Goal: Information Seeking & Learning: Learn about a topic

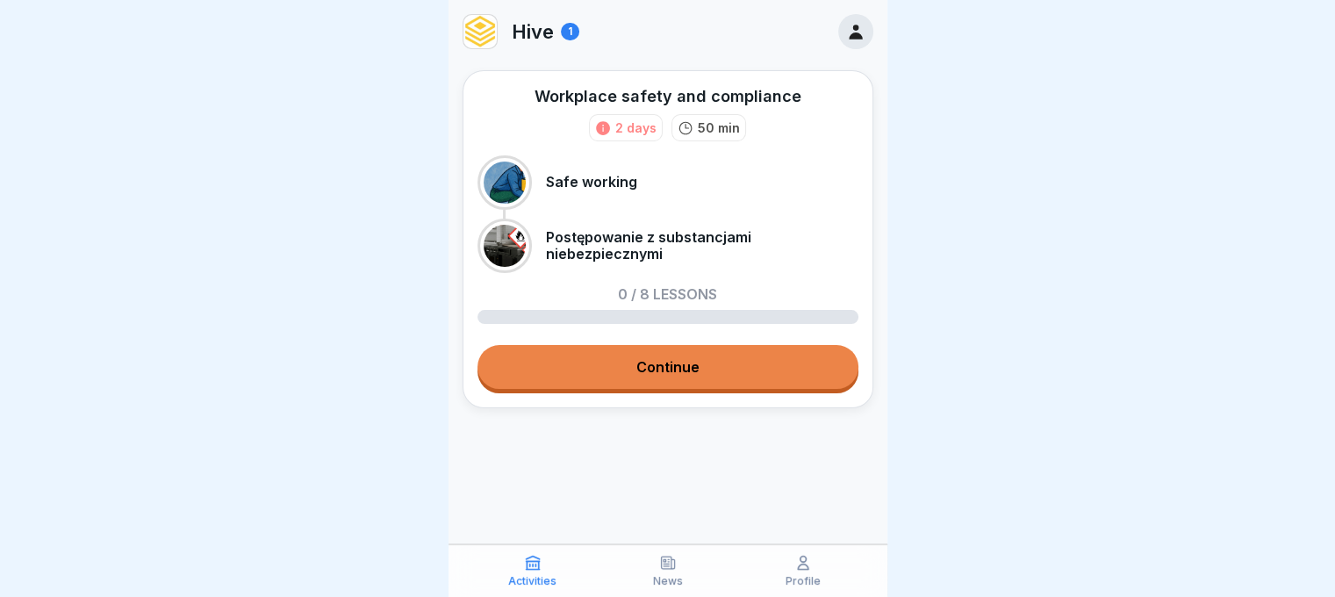
scroll to position [13, 0]
click at [584, 363] on link "Continue" at bounding box center [667, 367] width 381 height 44
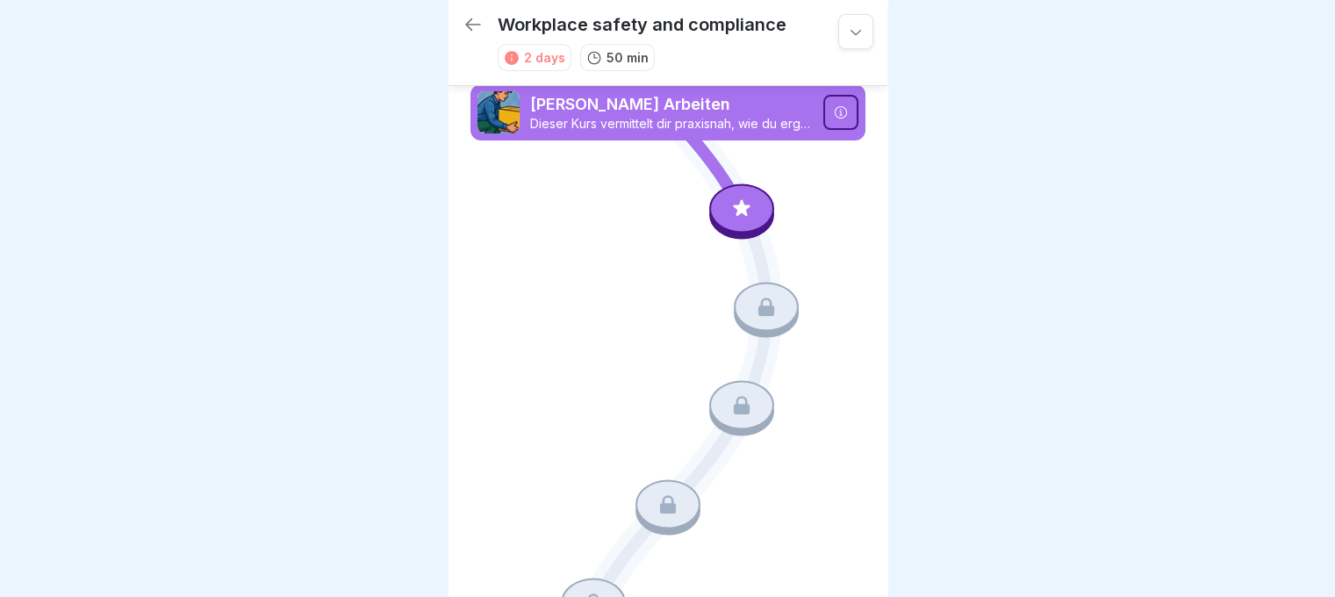
click at [716, 210] on div at bounding box center [741, 207] width 65 height 49
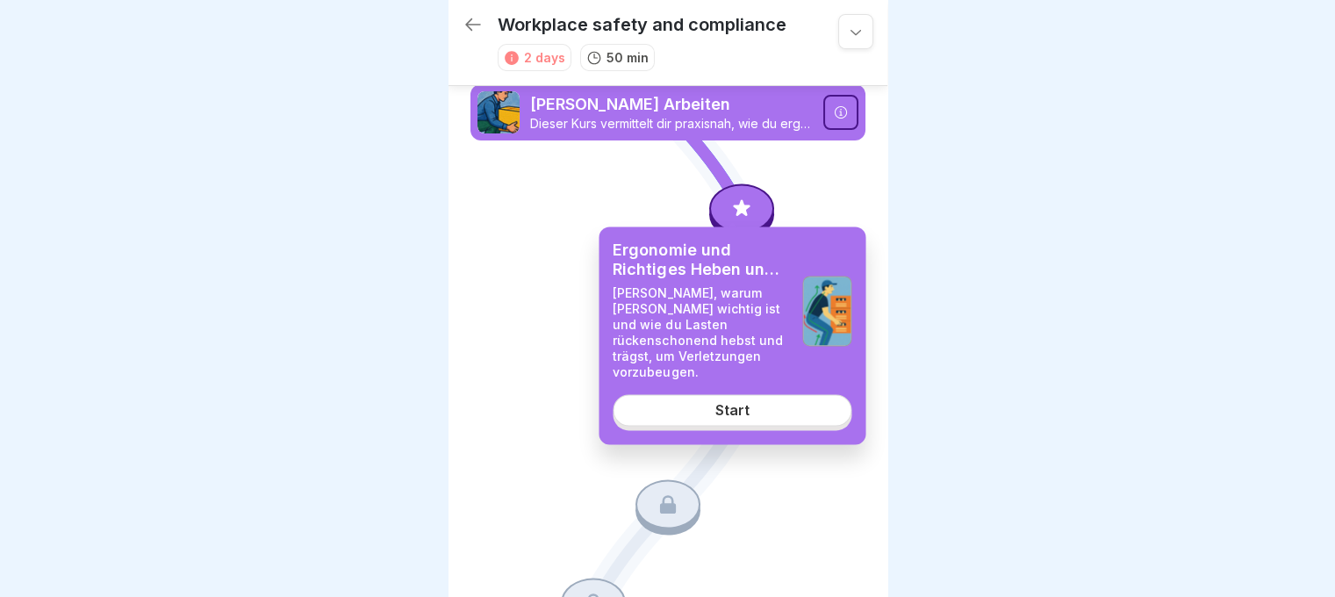
scroll to position [13, 0]
click at [728, 407] on link "Start" at bounding box center [732, 411] width 239 height 32
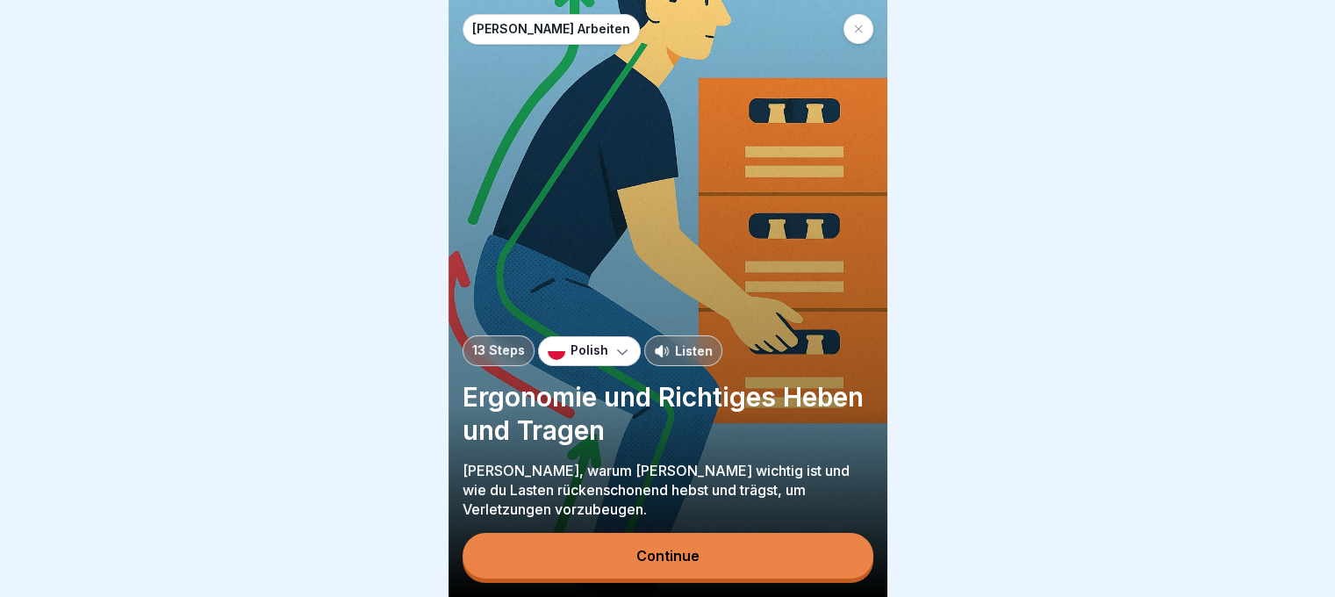
click at [580, 347] on p "Polish" at bounding box center [589, 350] width 38 height 15
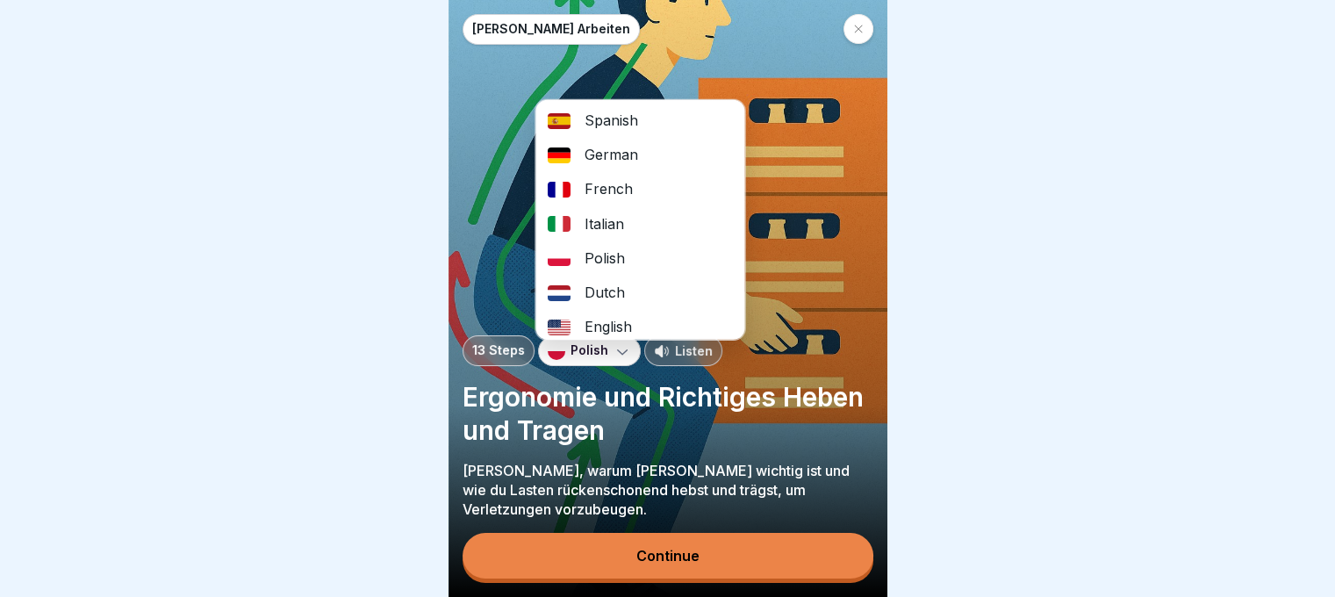
click at [580, 347] on p "Polish" at bounding box center [589, 350] width 38 height 15
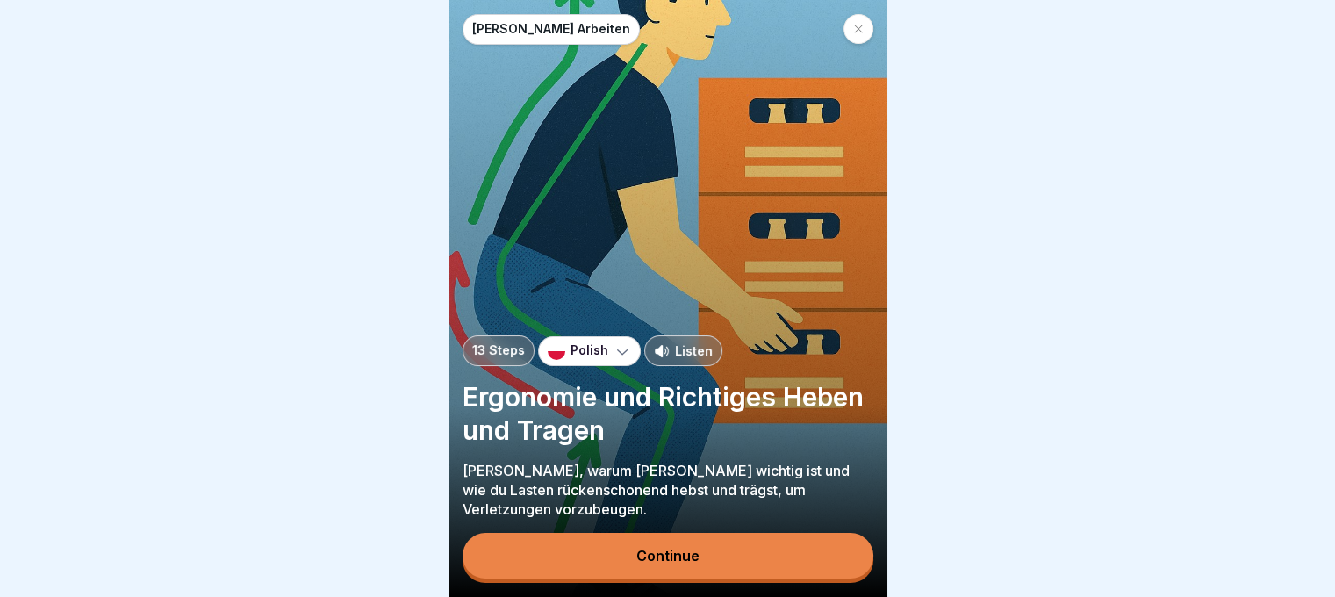
click at [654, 559] on div "Continue" at bounding box center [667, 556] width 63 height 16
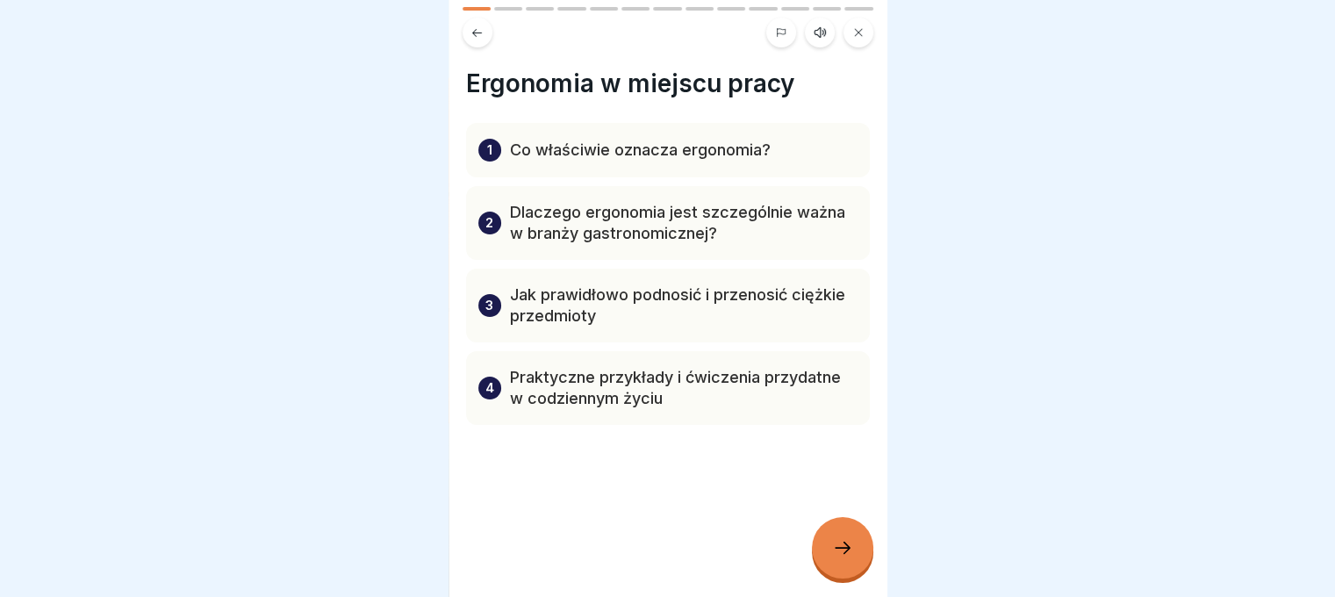
click at [838, 547] on icon at bounding box center [842, 547] width 21 height 21
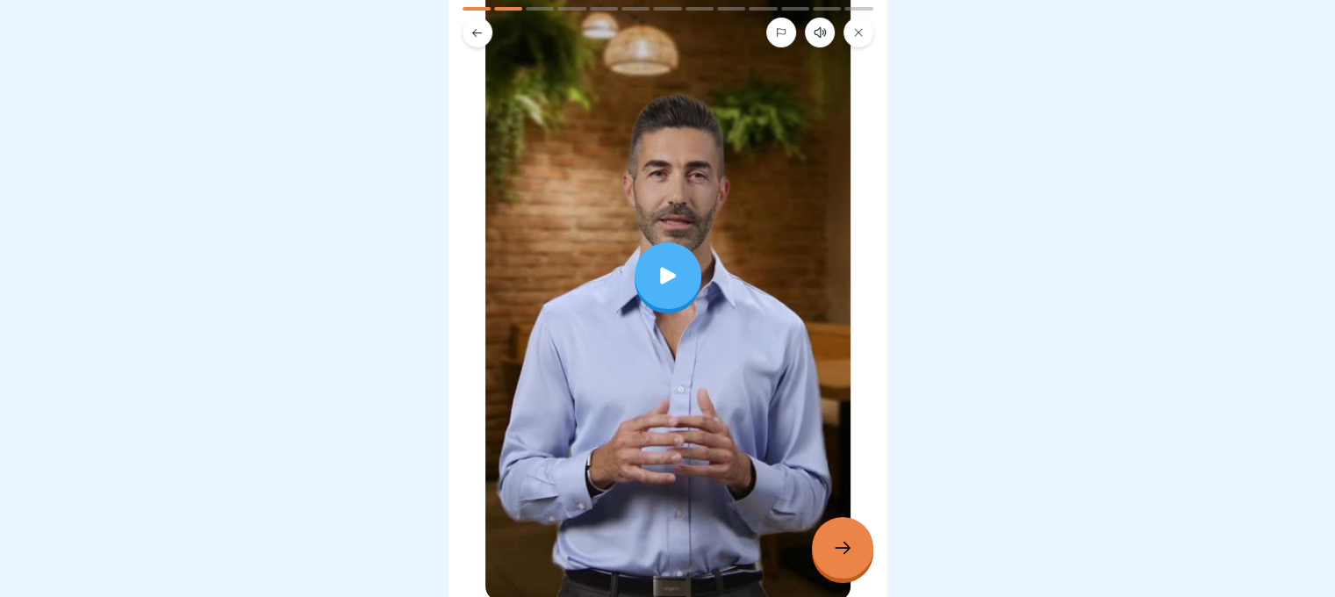
scroll to position [144, 0]
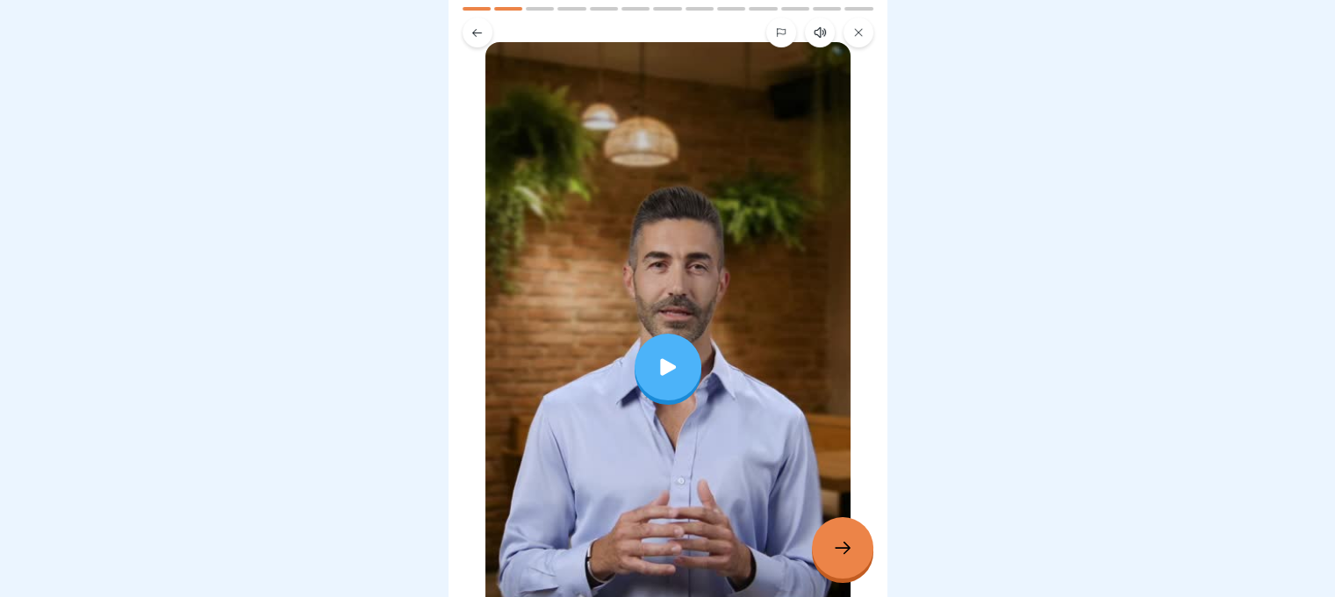
click at [697, 319] on div at bounding box center [667, 366] width 365 height 649
click at [835, 543] on icon at bounding box center [842, 547] width 21 height 21
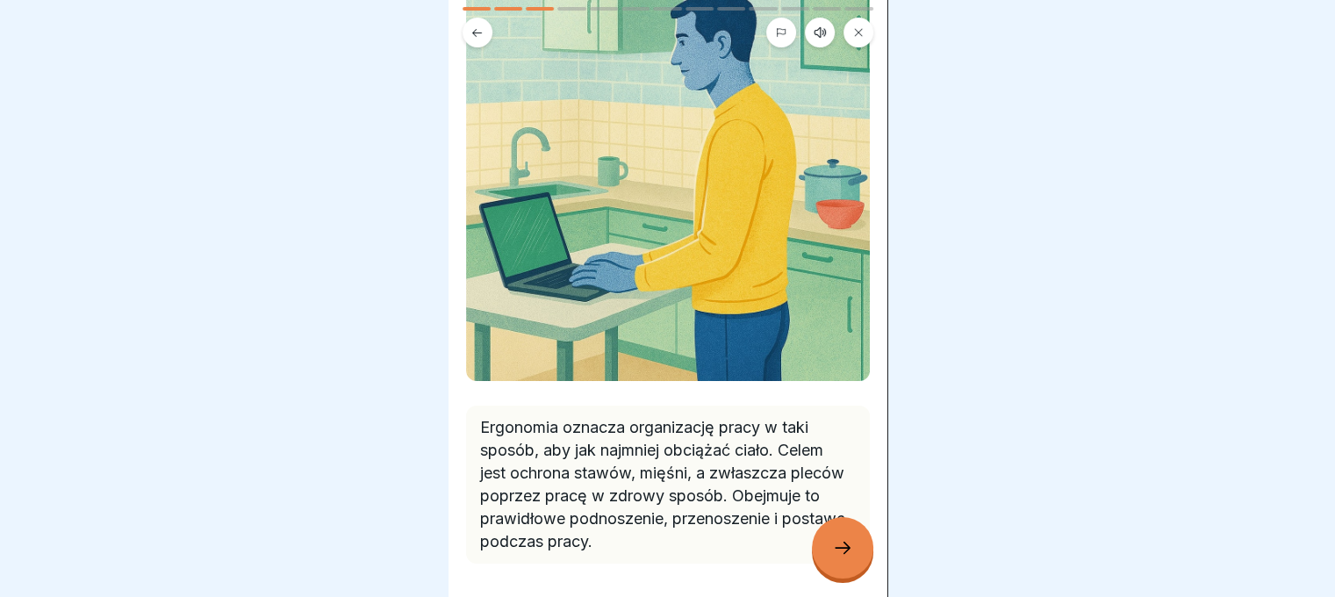
scroll to position [234, 0]
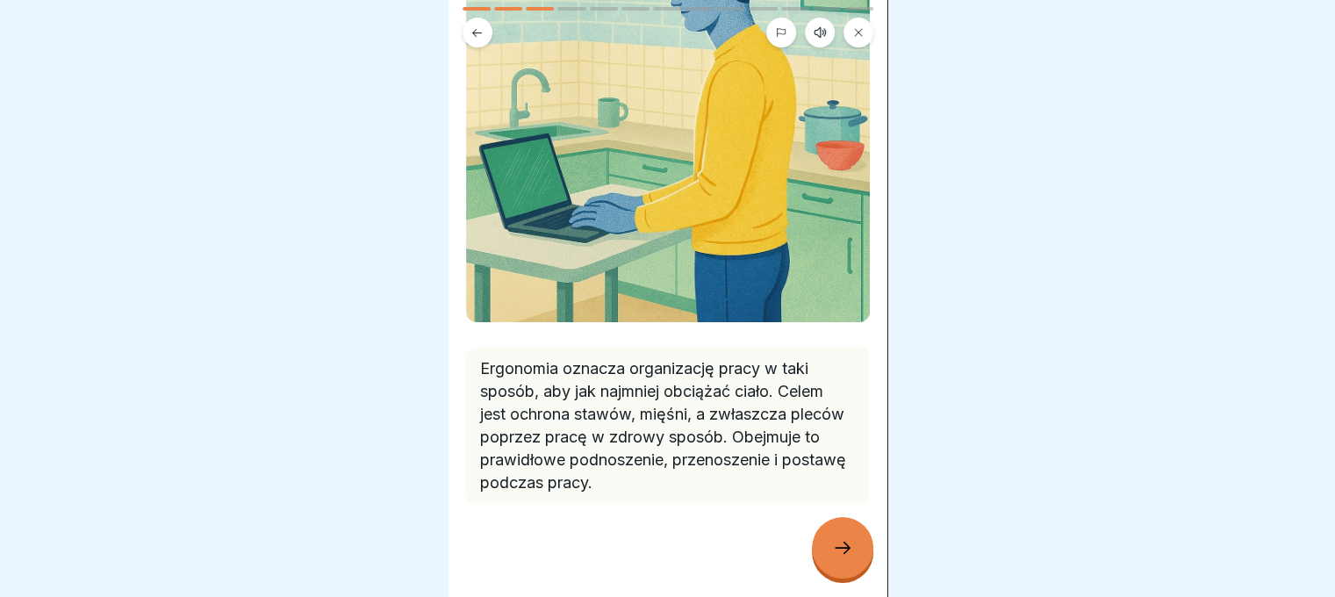
click at [852, 541] on icon at bounding box center [842, 547] width 21 height 21
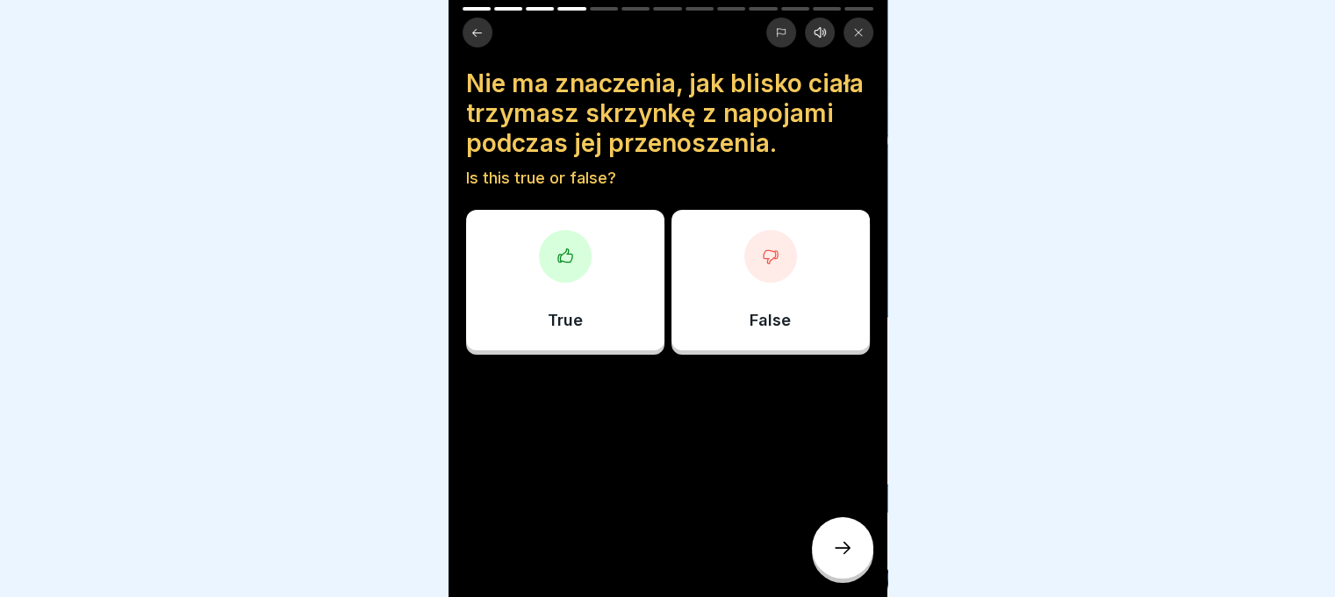
click at [776, 279] on div at bounding box center [770, 256] width 53 height 53
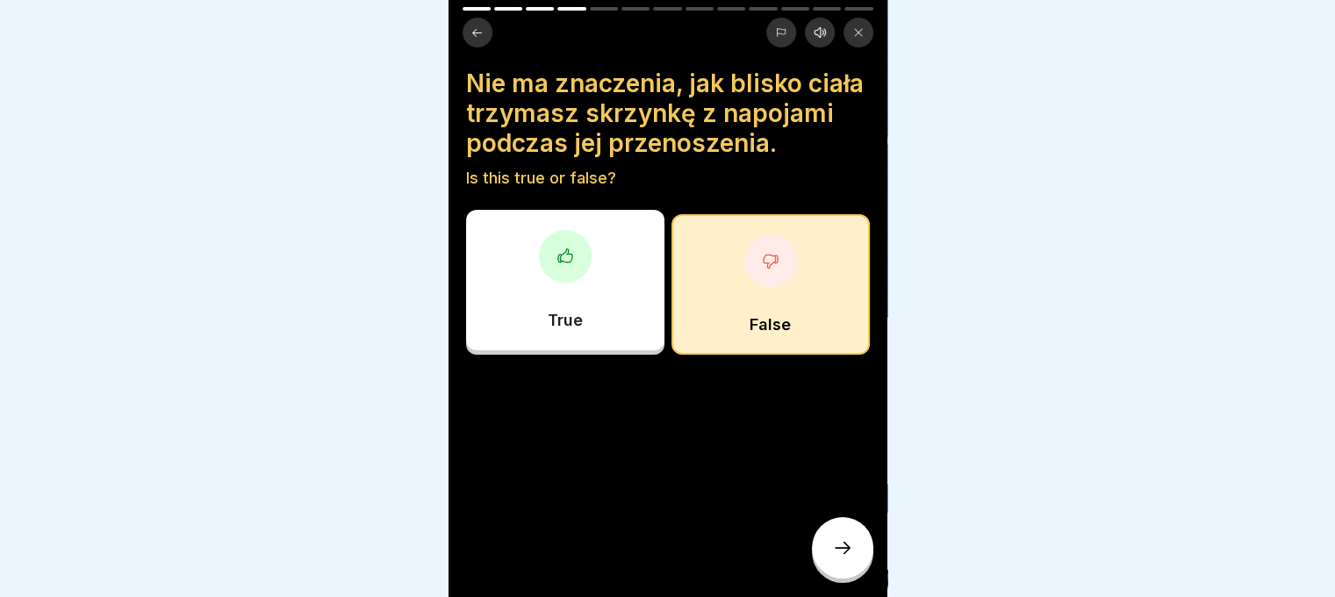
click at [863, 564] on div at bounding box center [842, 547] width 61 height 61
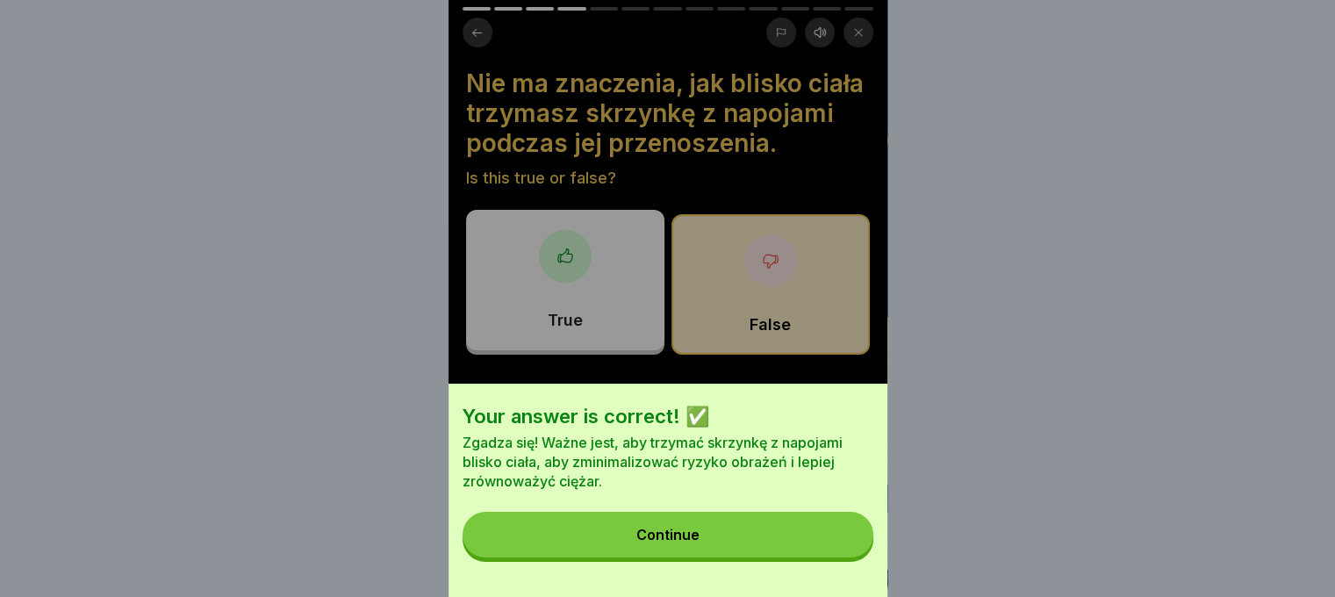
click at [723, 545] on button "Continue" at bounding box center [667, 535] width 411 height 46
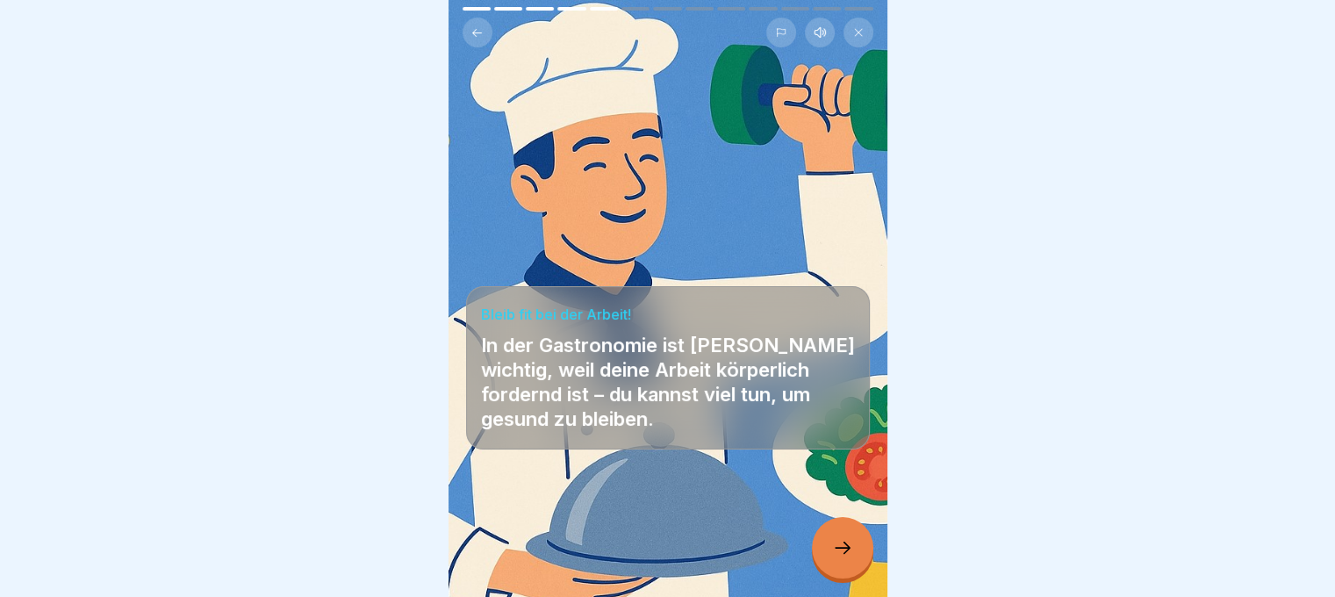
click at [842, 541] on icon at bounding box center [842, 547] width 21 height 21
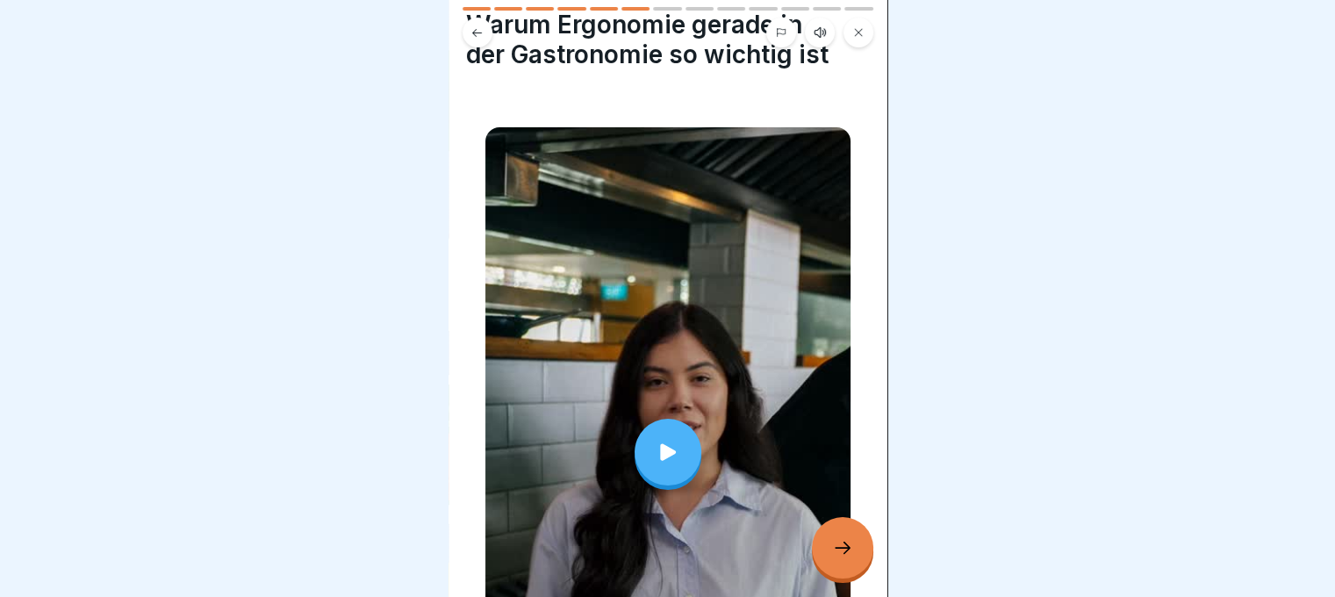
scroll to position [88, 0]
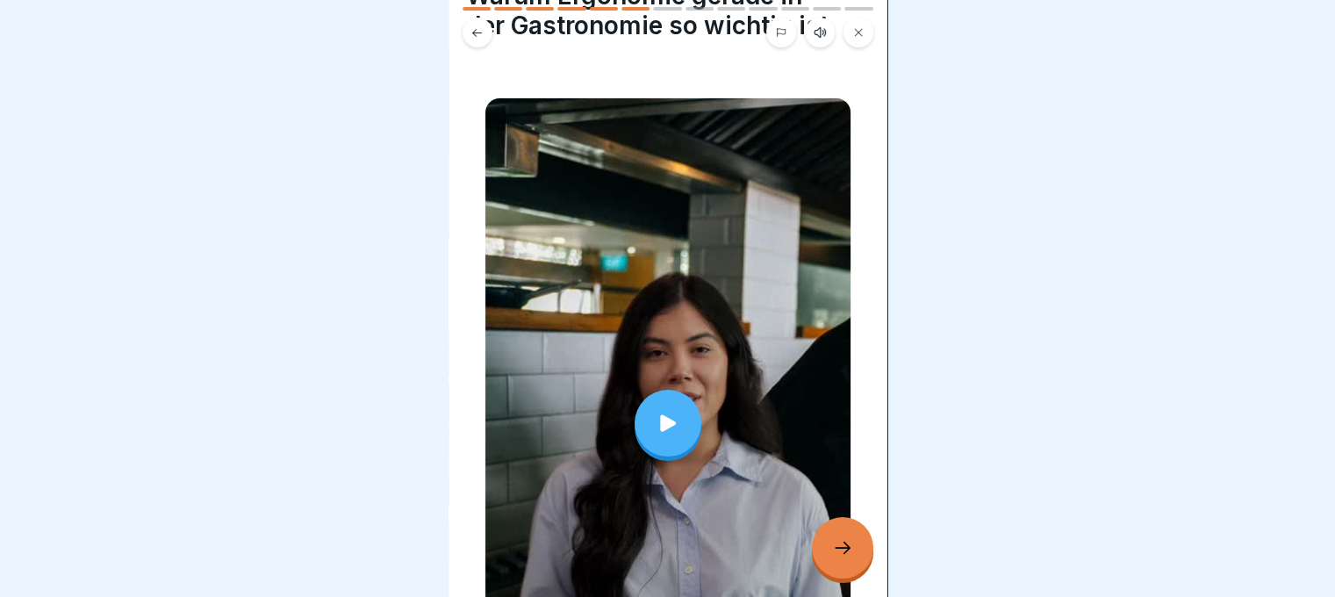
click at [636, 305] on div at bounding box center [667, 422] width 365 height 649
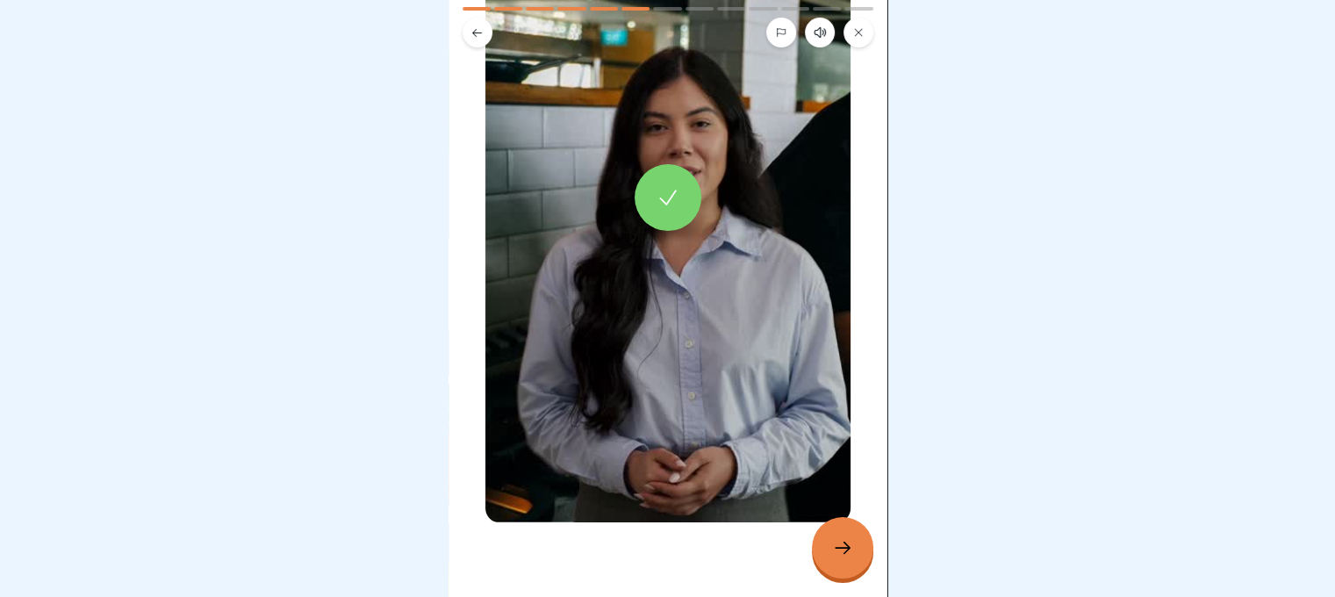
scroll to position [319, 0]
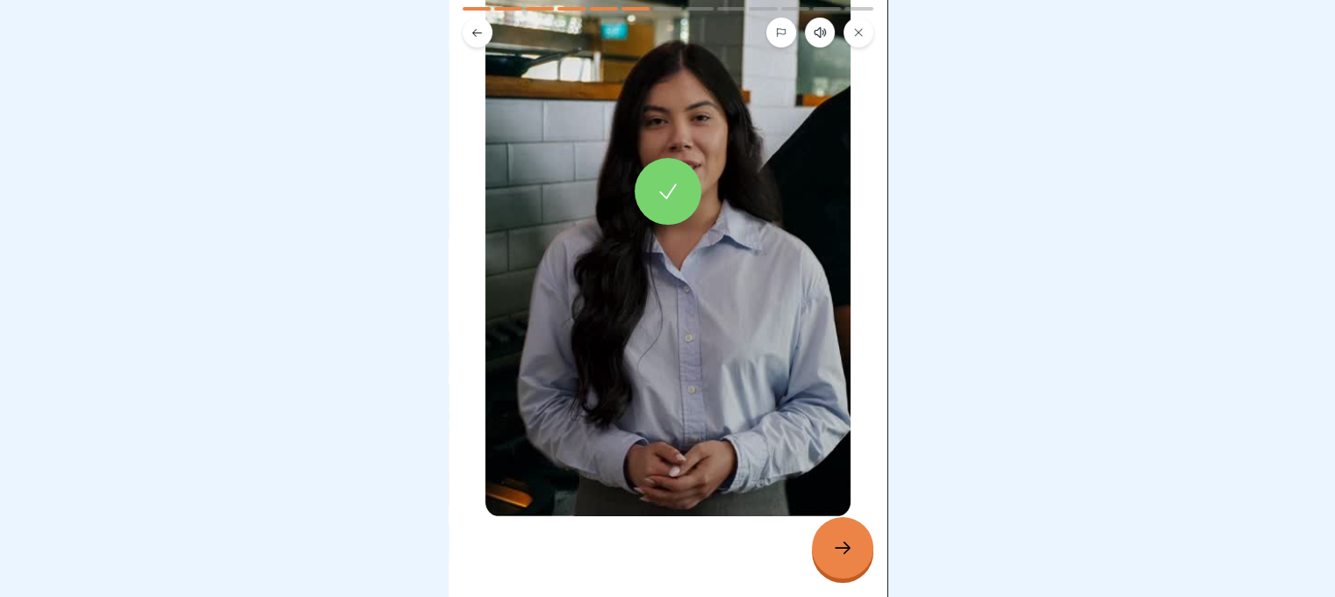
click at [855, 559] on div at bounding box center [842, 547] width 61 height 61
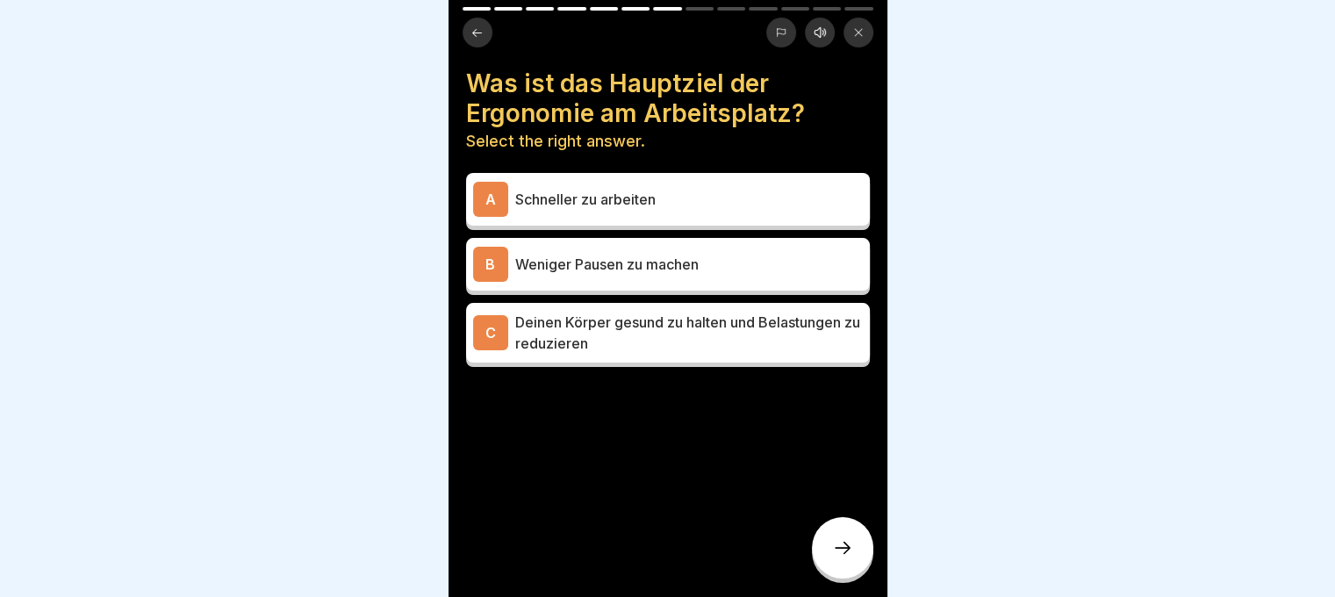
click at [670, 343] on div "C Deinen Körper gesund zu halten und Belastungen zu reduzieren" at bounding box center [668, 333] width 404 height 60
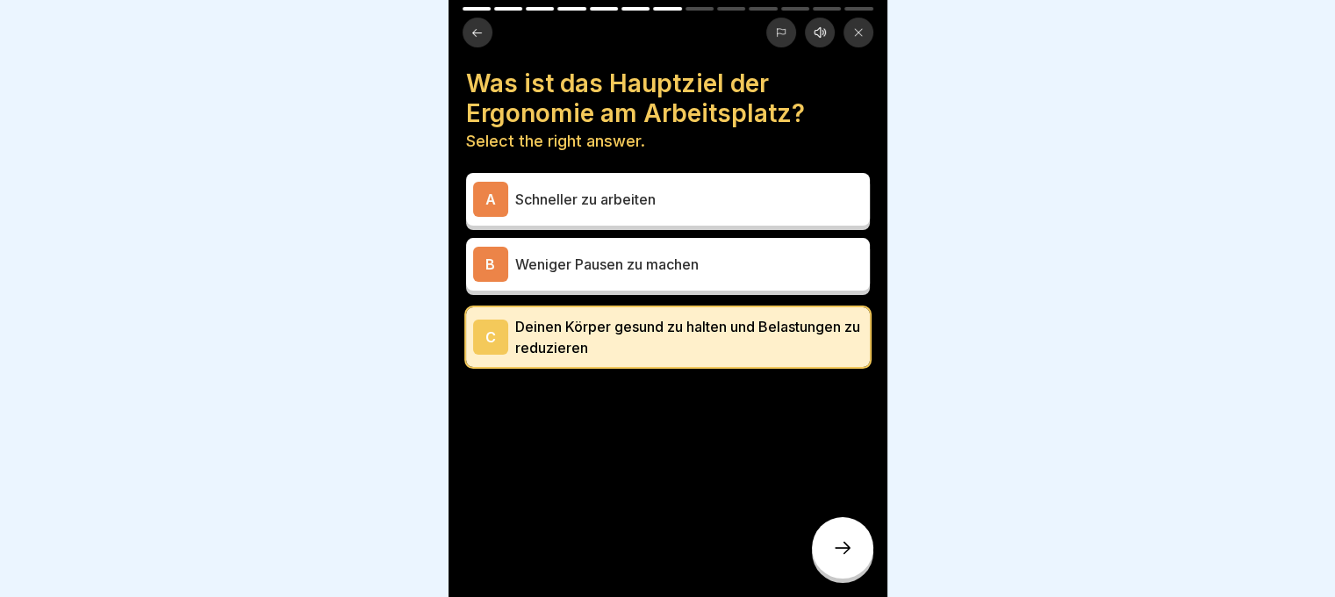
click at [849, 555] on icon at bounding box center [842, 547] width 21 height 21
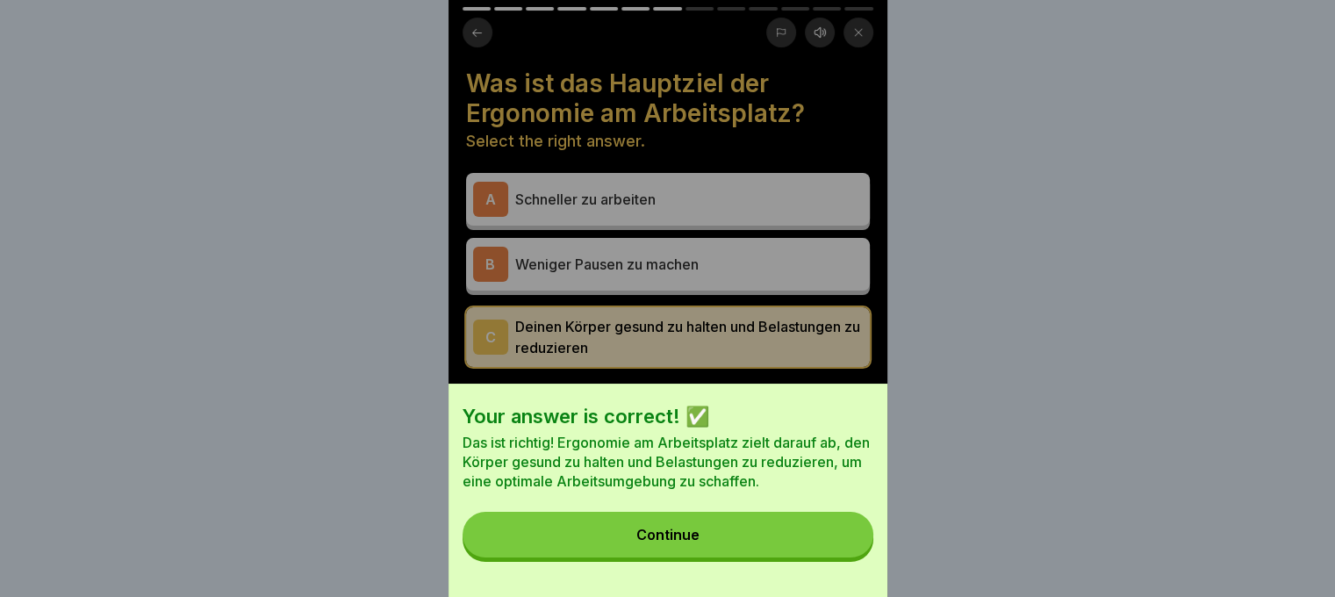
click at [839, 535] on button "Continue" at bounding box center [667, 535] width 411 height 46
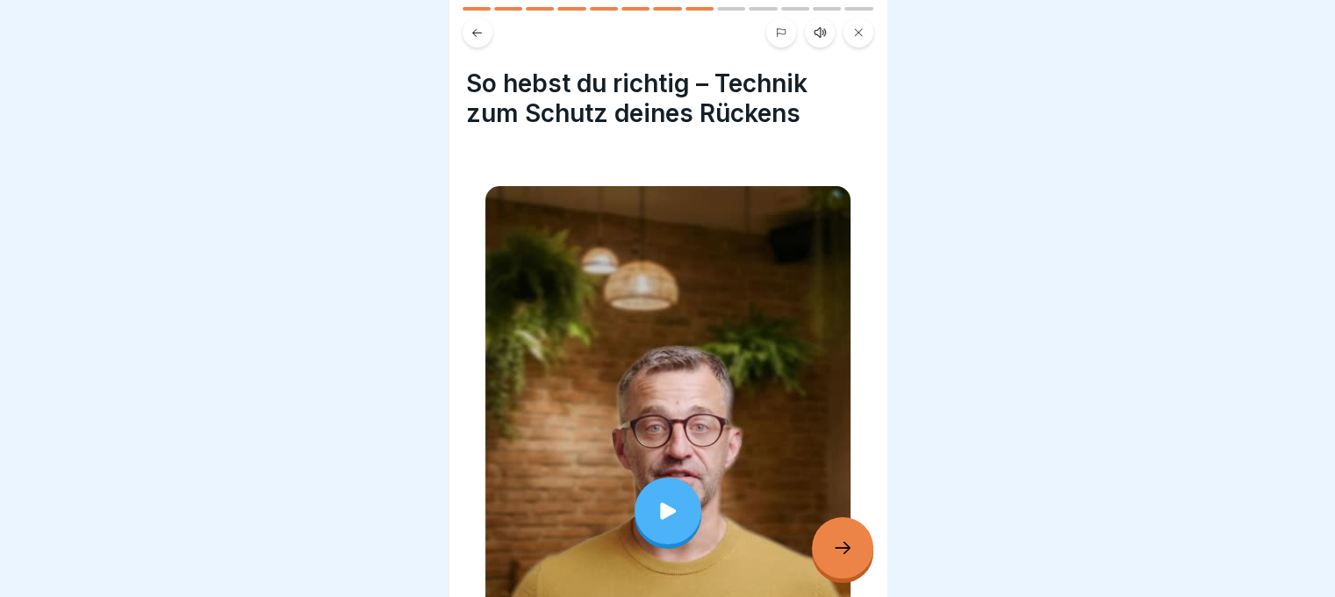
click at [669, 529] on div at bounding box center [667, 510] width 365 height 649
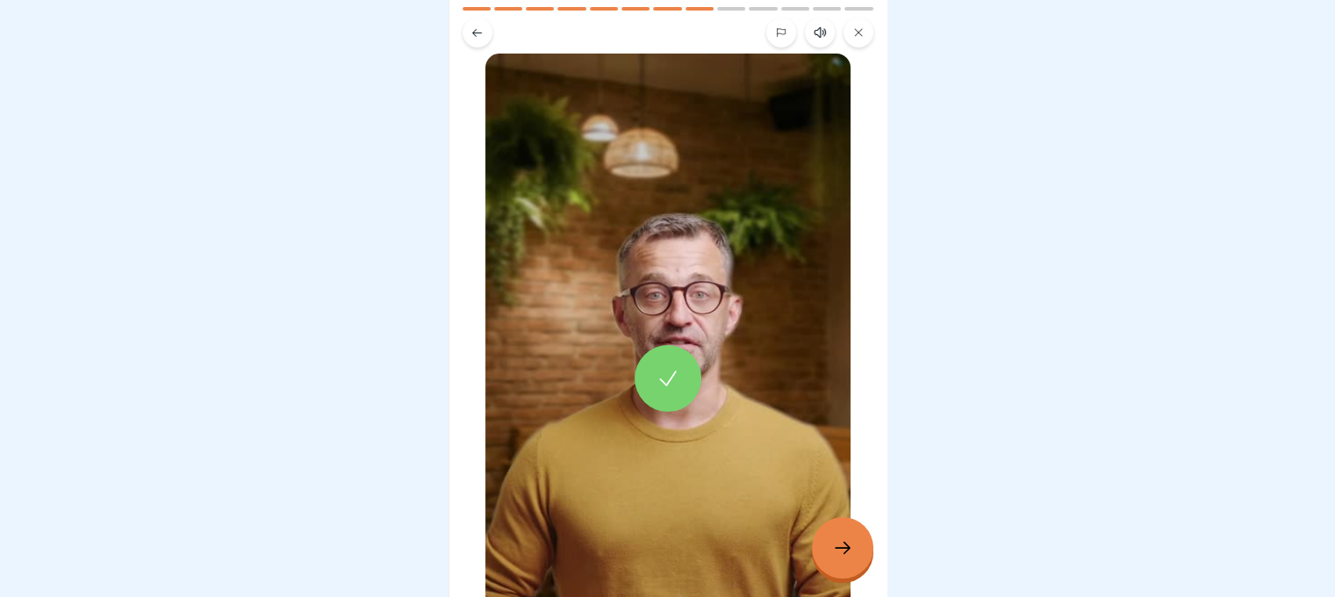
scroll to position [263, 0]
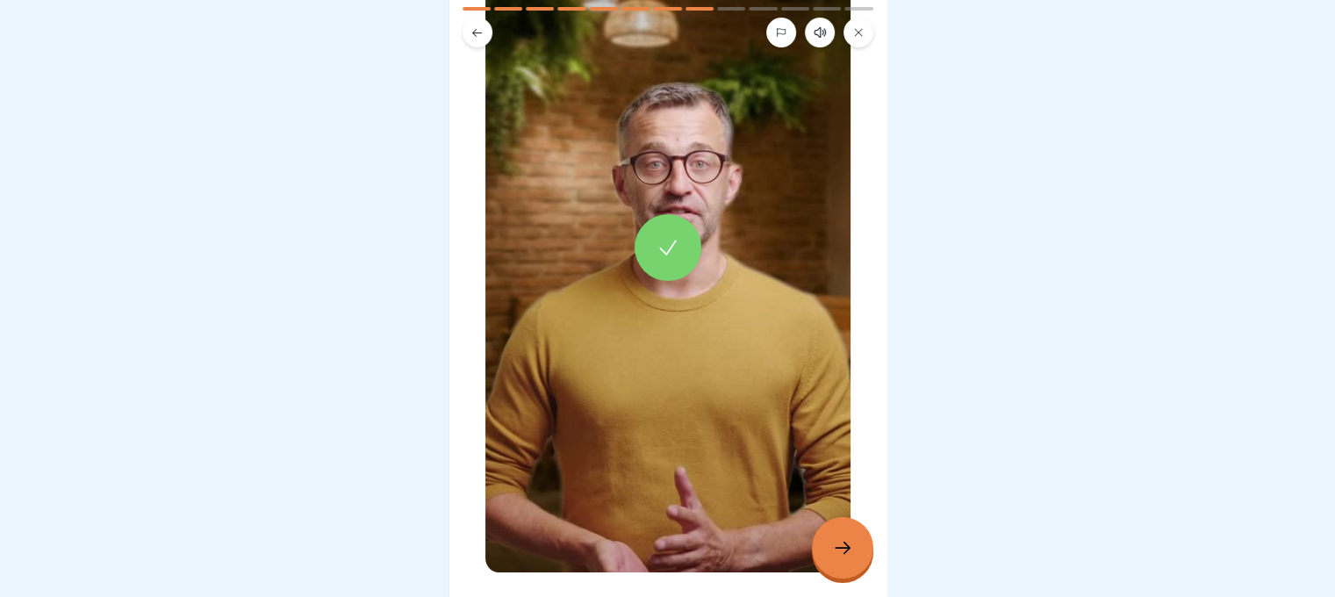
click at [832, 542] on icon at bounding box center [842, 547] width 21 height 21
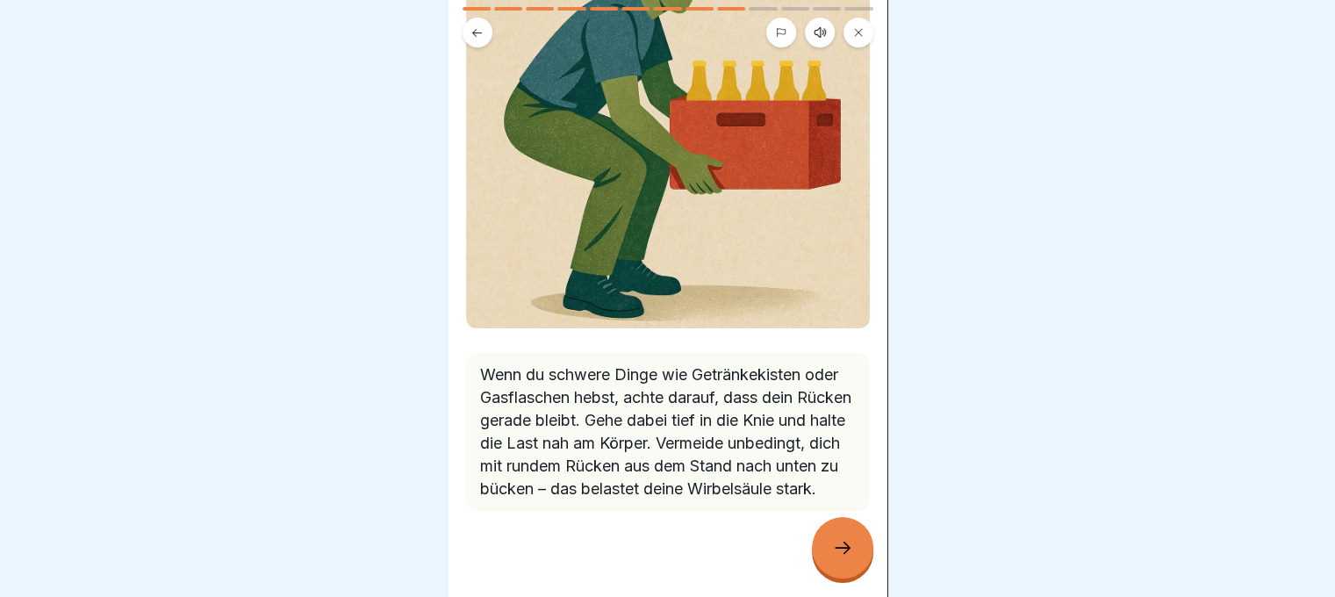
scroll to position [256, 0]
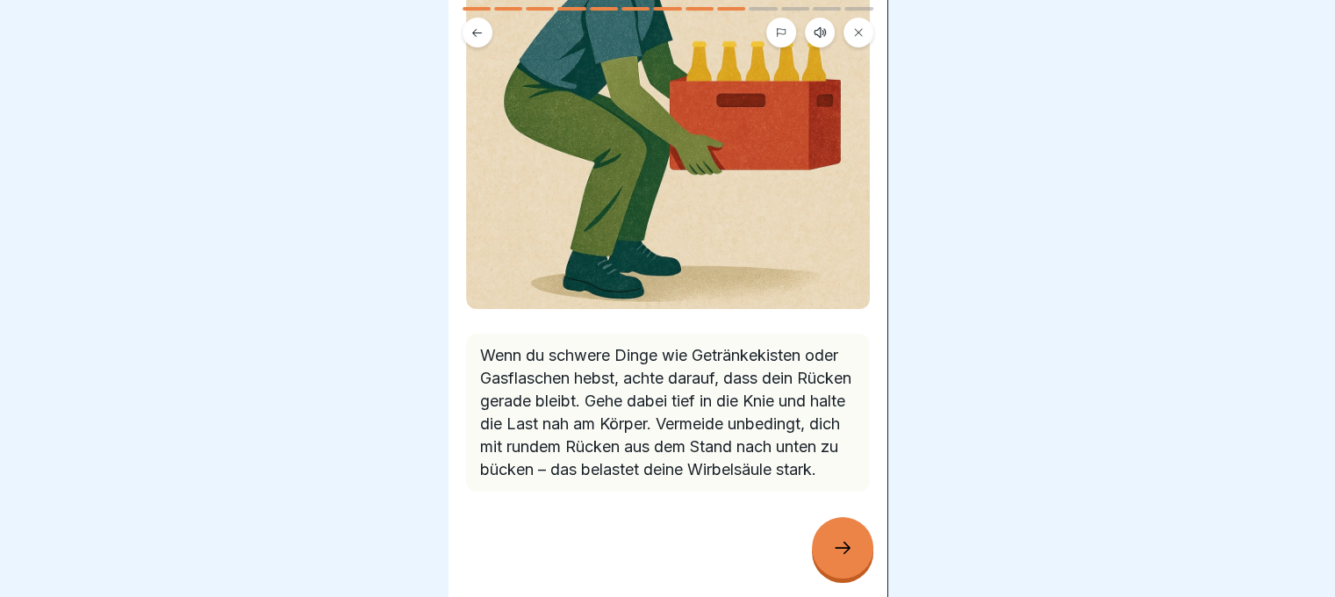
click at [832, 541] on icon at bounding box center [842, 547] width 21 height 21
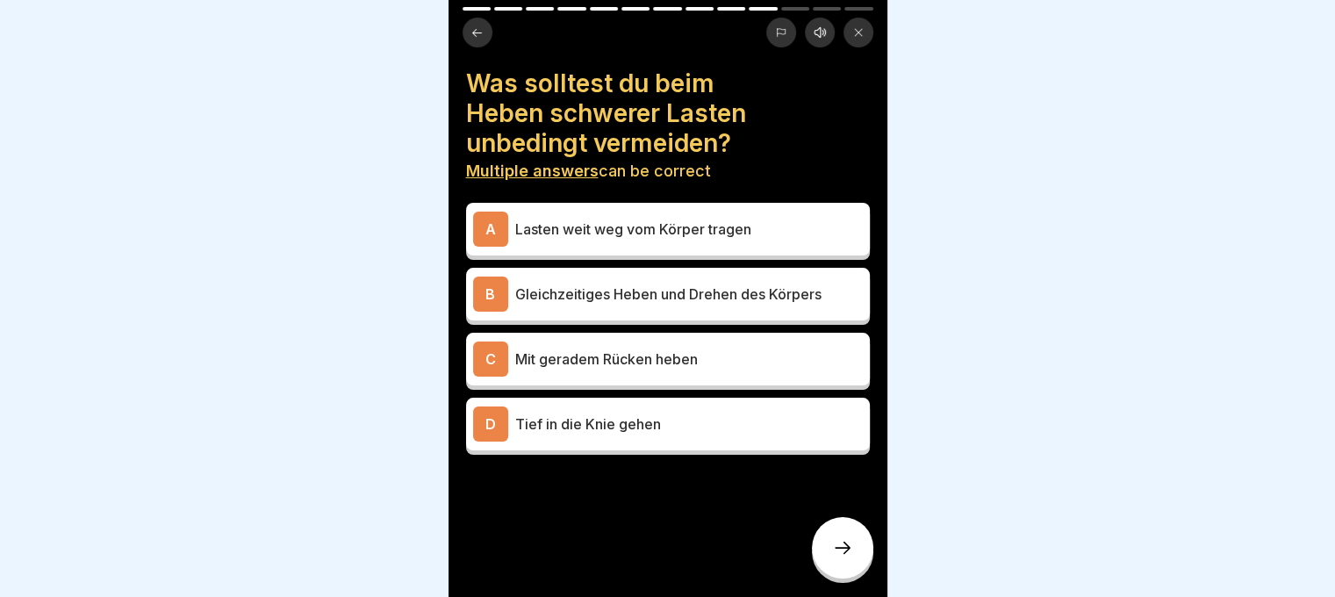
click at [670, 368] on div "C Mit geradem Rücken heben" at bounding box center [668, 359] width 404 height 53
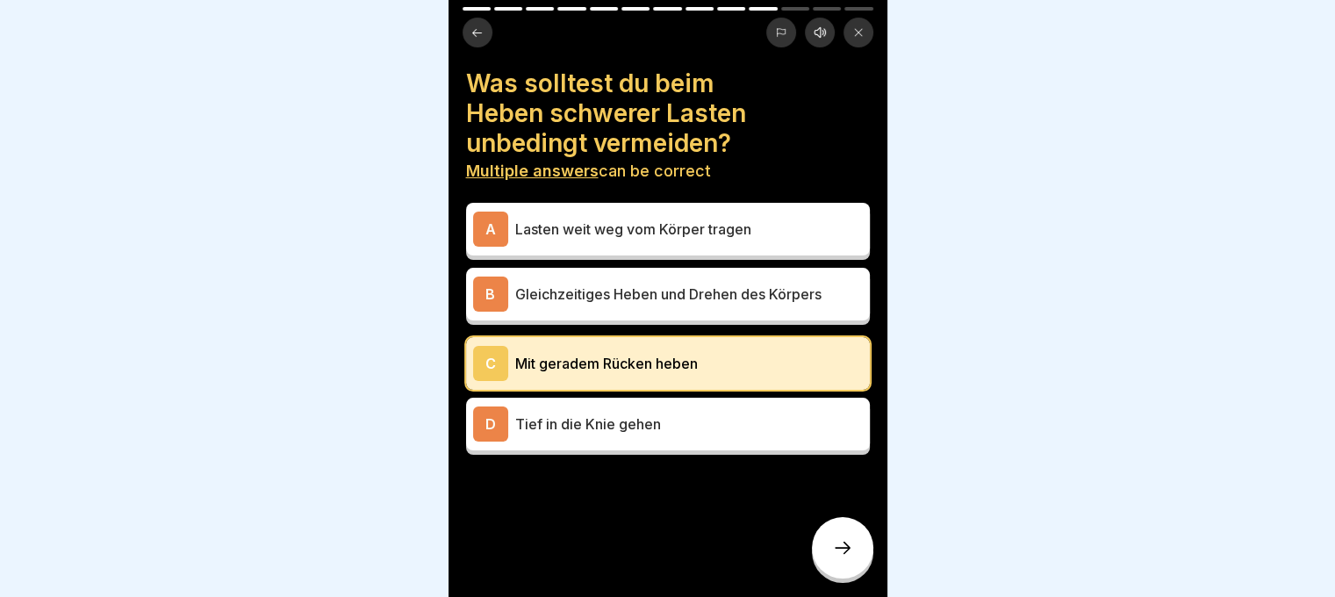
click at [661, 413] on p "Tief in die Knie gehen" at bounding box center [689, 423] width 348 height 21
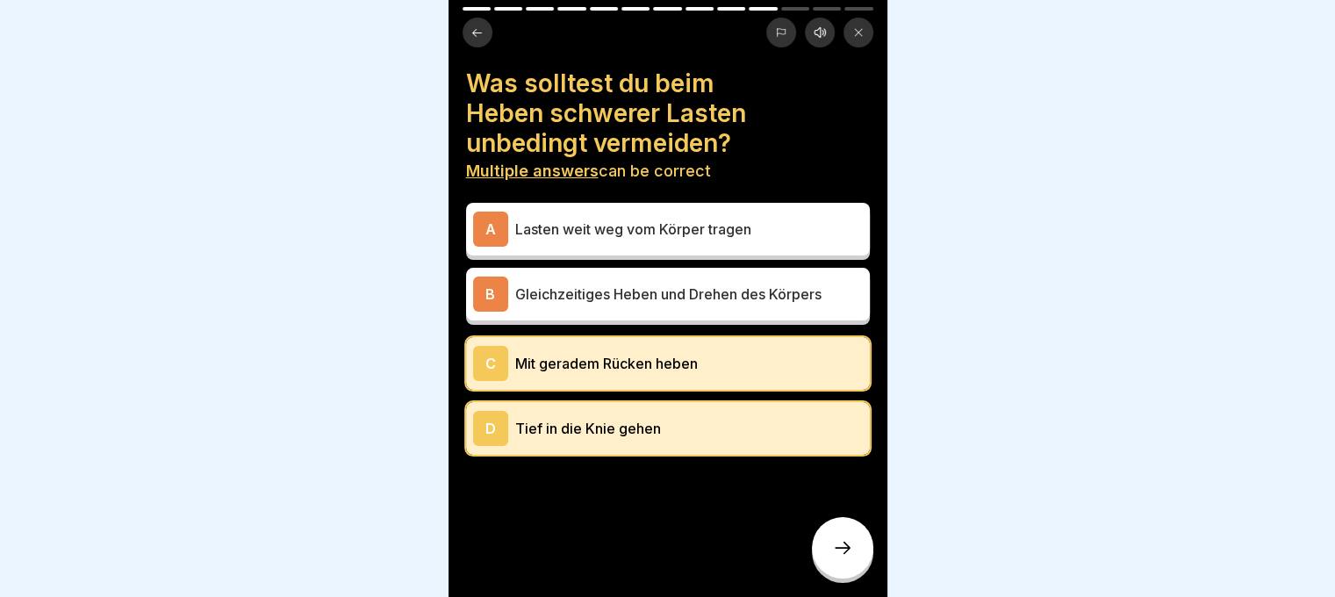
click at [848, 561] on div at bounding box center [842, 547] width 61 height 61
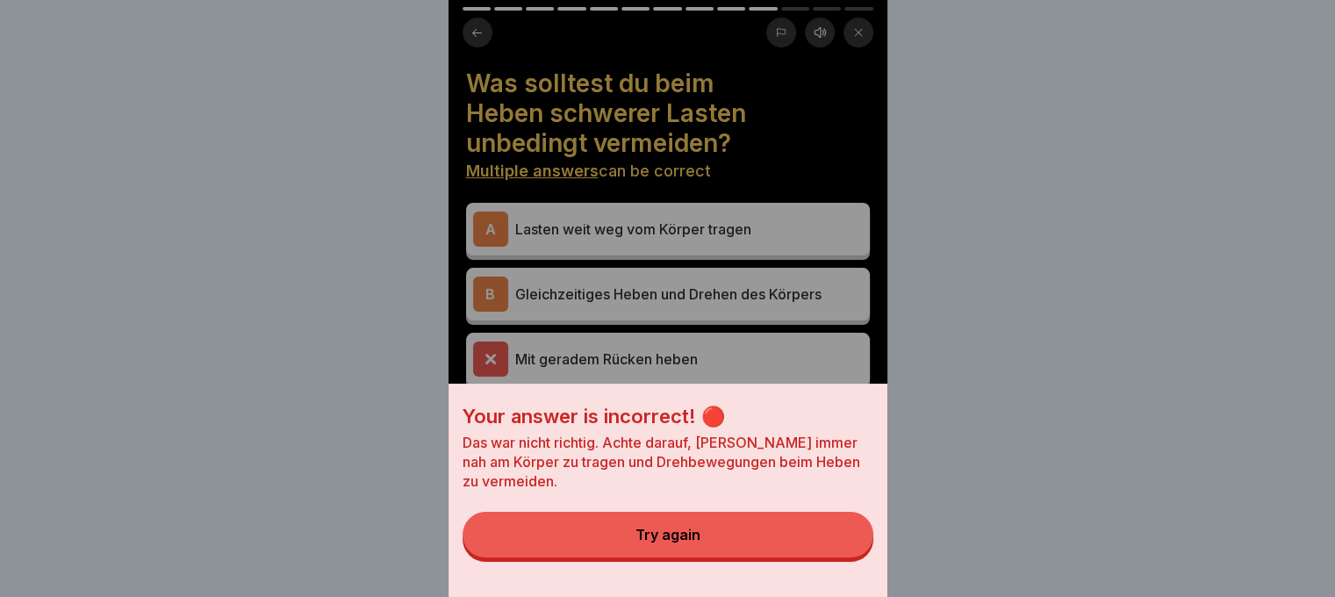
click at [848, 557] on button "Try again" at bounding box center [667, 535] width 411 height 46
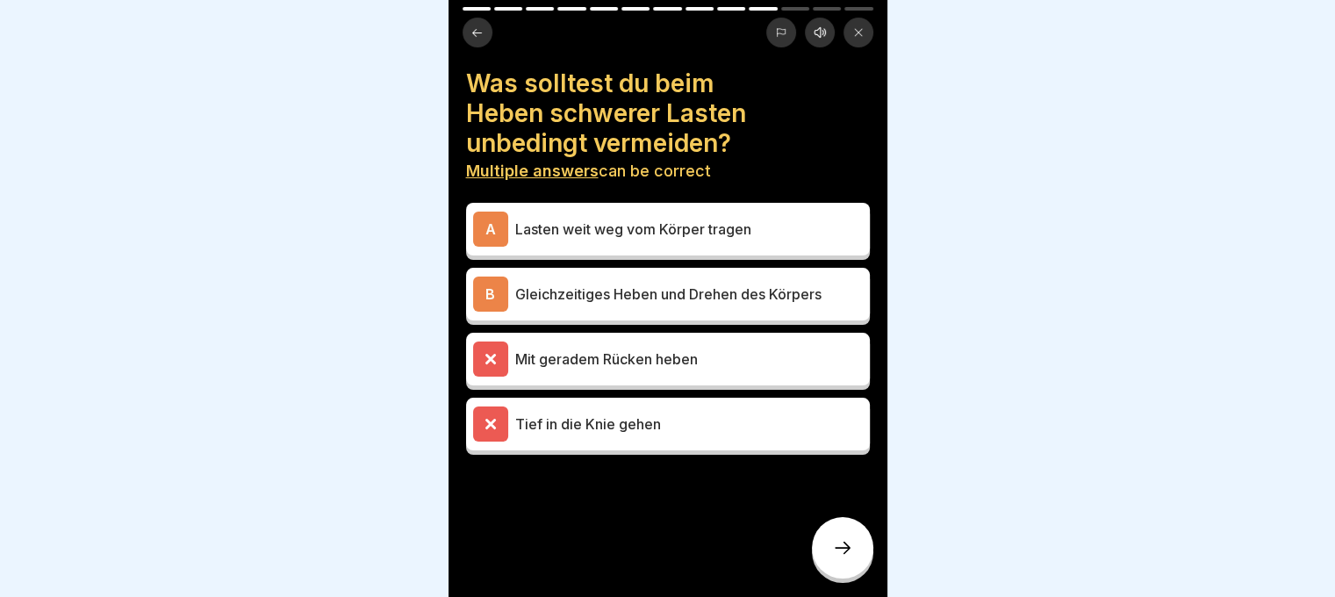
click at [541, 232] on div "A Lasten weit weg vom Körper tragen" at bounding box center [668, 228] width 390 height 35
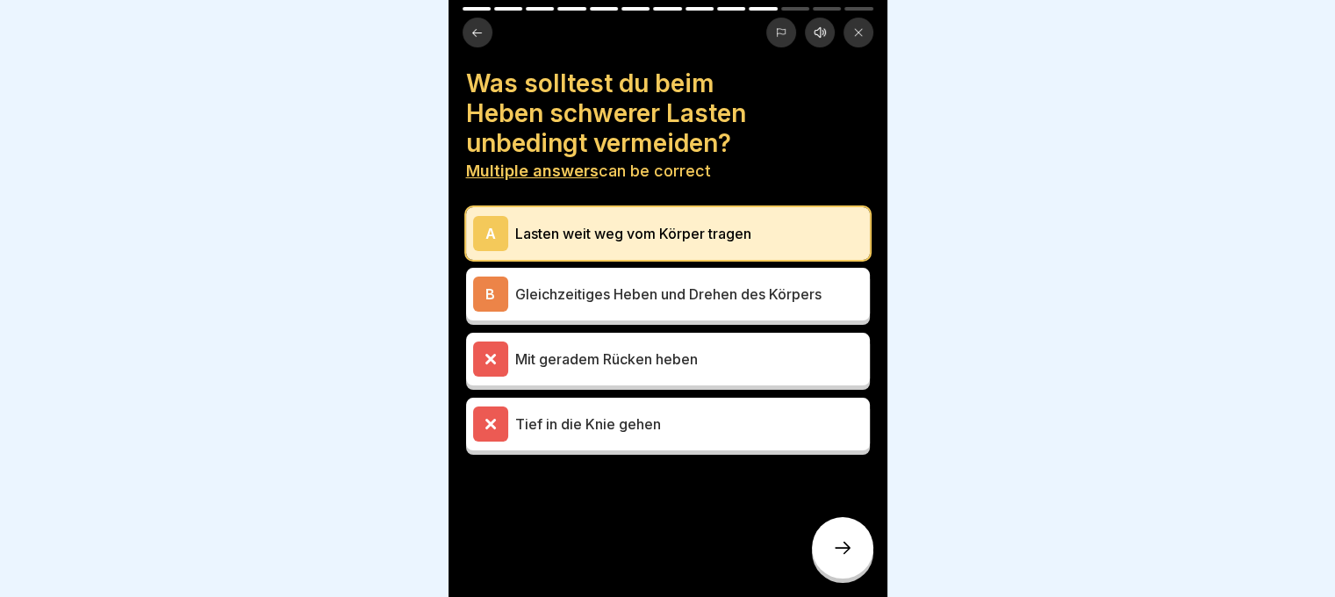
click at [539, 276] on div "B Gleichzeitiges Heben und Drehen des Körpers" at bounding box center [668, 293] width 390 height 35
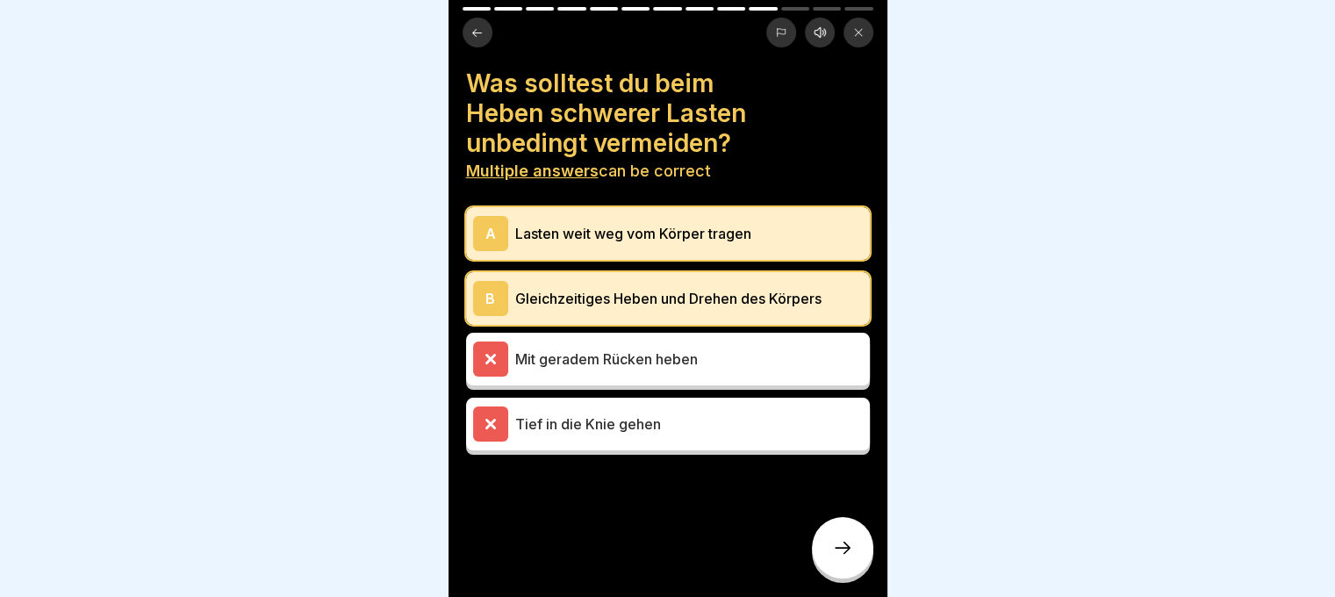
click at [848, 555] on icon at bounding box center [842, 547] width 21 height 21
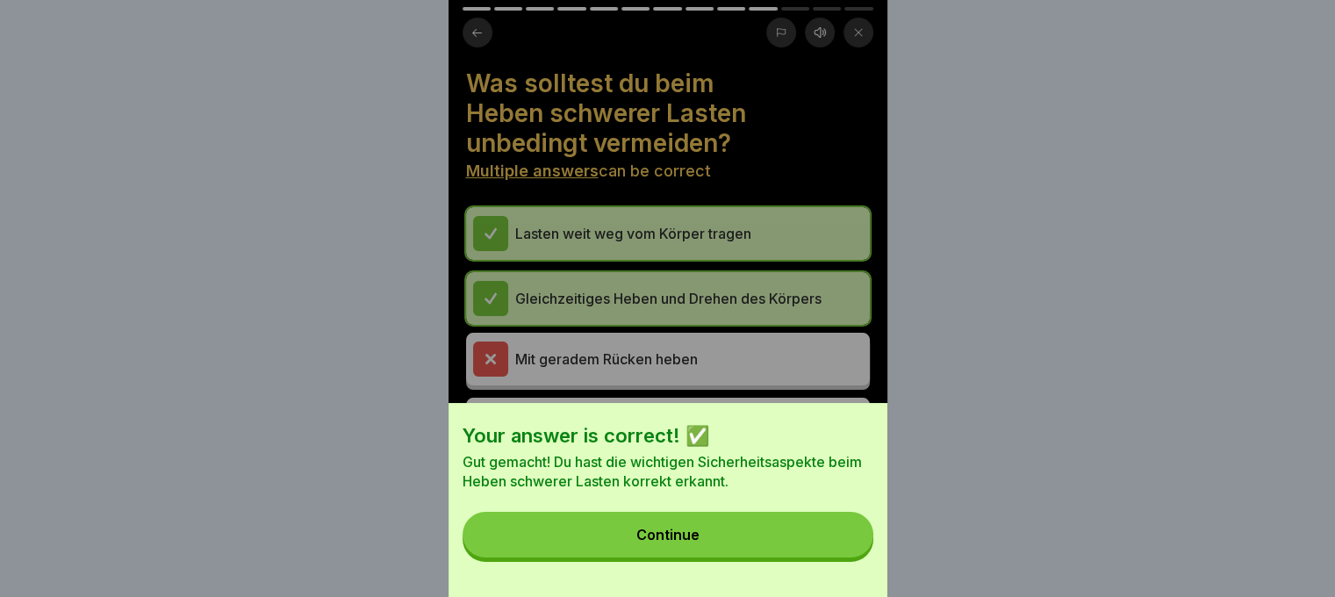
click at [696, 526] on div "Your answer is correct! ✅ Gut gemacht! Du hast die wichtigen Sicherheitsaspekte…" at bounding box center [667, 500] width 439 height 194
click at [699, 536] on button "Continue" at bounding box center [667, 535] width 411 height 46
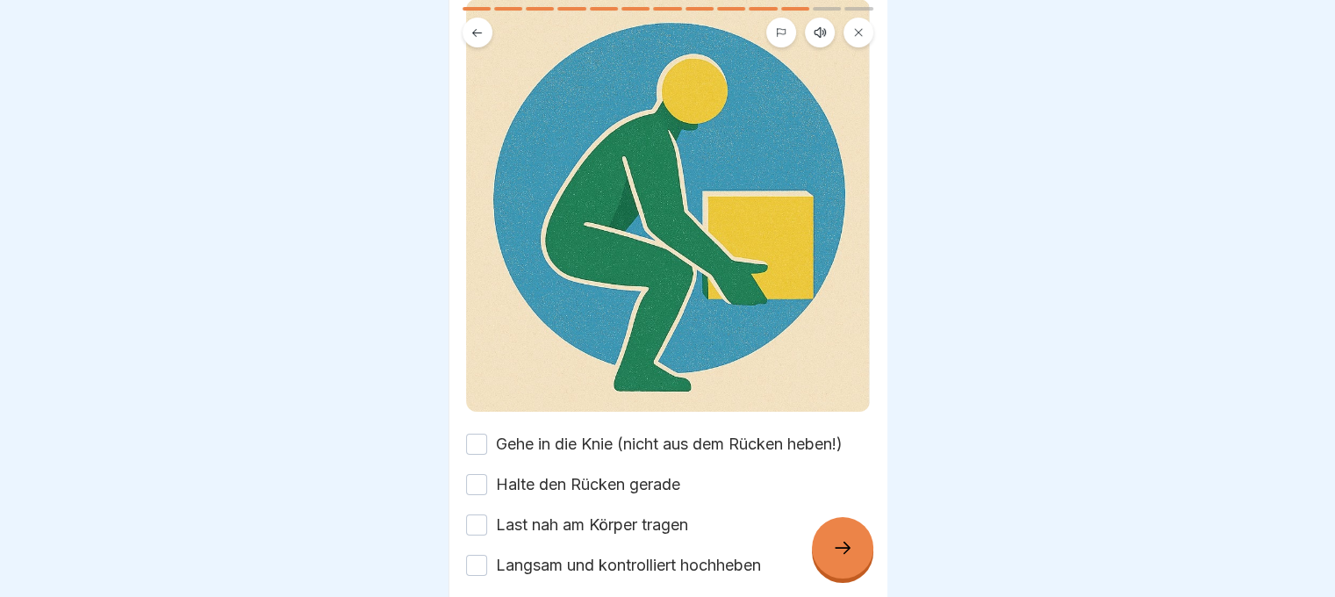
scroll to position [263, 0]
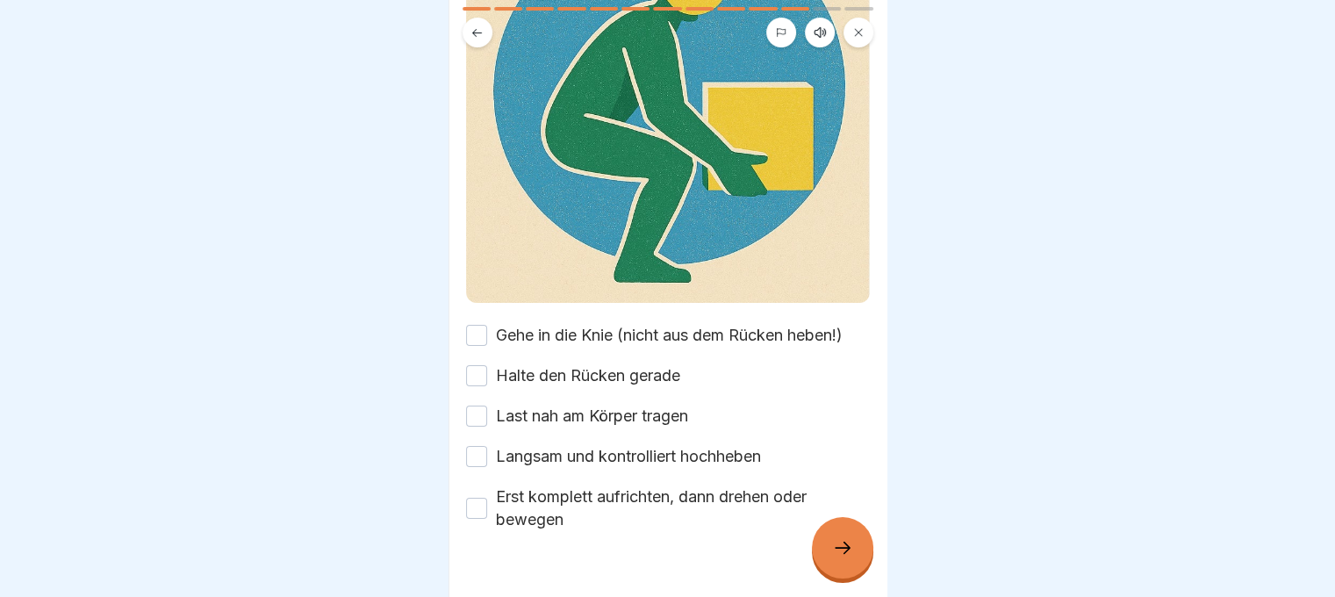
click at [466, 325] on button "Gehe in die Knie (nicht aus dem Rücken heben!)" at bounding box center [476, 335] width 21 height 21
click at [481, 365] on button "Halte den Rücken gerade" at bounding box center [476, 375] width 21 height 21
click at [481, 375] on div "Gehe in die Knie (nicht aus dem Rücken heben!) Halte den Rücken gerade Last nah…" at bounding box center [668, 427] width 404 height 207
click at [481, 403] on div "Gehe in die Knie (nicht aus dem Rücken heben!) Halte den Rücken gerade Last nah…" at bounding box center [668, 427] width 404 height 207
click at [469, 405] on button "Last nah am Körper tragen" at bounding box center [476, 415] width 21 height 21
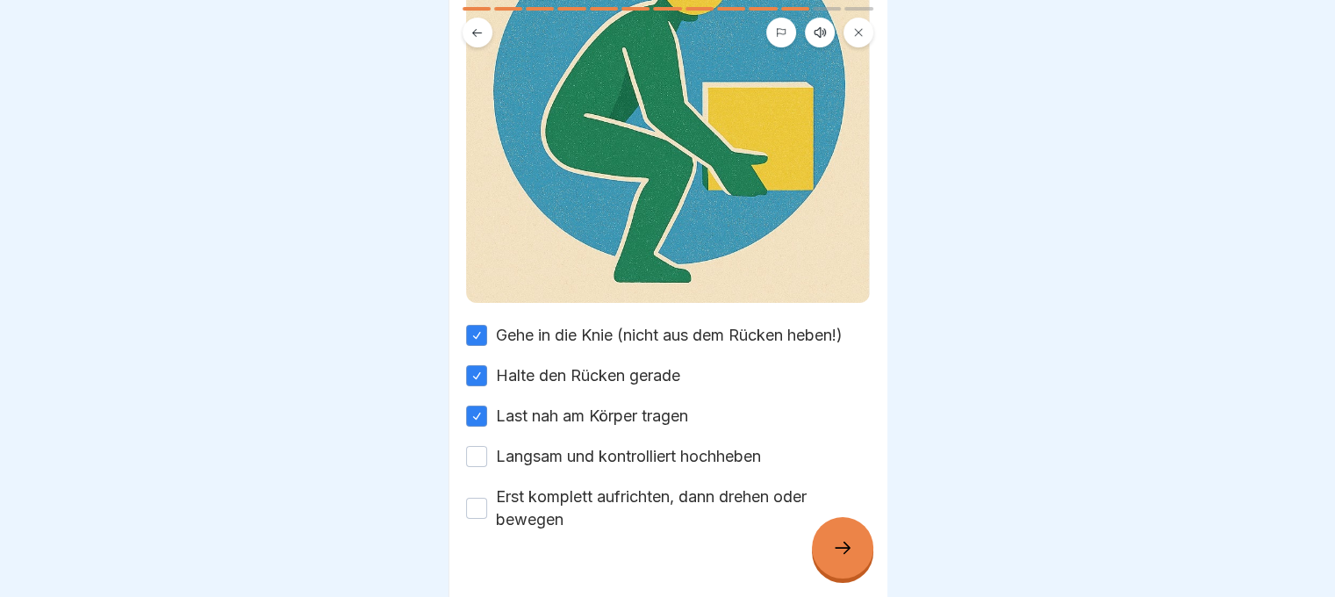
click at [483, 446] on button "Langsam und kontrolliert hochheben" at bounding box center [476, 456] width 21 height 21
click at [481, 485] on div "Erst komplett aufrichten, dann drehen oder bewegen" at bounding box center [668, 508] width 404 height 46
click at [464, 484] on div "Richtiges Heben in 5 Schritten: Please tick all boxes to continue. Gehe in die …" at bounding box center [667, 298] width 439 height 597
click at [479, 498] on button "Erst komplett aufrichten, dann drehen oder bewegen" at bounding box center [476, 508] width 21 height 21
click at [844, 575] on div at bounding box center [842, 547] width 61 height 61
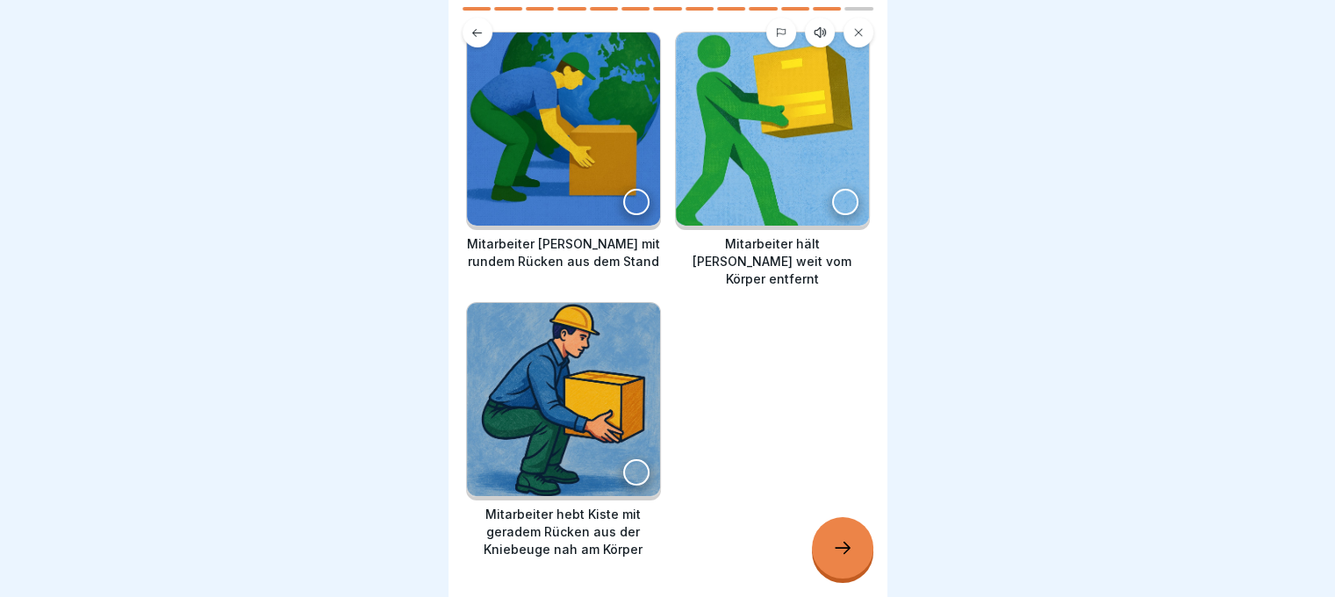
scroll to position [176, 0]
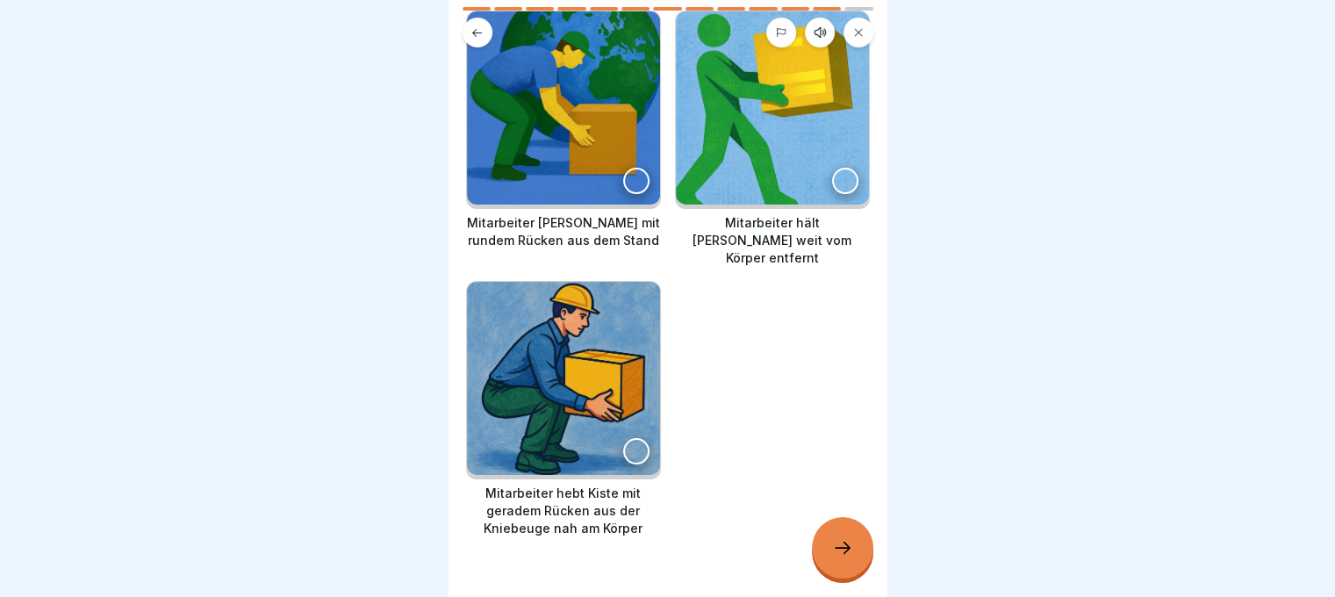
click at [522, 351] on img at bounding box center [563, 378] width 193 height 193
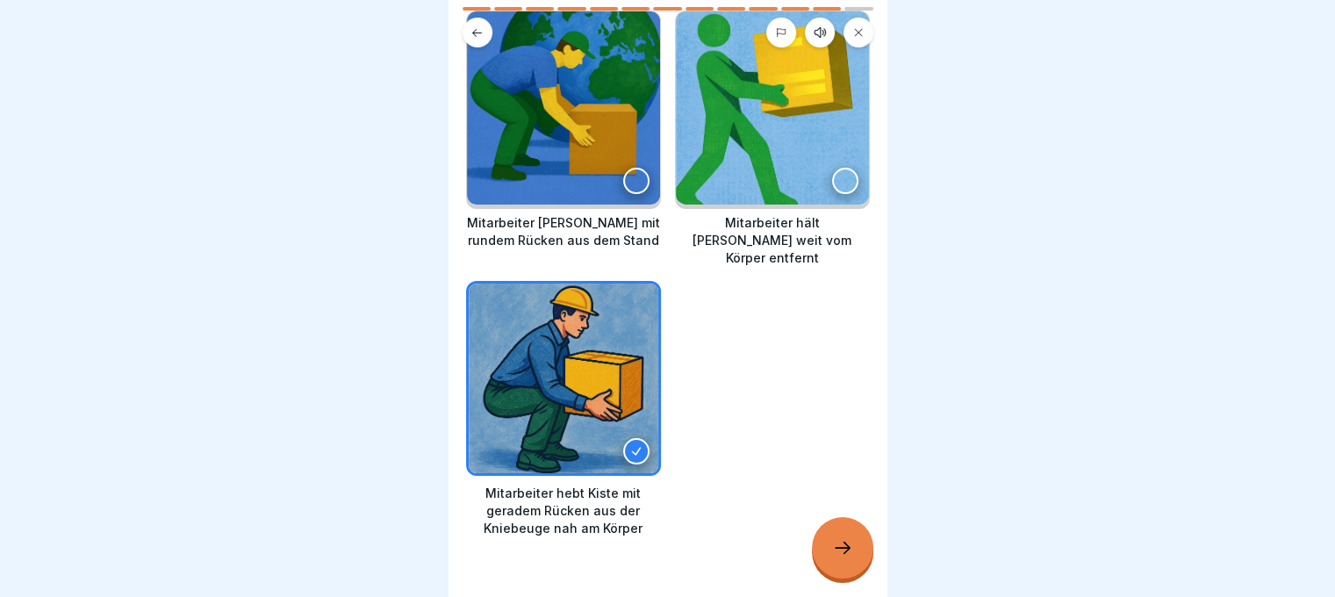
click at [805, 543] on div at bounding box center [668, 589] width 404 height 105
click at [857, 571] on div at bounding box center [842, 547] width 61 height 61
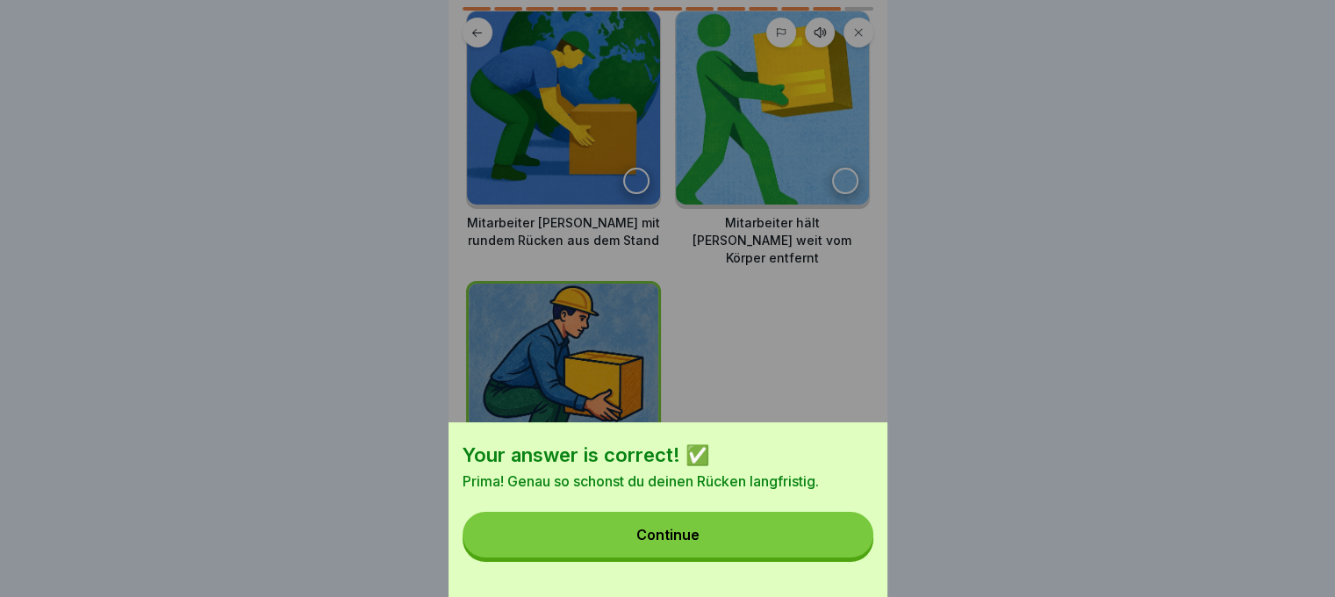
click at [783, 556] on button "Continue" at bounding box center [667, 535] width 411 height 46
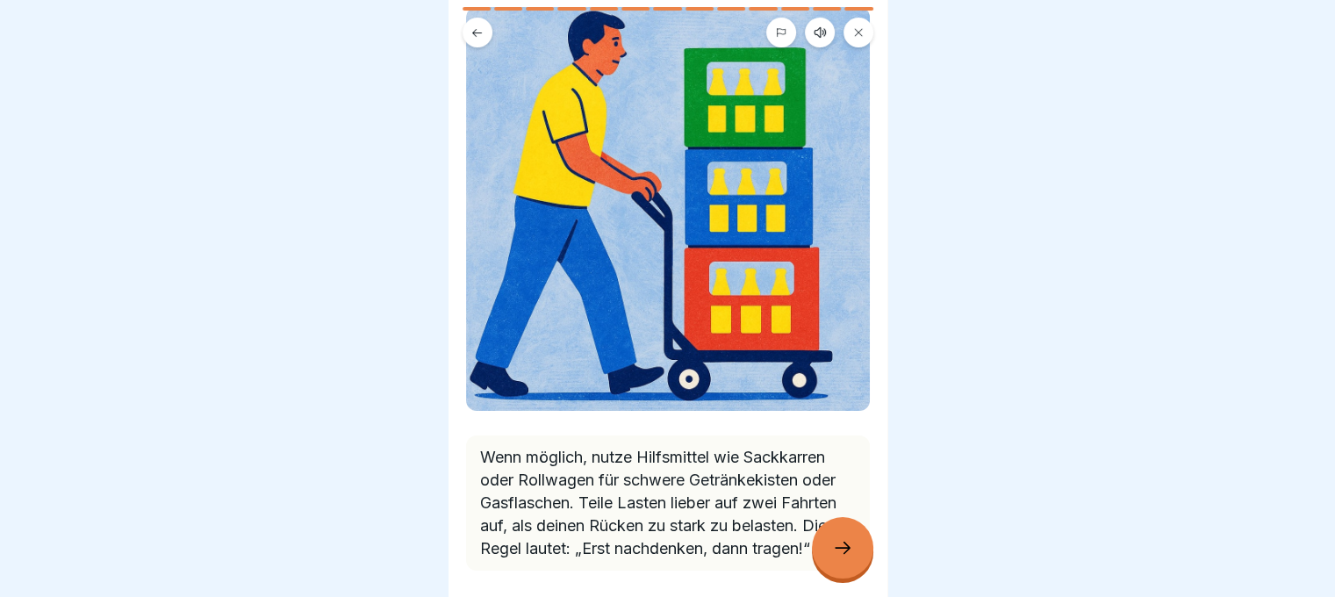
scroll to position [263, 0]
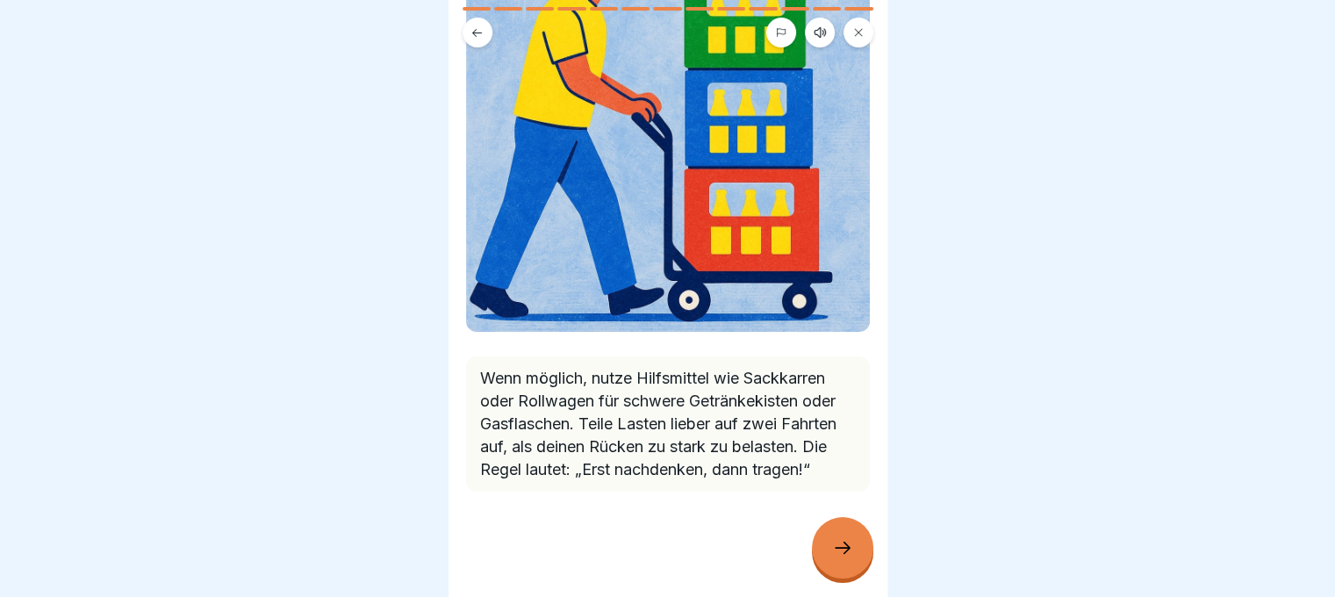
click at [826, 540] on div at bounding box center [842, 547] width 61 height 61
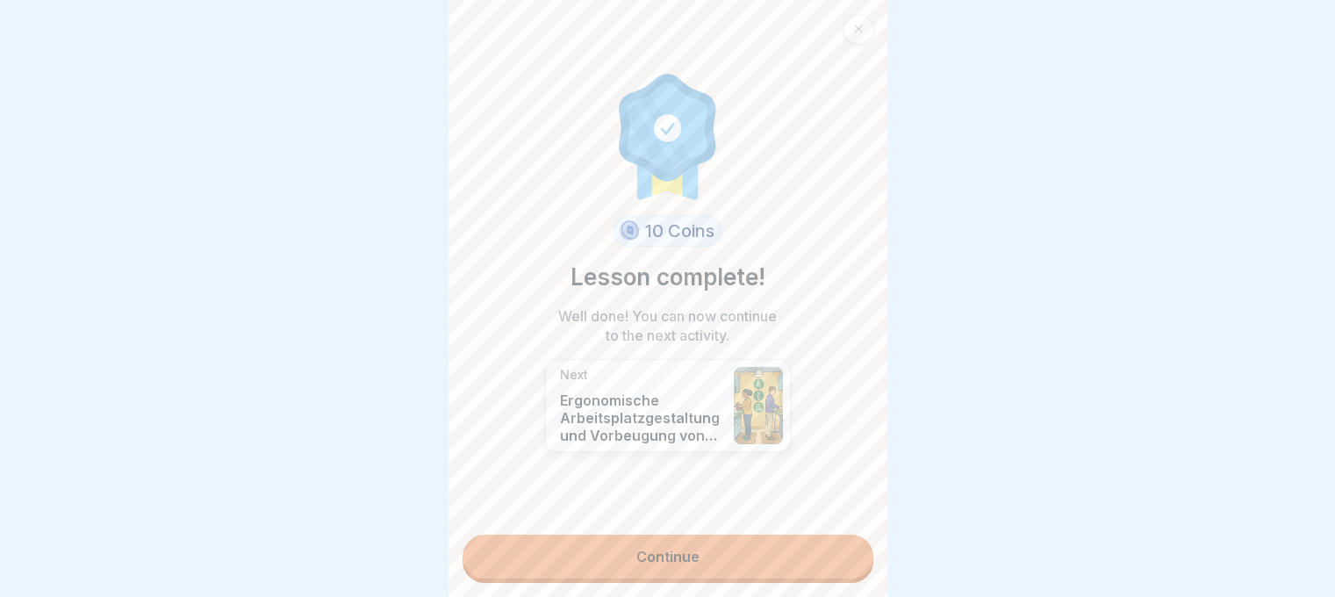
click at [677, 534] on link "Continue" at bounding box center [667, 556] width 411 height 44
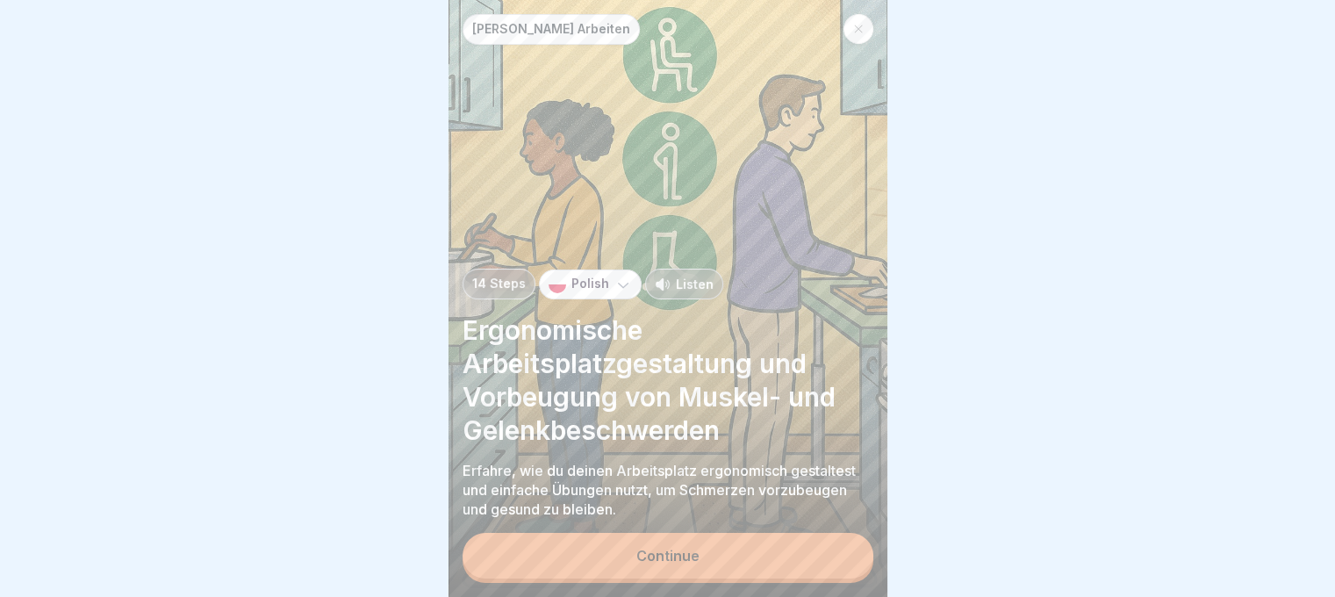
click at [746, 584] on div "[PERSON_NAME] Arbeiten 14 Steps Polish Listen Ergonomische Arbeitsplatzgestaltu…" at bounding box center [667, 298] width 439 height 597
click at [769, 553] on button "Continue" at bounding box center [667, 556] width 411 height 46
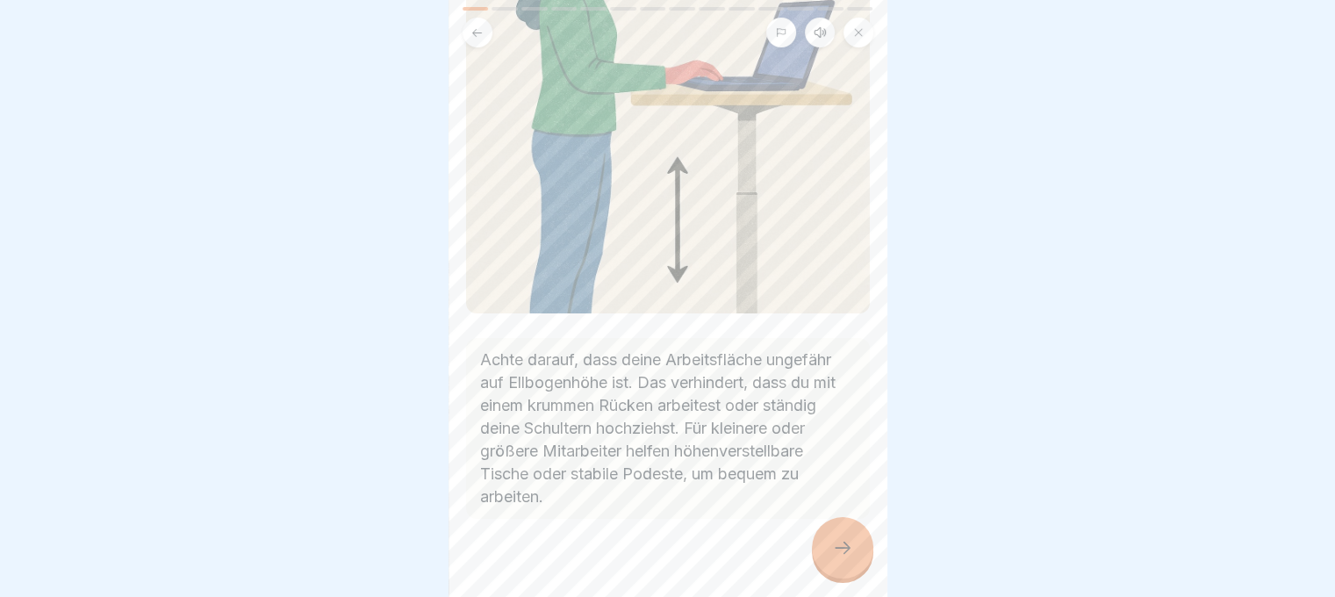
scroll to position [276, 0]
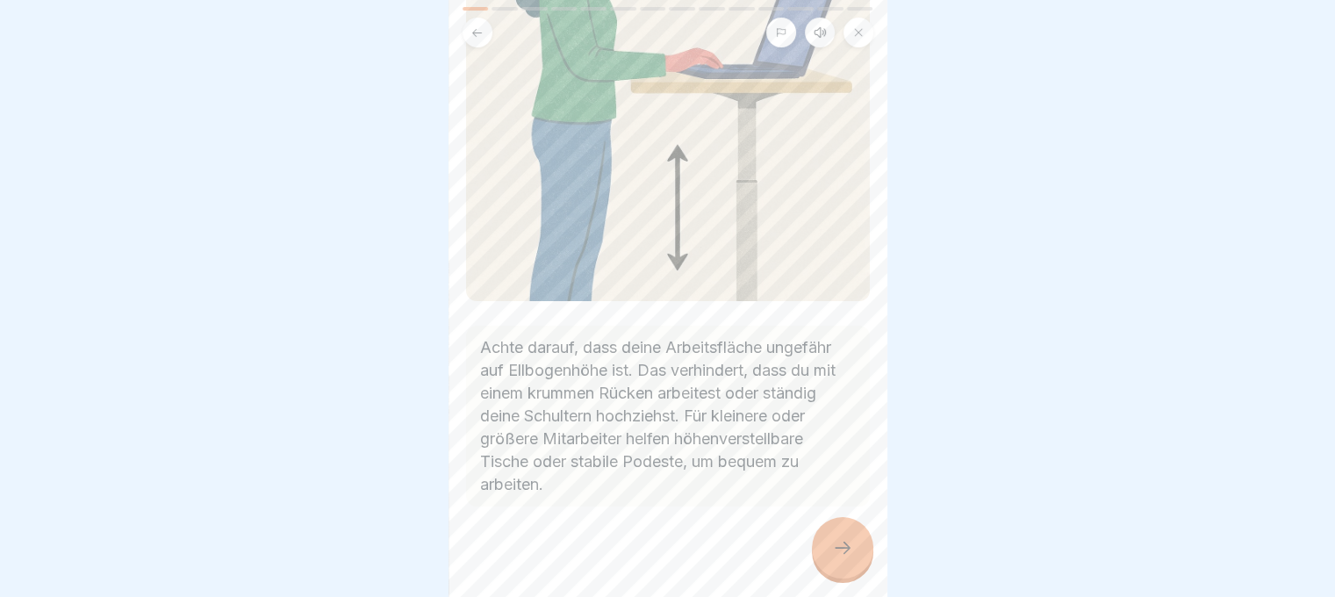
click at [818, 534] on div at bounding box center [842, 547] width 61 height 61
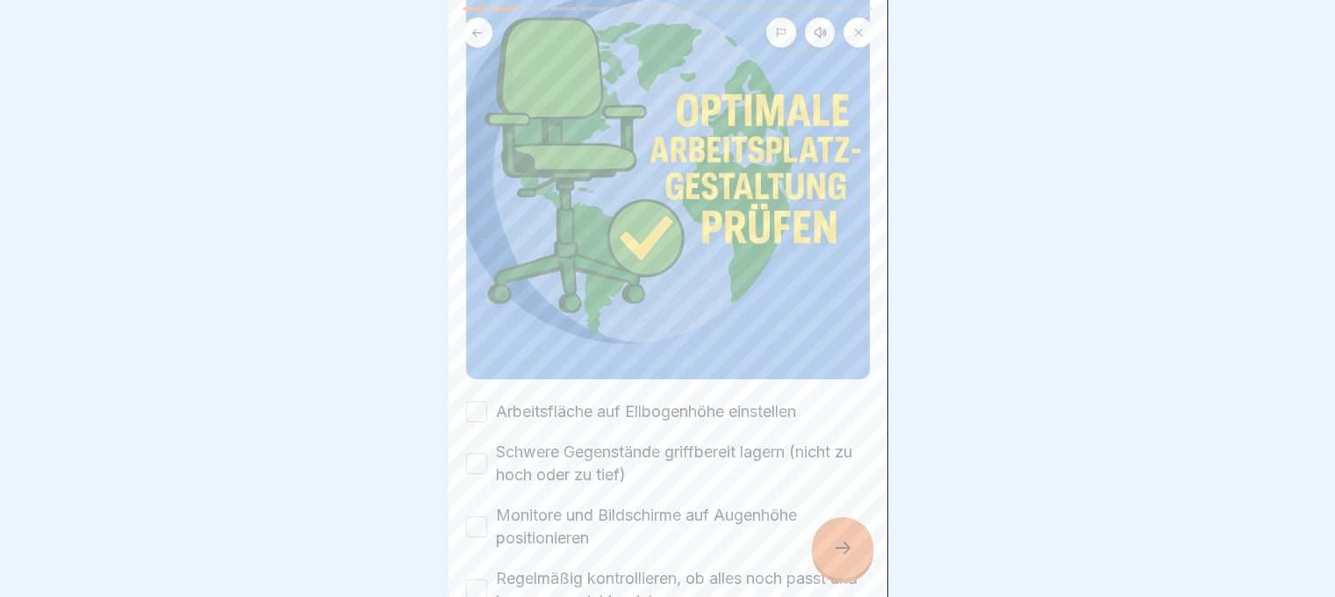
scroll to position [263, 0]
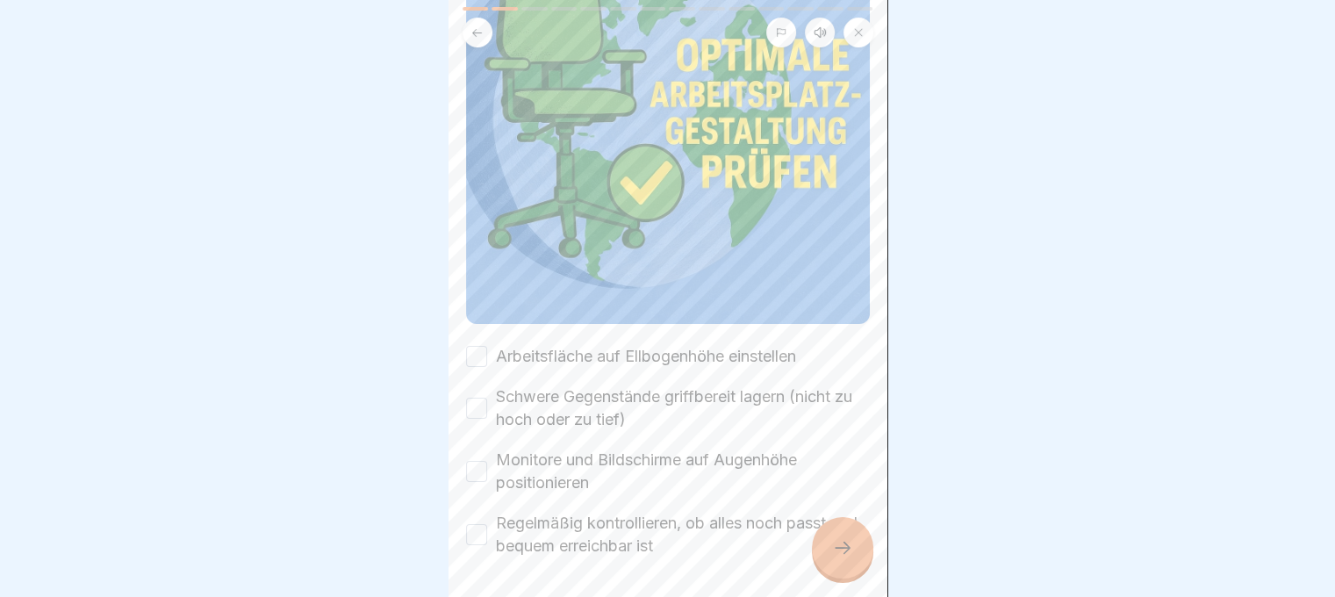
click at [489, 345] on div "Arbeitsfläche auf Ellbogenhöhe einstellen" at bounding box center [631, 356] width 330 height 23
click at [483, 346] on button "Arbeitsfläche auf Ellbogenhöhe einstellen" at bounding box center [476, 356] width 21 height 21
click at [484, 398] on button "Schwere Gegenstände griffbereit lagern (nicht zu hoch oder zu tief)" at bounding box center [476, 408] width 21 height 21
click at [489, 448] on div "Monitore und Bildschirme auf Augenhöhe positionieren" at bounding box center [668, 471] width 404 height 46
click at [477, 456] on div "Monitore und Bildschirme auf Augenhöhe positionieren" at bounding box center [668, 471] width 404 height 46
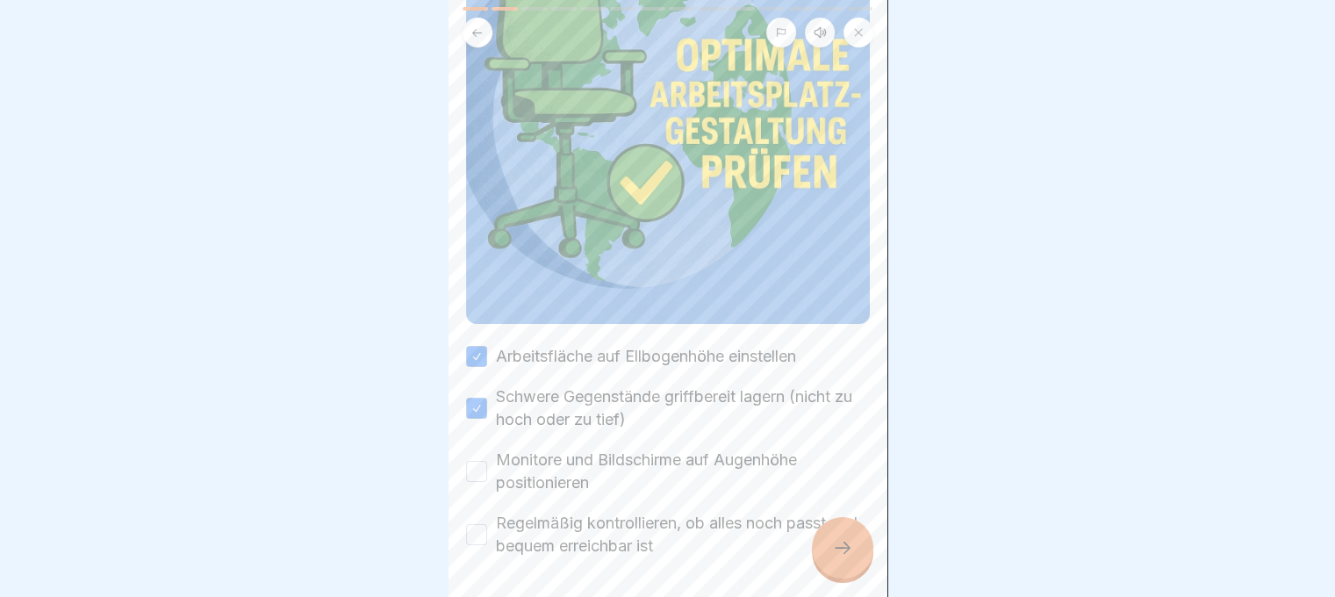
click at [474, 461] on button "Monitore und Bildschirme auf Augenhöhe positionieren" at bounding box center [476, 471] width 21 height 21
click at [481, 524] on button "Regelmäßig kontrollieren, ob alles noch passt und bequem erreichbar ist" at bounding box center [476, 534] width 21 height 21
click at [843, 538] on div at bounding box center [842, 547] width 61 height 61
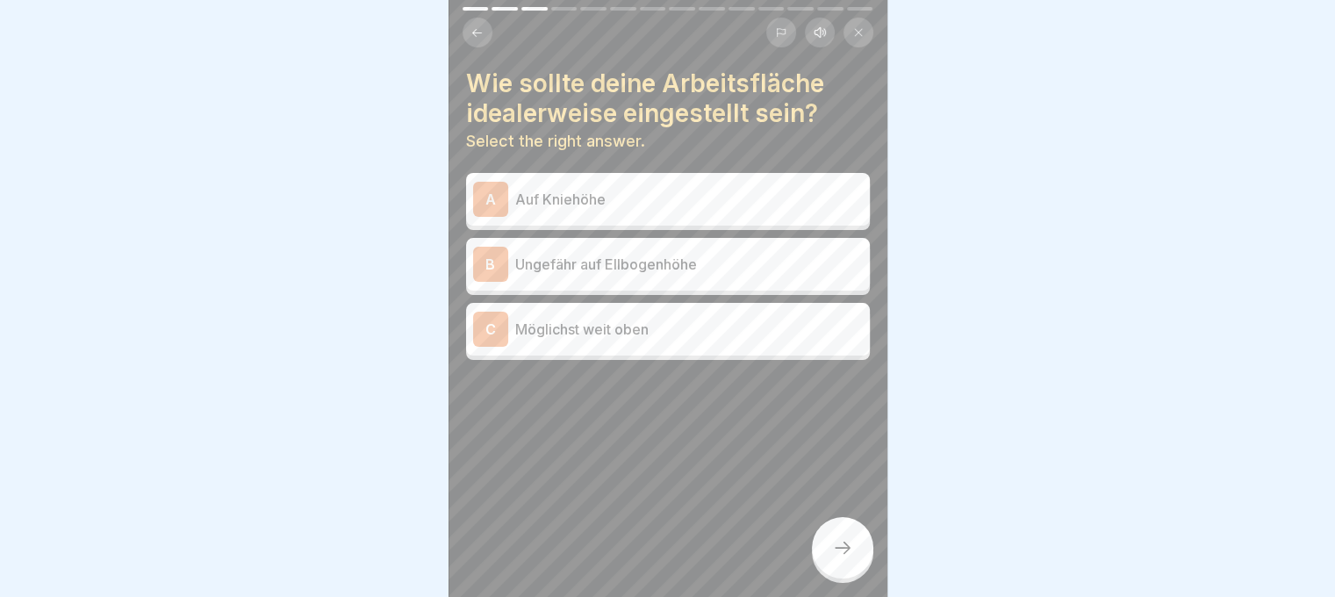
click at [649, 254] on p "Ungefähr auf Ellbogenhöhe" at bounding box center [689, 264] width 348 height 21
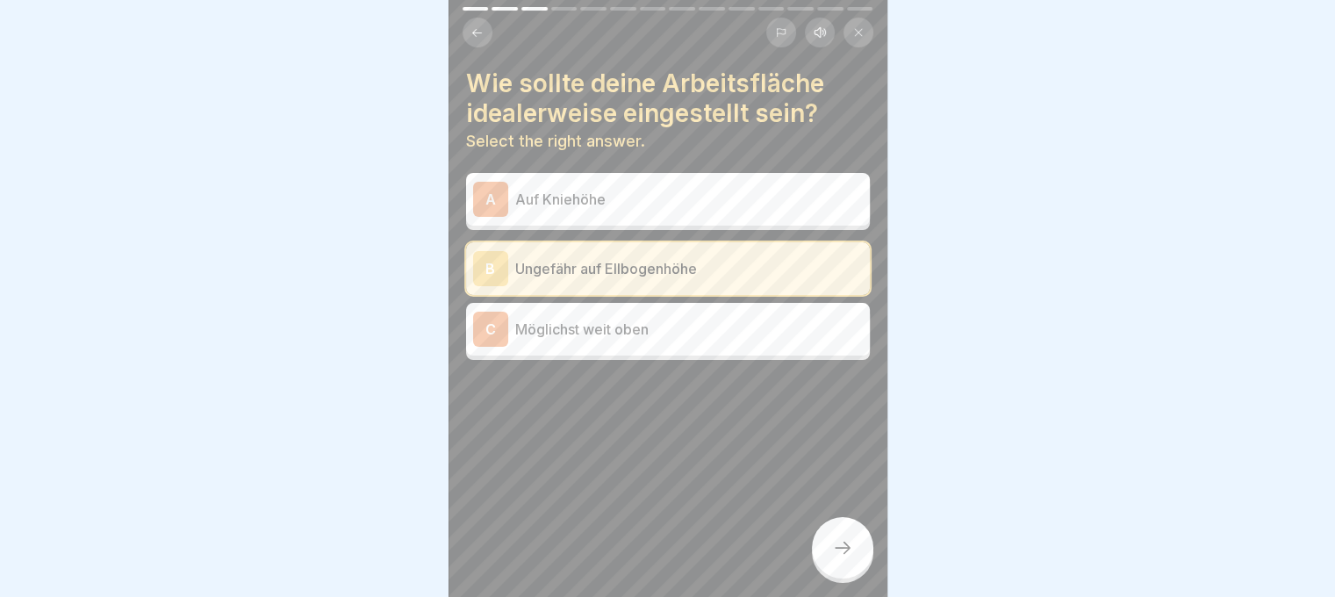
click at [852, 570] on div at bounding box center [842, 547] width 61 height 61
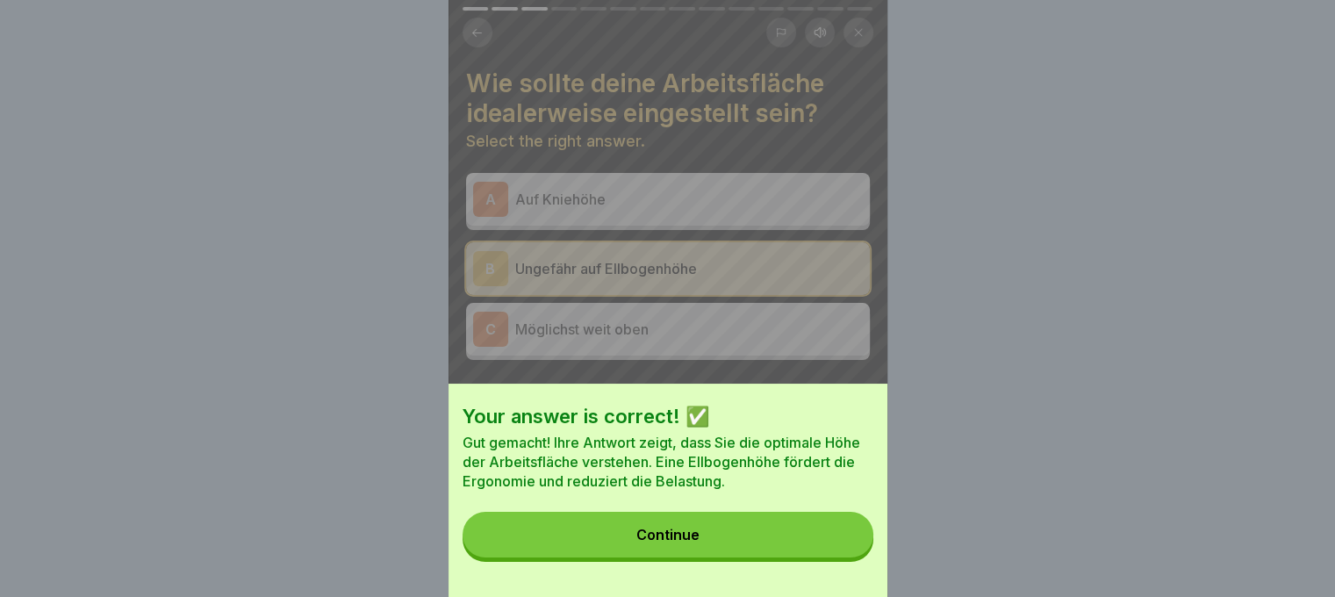
click at [808, 571] on div "Your answer is correct! ✅ Gut gemacht! Ihre Antwort zeigt, dass Sie die optimal…" at bounding box center [667, 489] width 439 height 213
click at [681, 542] on div "Continue" at bounding box center [667, 535] width 63 height 16
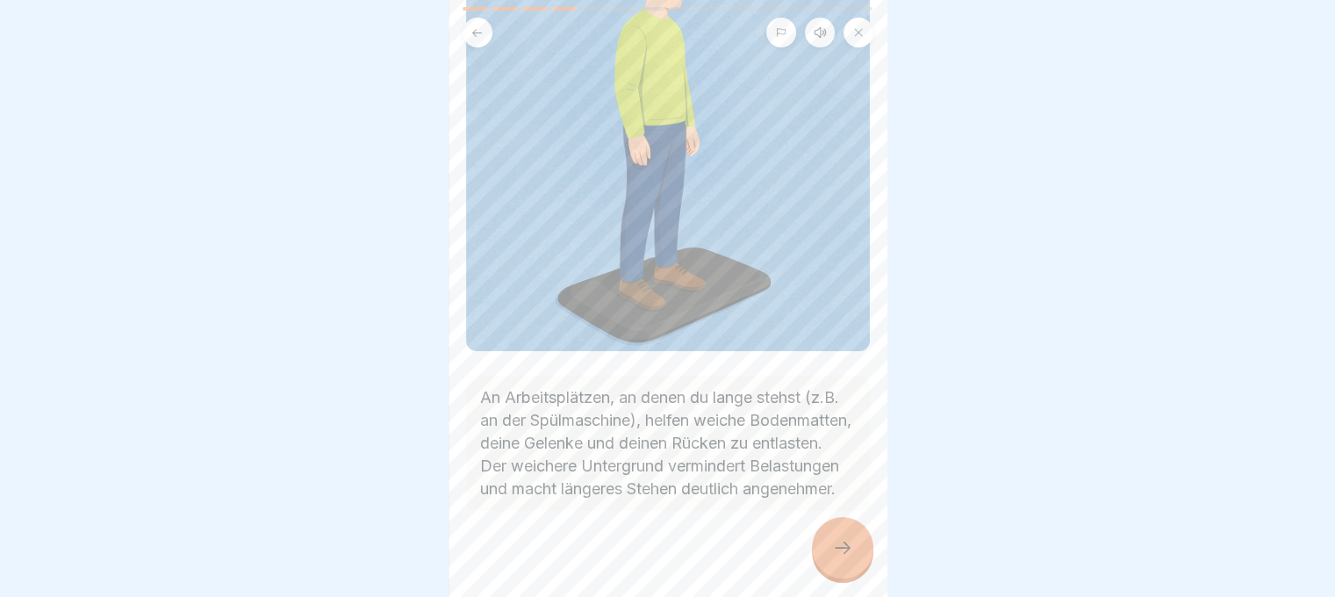
scroll to position [234, 0]
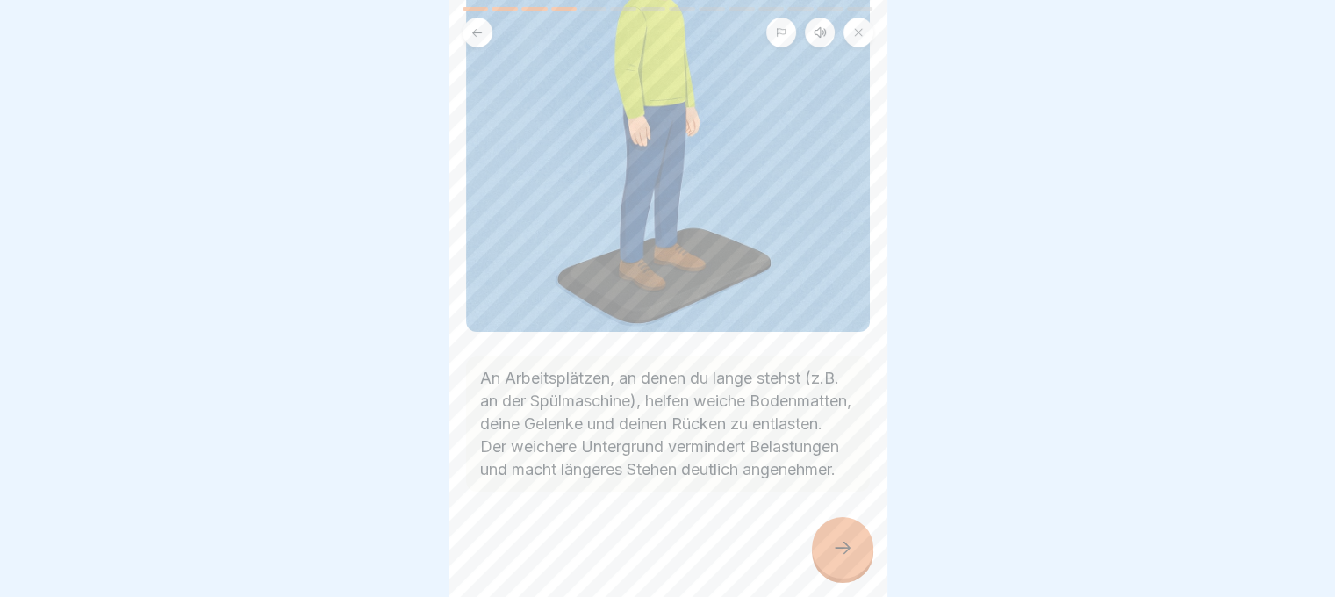
click at [835, 547] on icon at bounding box center [842, 547] width 21 height 21
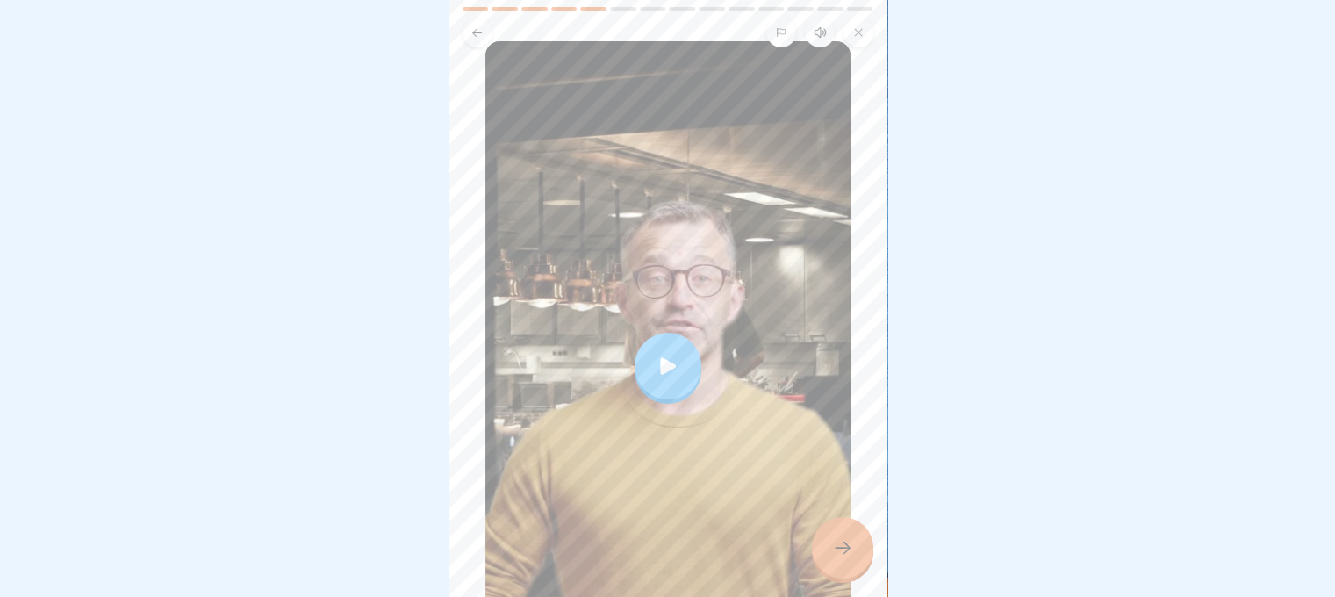
scroll to position [319, 0]
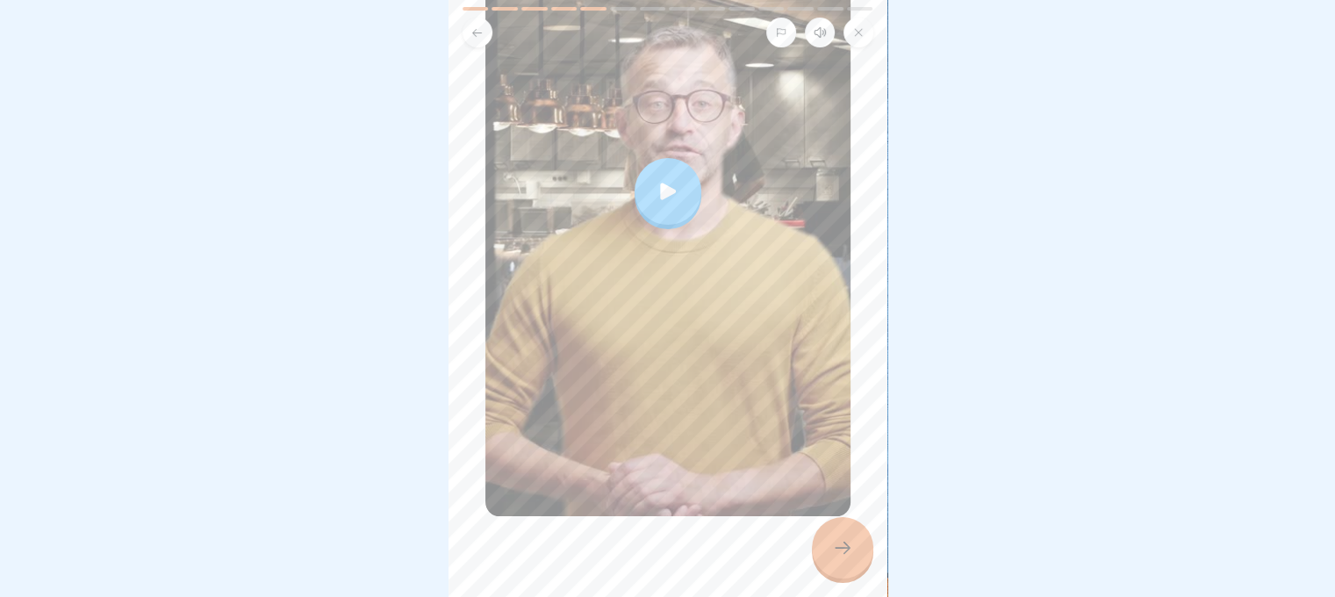
click at [832, 541] on icon at bounding box center [842, 547] width 21 height 21
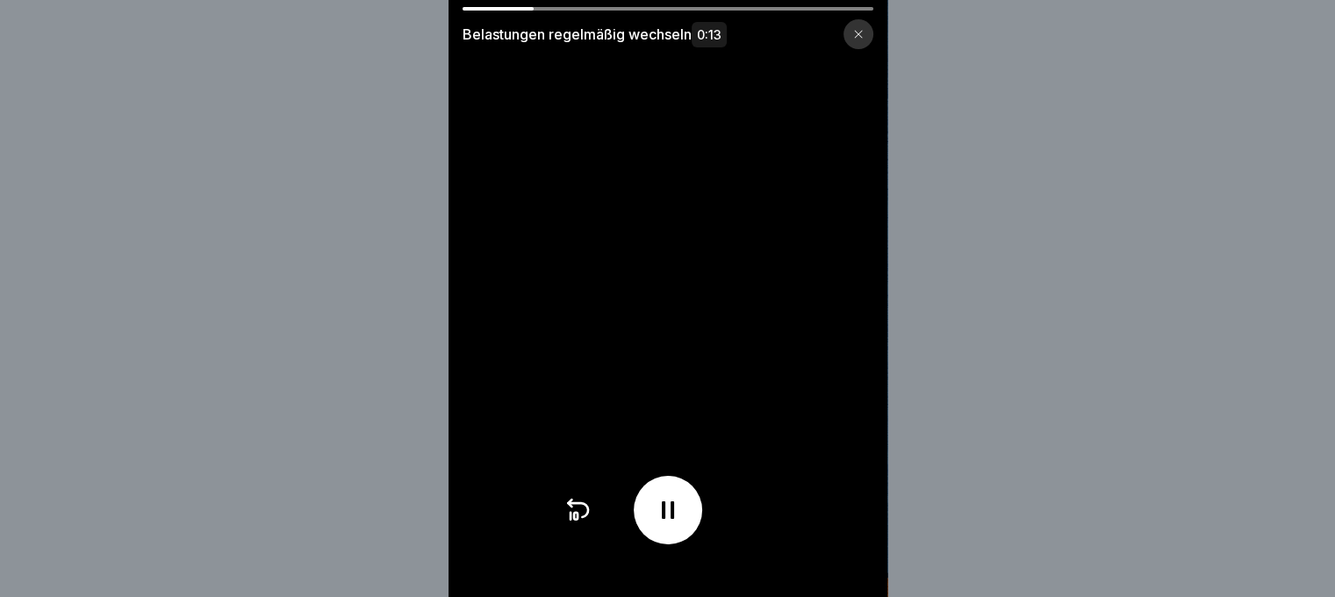
click at [863, 56] on video at bounding box center [667, 298] width 439 height 597
click at [862, 33] on icon at bounding box center [858, 34] width 11 height 11
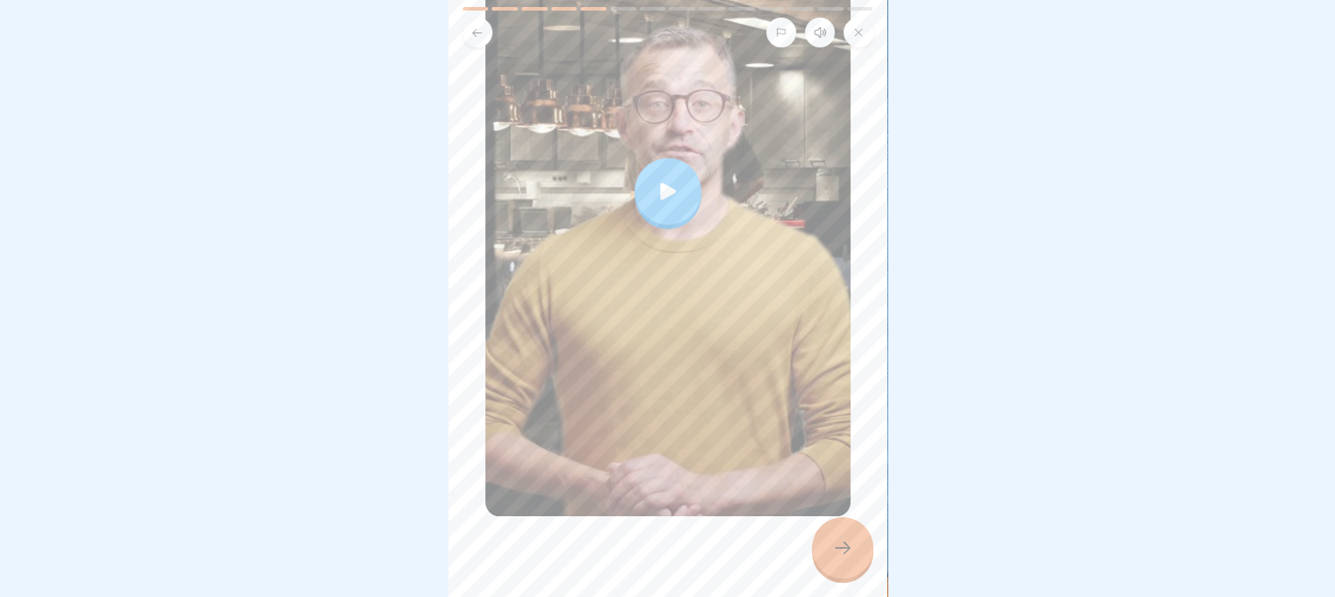
click at [825, 535] on div at bounding box center [842, 547] width 61 height 61
click at [663, 158] on div at bounding box center [667, 191] width 67 height 67
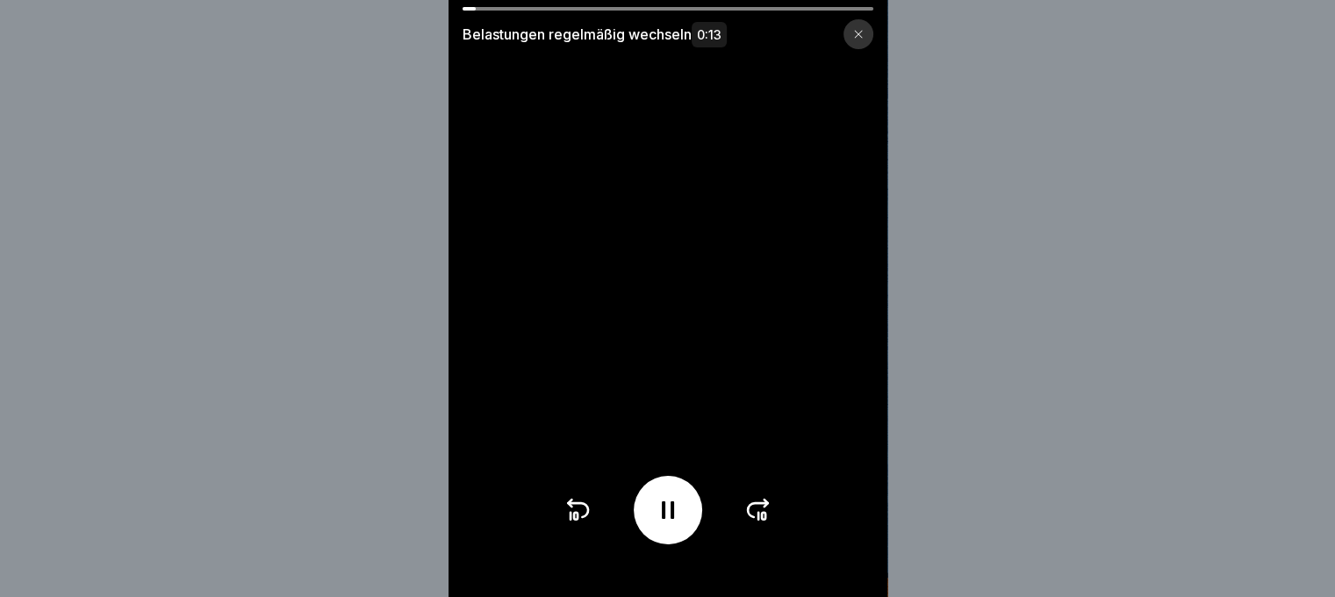
click at [873, 26] on div at bounding box center [858, 34] width 30 height 30
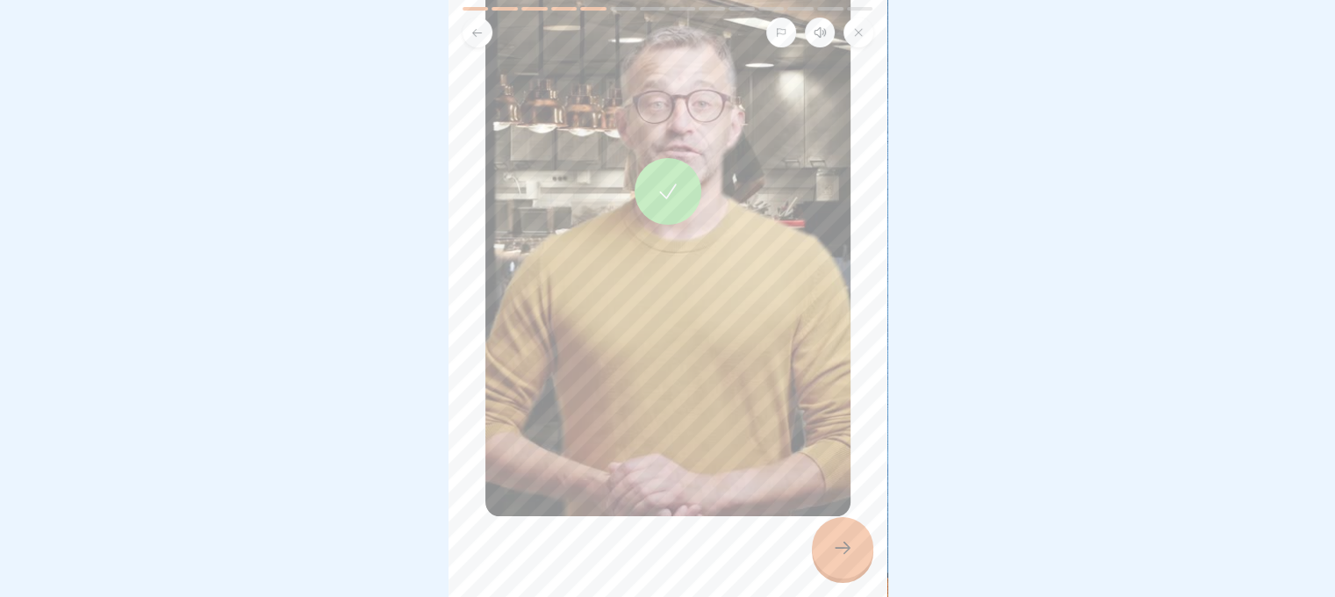
click at [842, 554] on icon at bounding box center [842, 547] width 21 height 21
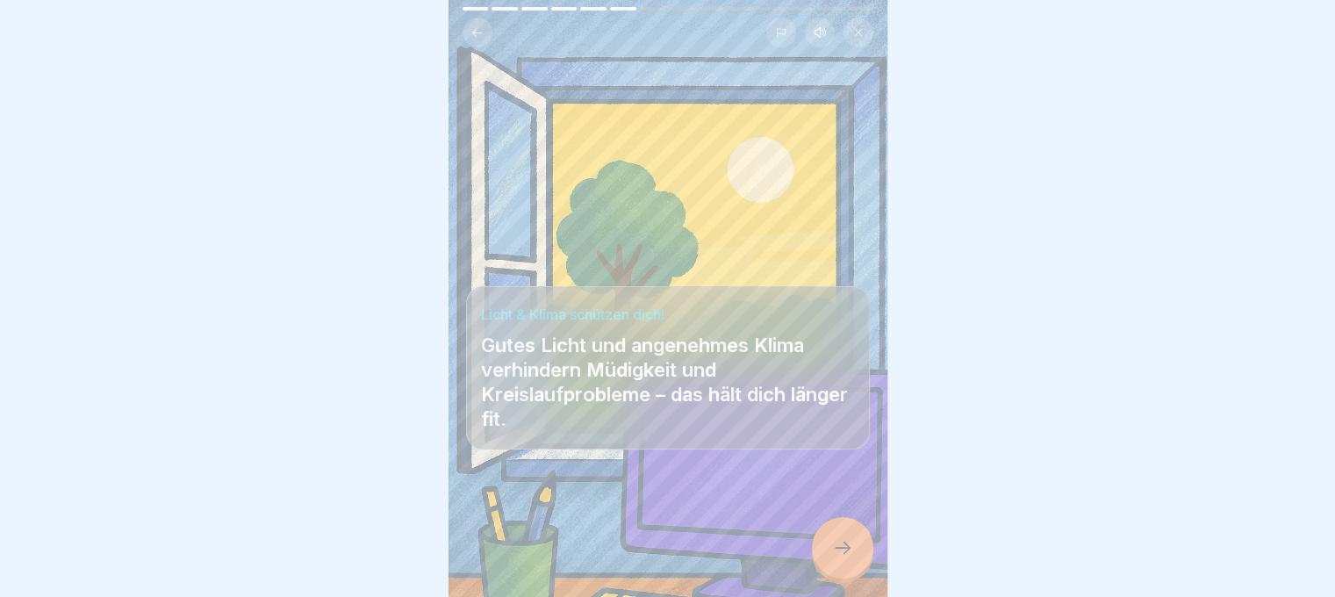
click at [845, 540] on icon at bounding box center [842, 547] width 21 height 21
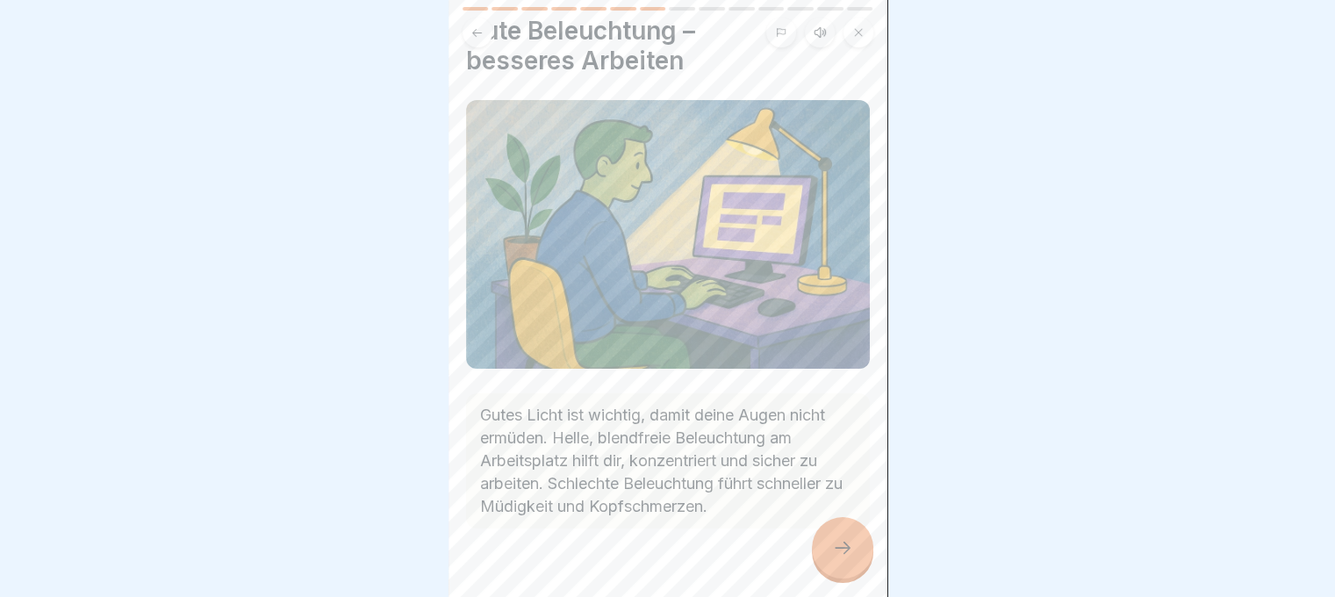
scroll to position [81, 0]
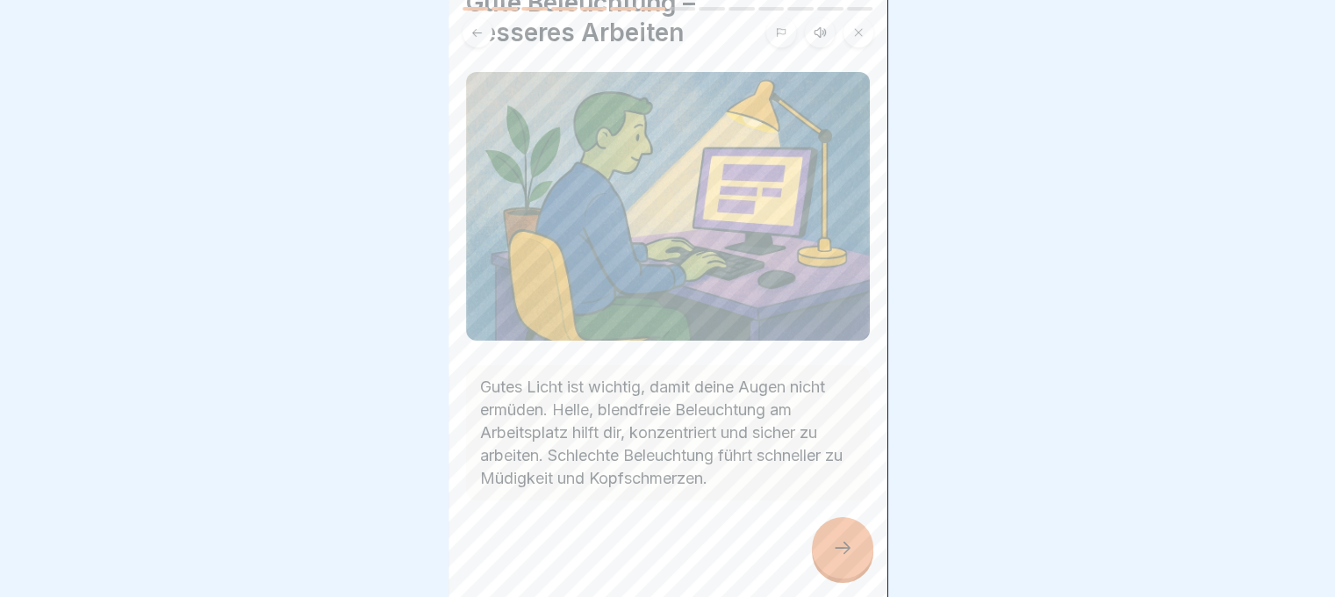
click at [828, 534] on div at bounding box center [842, 547] width 61 height 61
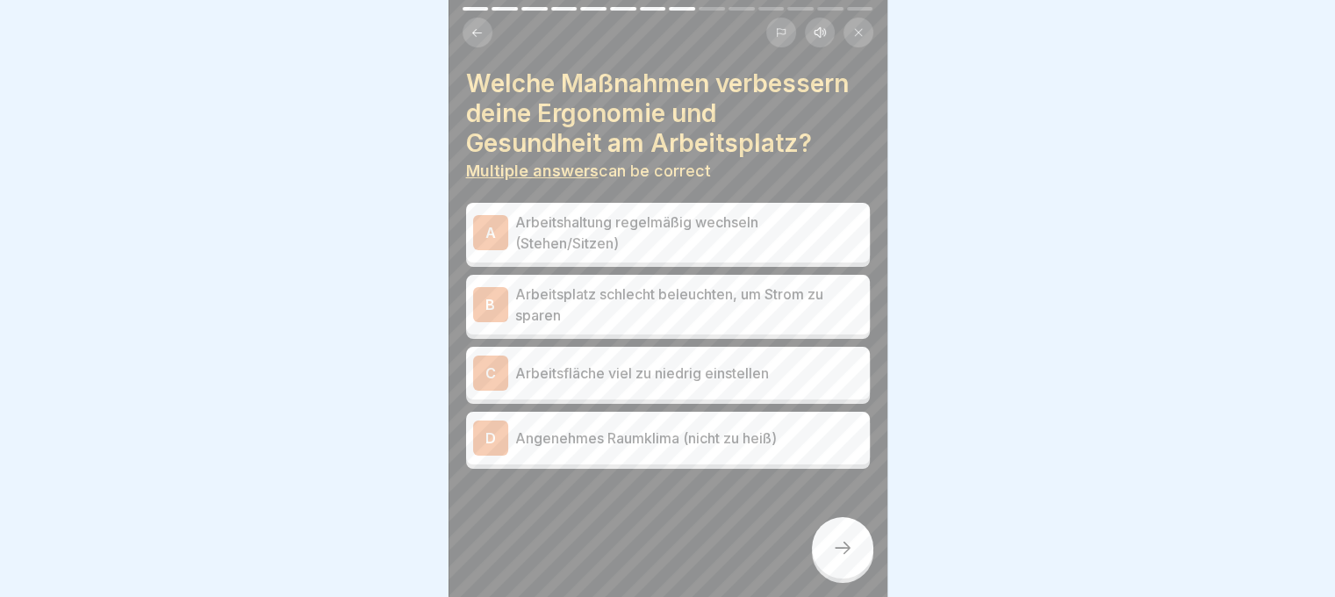
click at [639, 223] on p "Arbeitshaltung regelmäßig wechseln (Stehen/Sitzen)" at bounding box center [689, 232] width 348 height 42
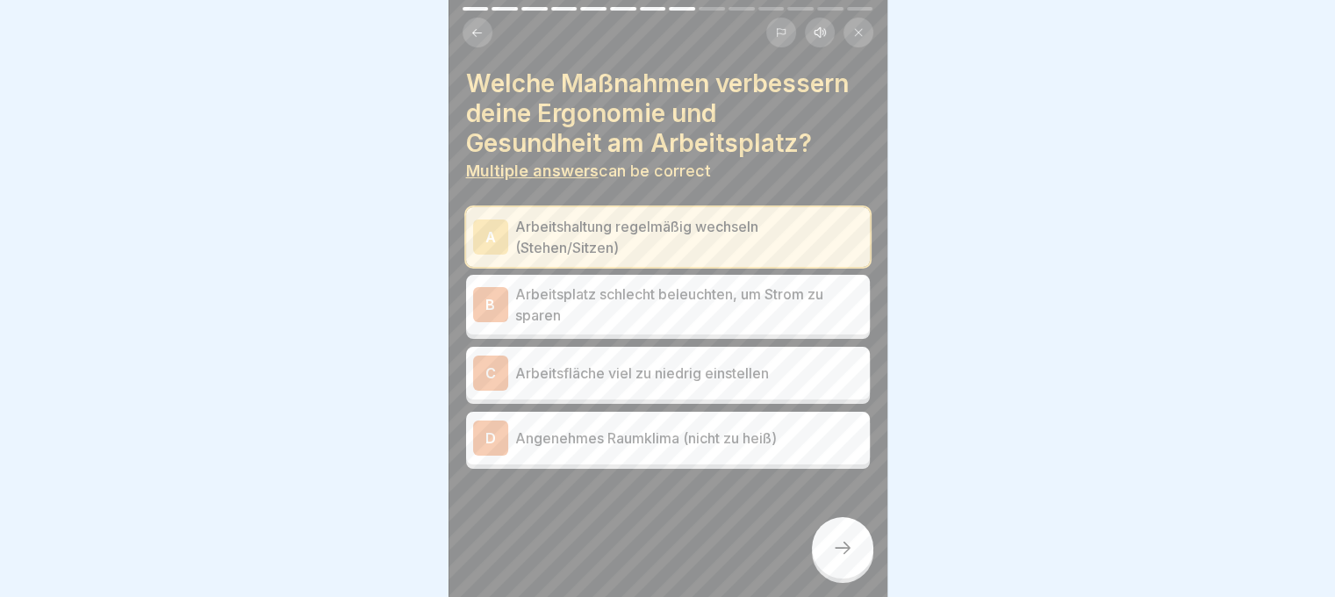
click at [645, 436] on div "D Angenehmes Raumklima (nicht zu heiß)" at bounding box center [668, 437] width 390 height 35
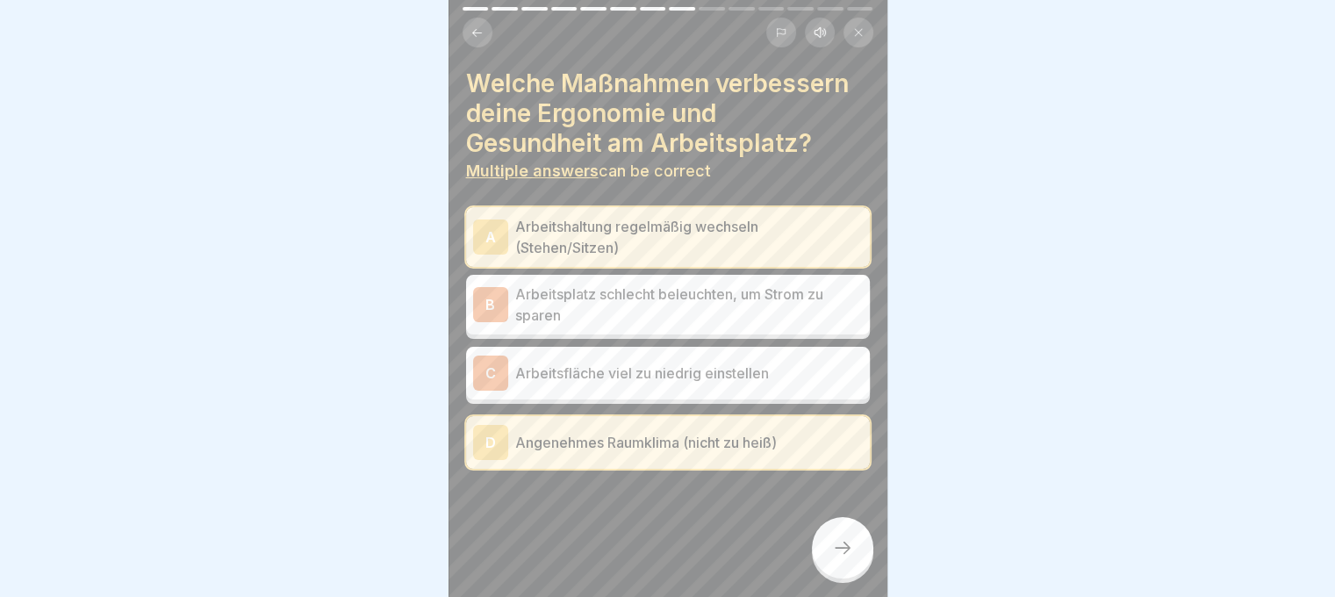
click at [797, 546] on div at bounding box center [668, 521] width 404 height 105
click at [818, 549] on div at bounding box center [842, 547] width 61 height 61
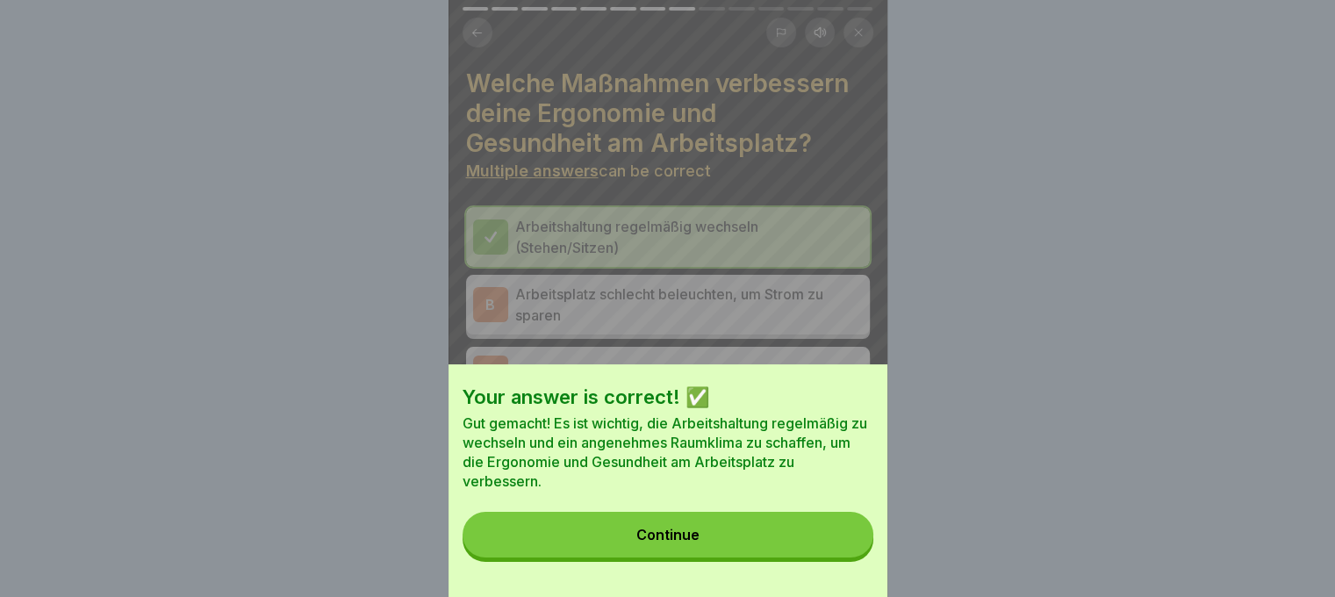
click at [821, 549] on button "Continue" at bounding box center [667, 535] width 411 height 46
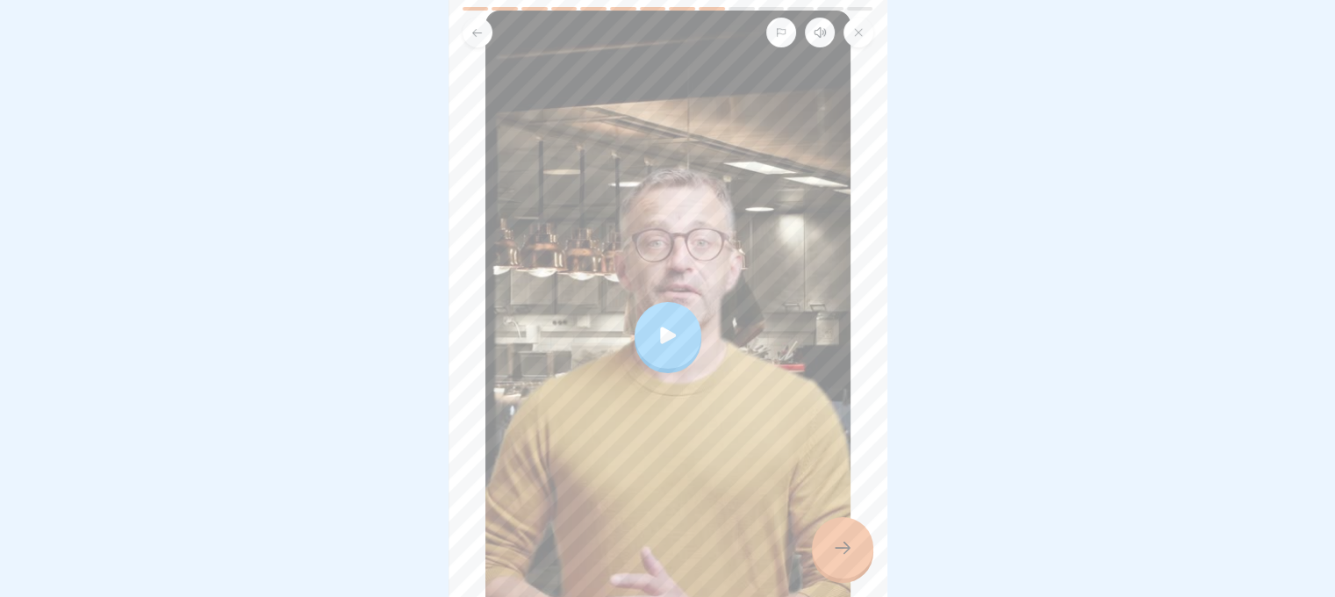
scroll to position [319, 0]
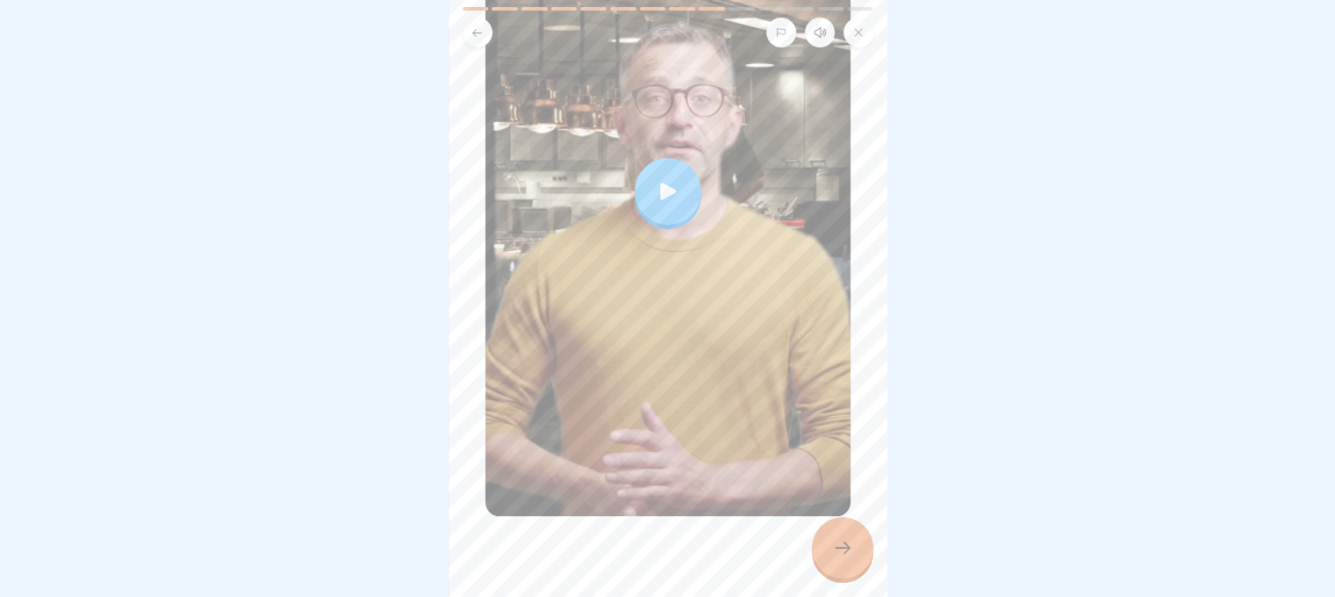
click at [690, 201] on div at bounding box center [667, 191] width 365 height 649
click at [848, 533] on div at bounding box center [842, 547] width 61 height 61
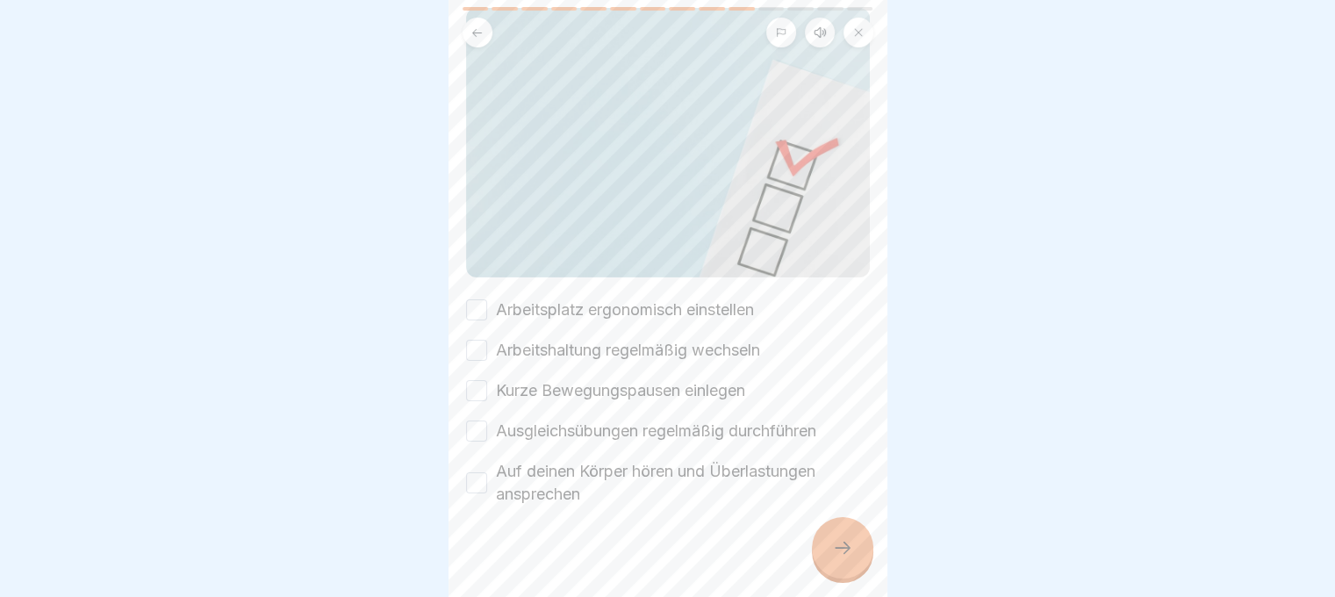
scroll to position [180, 0]
click at [512, 294] on label "Arbeitsplatz ergonomisch einstellen" at bounding box center [625, 305] width 258 height 23
click at [487, 295] on button "Arbeitsplatz ergonomisch einstellen" at bounding box center [476, 305] width 21 height 21
click at [511, 312] on div "Arbeitsplatz ergonomisch einstellen Arbeitshaltung regelmäßig wechseln Kurze Be…" at bounding box center [668, 397] width 404 height 207
drag, startPoint x: 511, startPoint y: 318, endPoint x: 505, endPoint y: 357, distance: 40.0
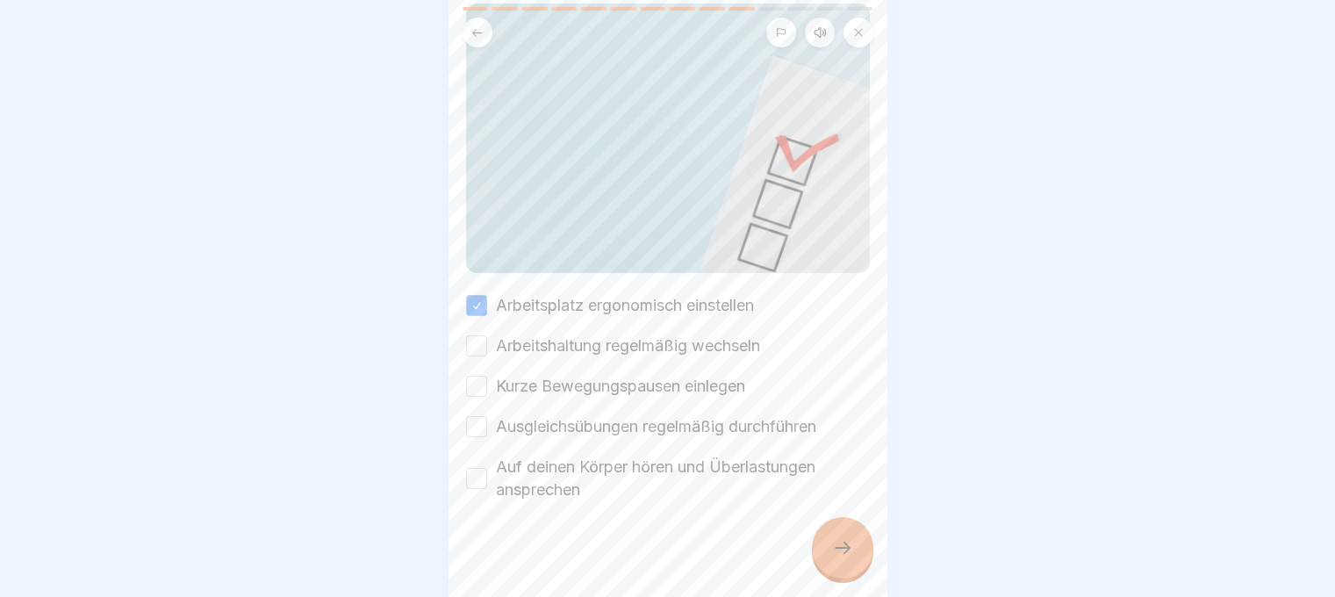
click at [511, 334] on label "Arbeitshaltung regelmäßig wechseln" at bounding box center [628, 345] width 264 height 23
click at [487, 335] on button "Arbeitshaltung regelmäßig wechseln" at bounding box center [476, 345] width 21 height 21
click at [505, 375] on label "Kurze Bewegungspausen einlegen" at bounding box center [620, 386] width 249 height 23
click at [487, 376] on button "Kurze Bewegungspausen einlegen" at bounding box center [476, 386] width 21 height 21
click at [508, 415] on label "Ausgleichsübungen regelmäßig durchführen" at bounding box center [656, 426] width 320 height 23
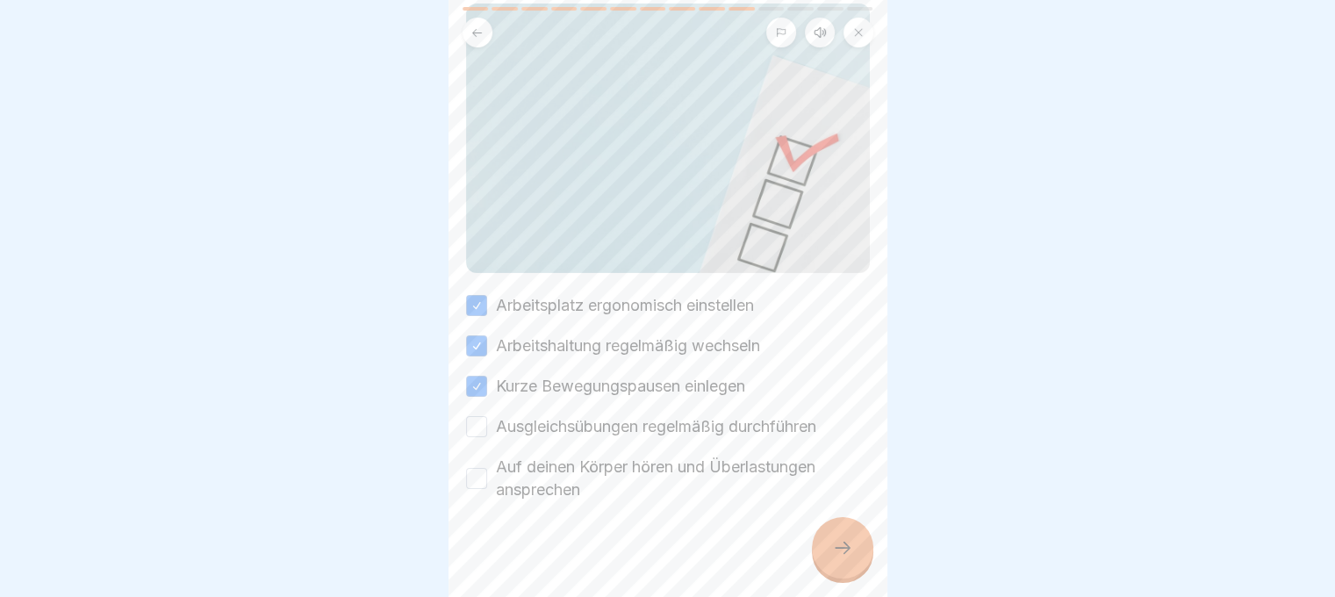
click at [487, 416] on button "Ausgleichsübungen regelmäßig durchführen" at bounding box center [476, 426] width 21 height 21
drag, startPoint x: 514, startPoint y: 448, endPoint x: 517, endPoint y: 456, distance: 9.2
click at [515, 455] on label "Auf deinen Körper hören und Überlastungen ansprechen" at bounding box center [683, 478] width 374 height 46
click at [487, 468] on button "Auf deinen Körper hören und Überlastungen ansprechen" at bounding box center [476, 478] width 21 height 21
click at [905, 555] on div at bounding box center [667, 298] width 1335 height 597
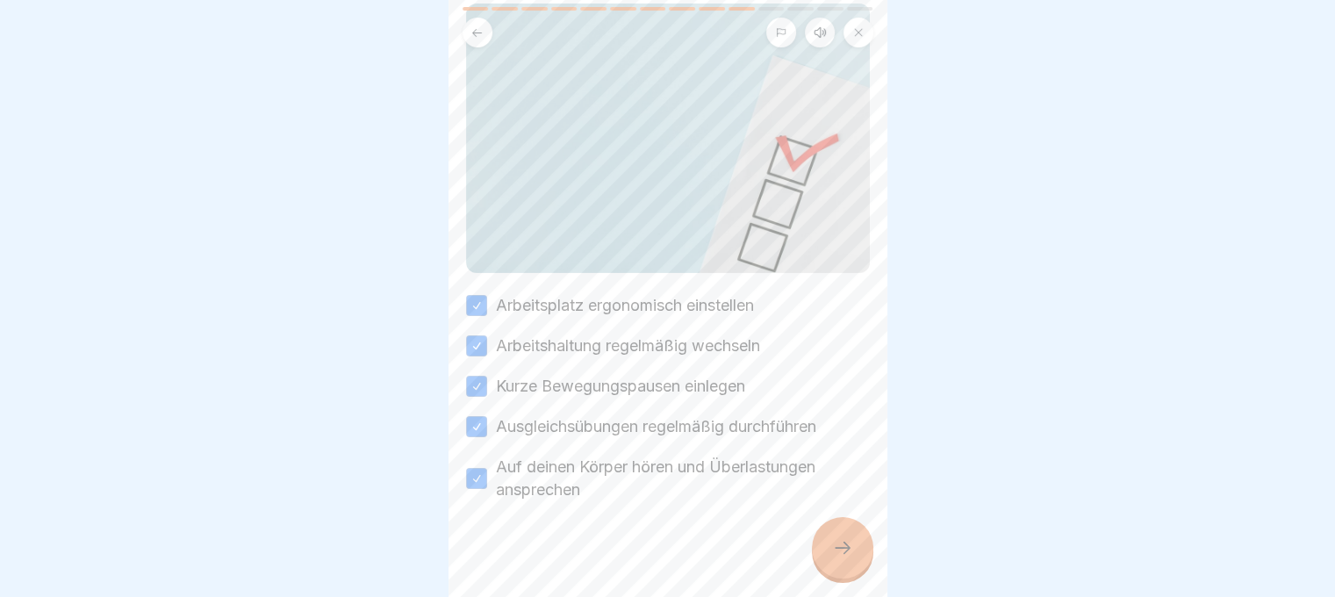
click at [850, 556] on icon at bounding box center [842, 547] width 21 height 21
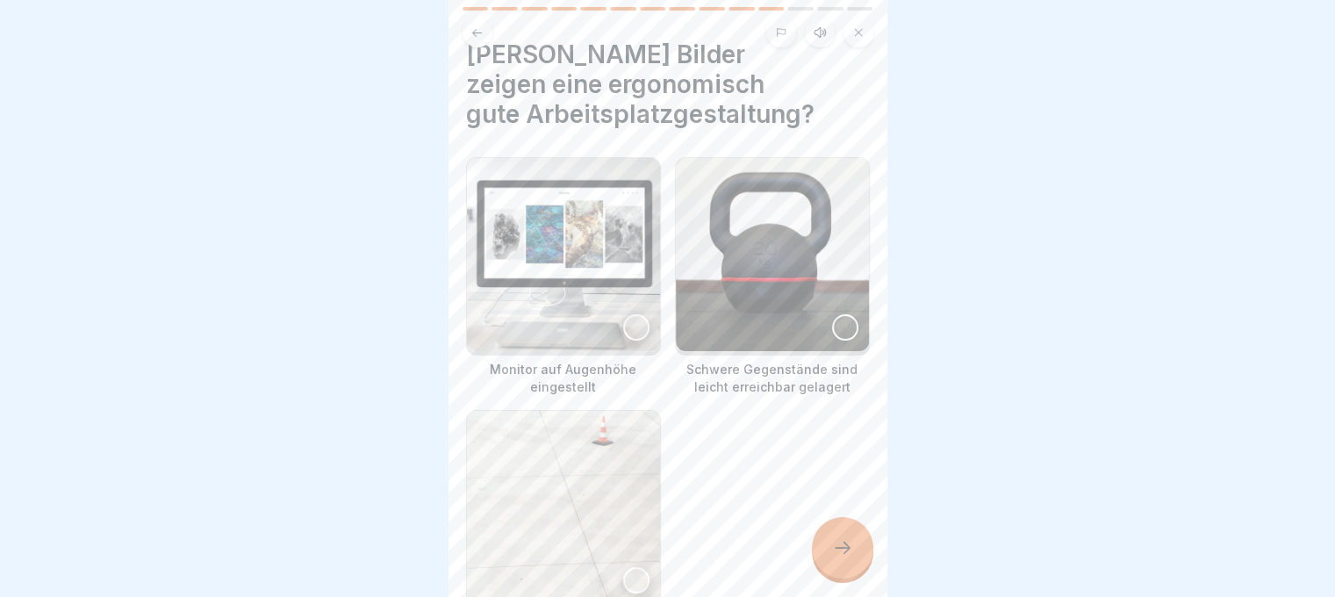
scroll to position [0, 0]
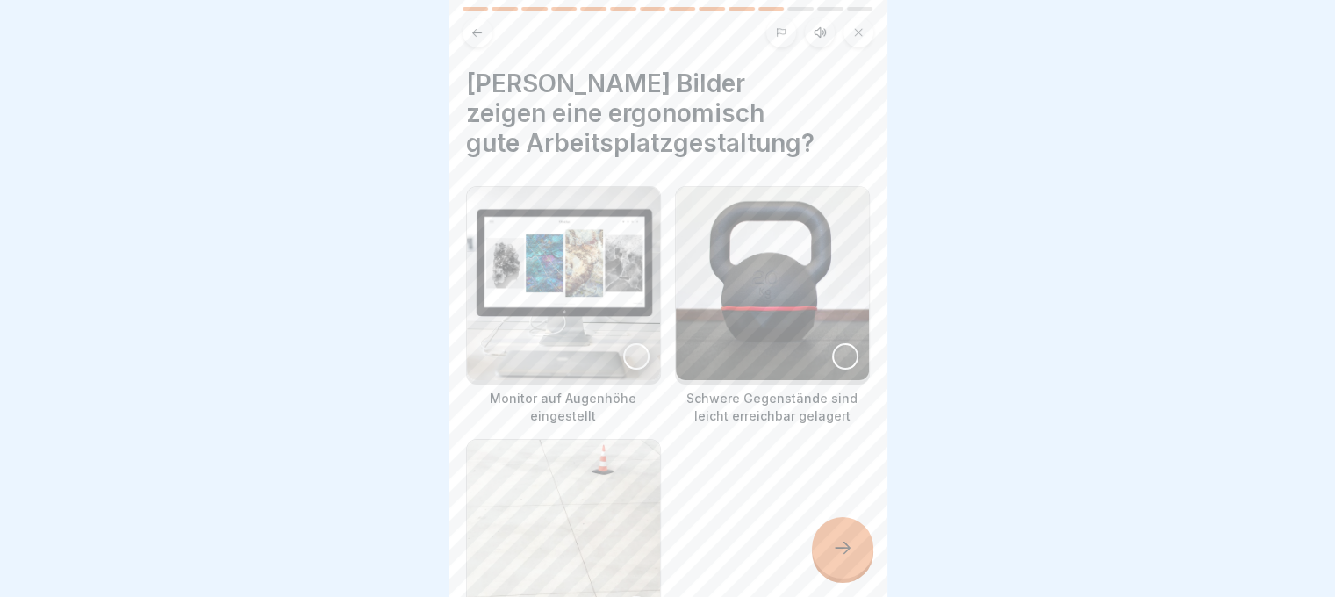
click at [624, 343] on div at bounding box center [636, 356] width 26 height 26
click at [847, 548] on icon at bounding box center [843, 547] width 16 height 12
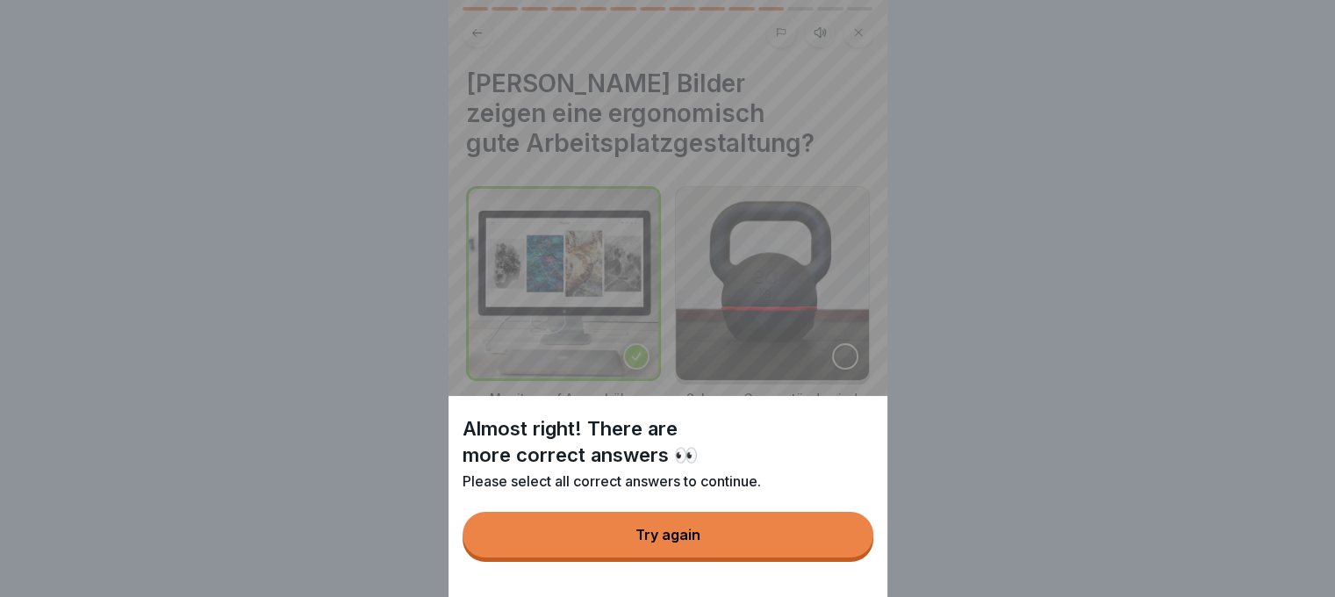
click at [762, 551] on button "Try again" at bounding box center [667, 535] width 411 height 46
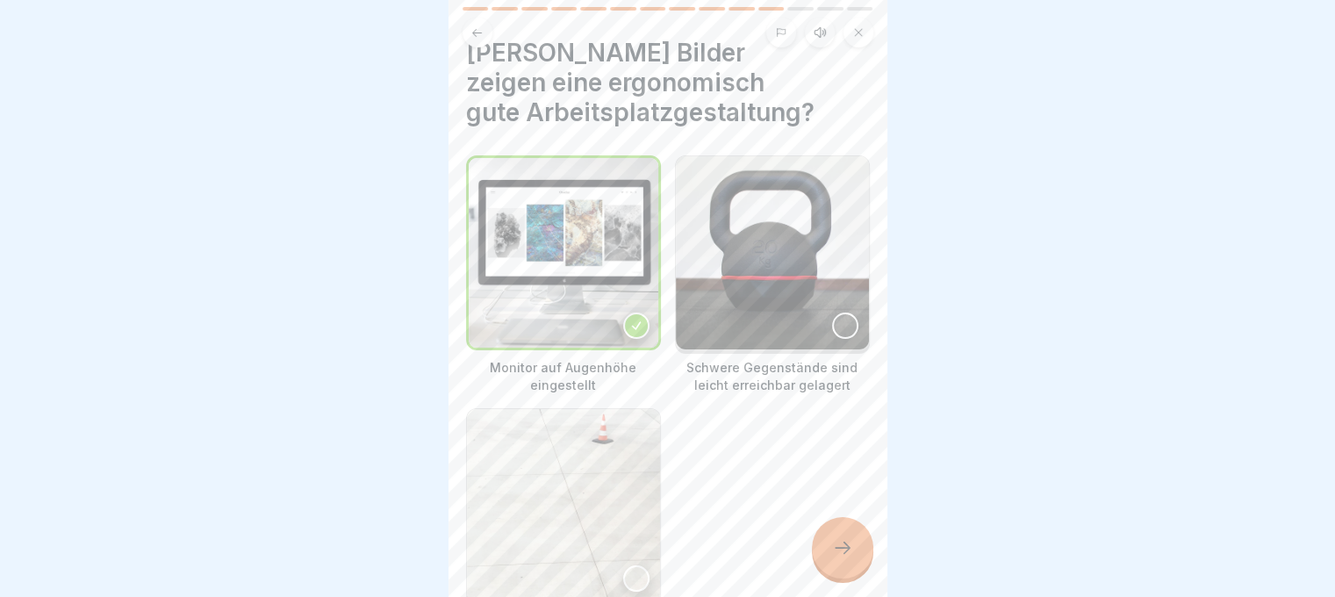
scroll to position [14, 0]
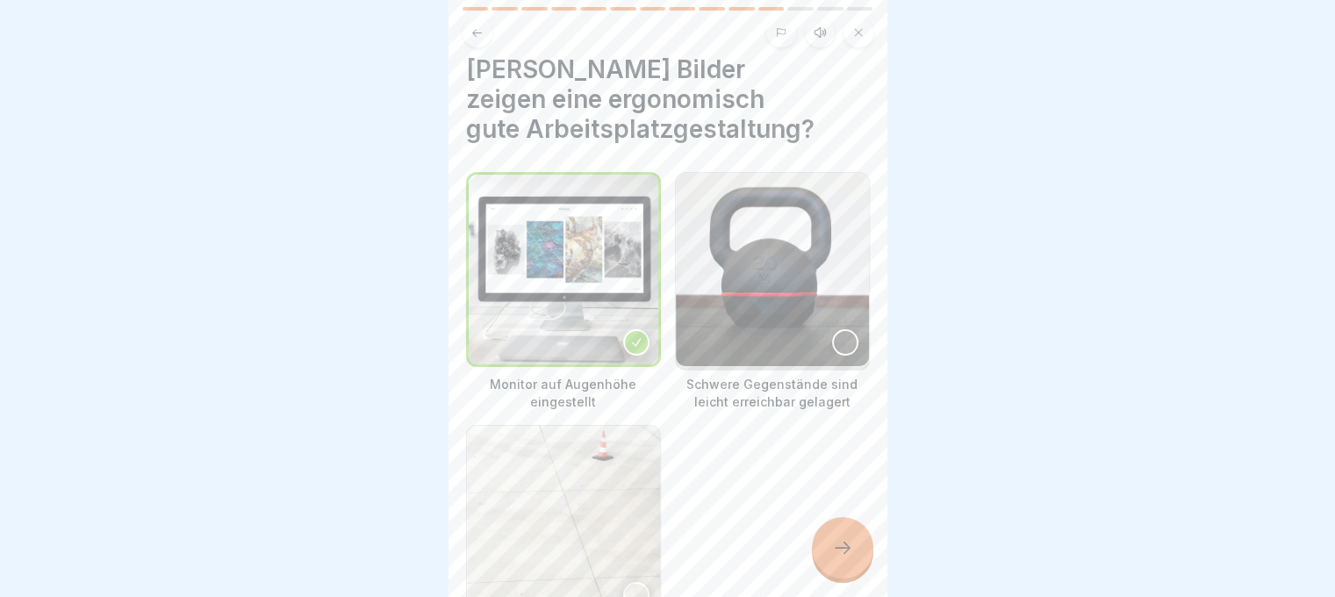
click at [835, 329] on div at bounding box center [845, 342] width 26 height 26
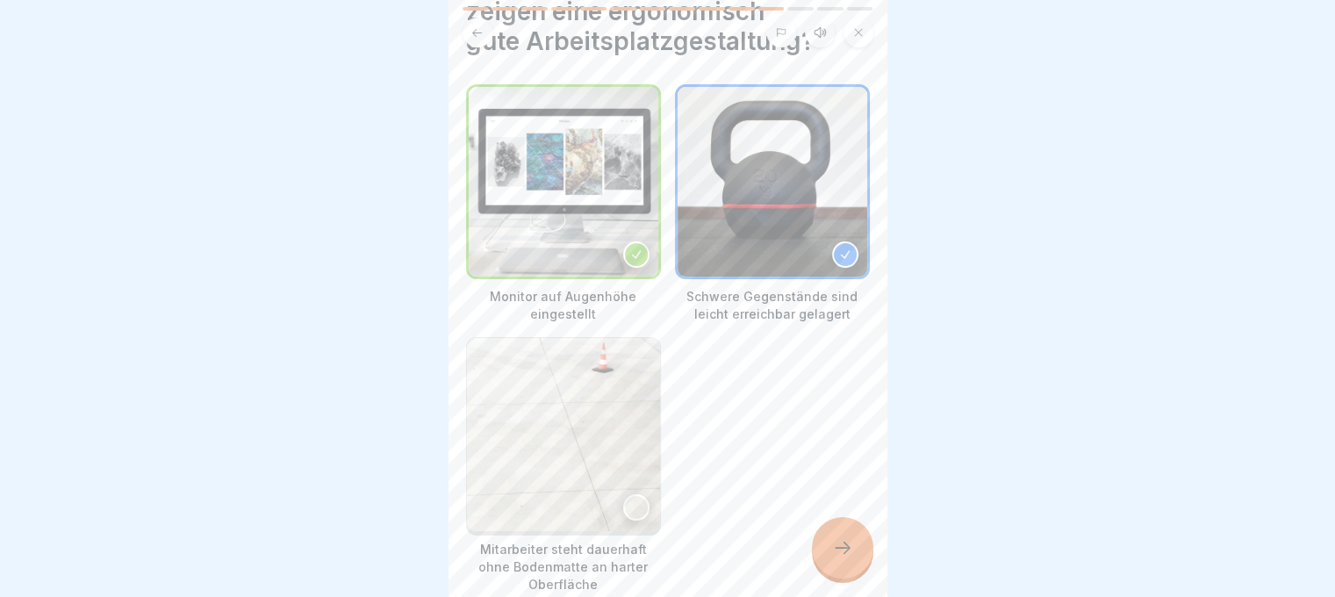
click at [817, 553] on div at bounding box center [842, 547] width 61 height 61
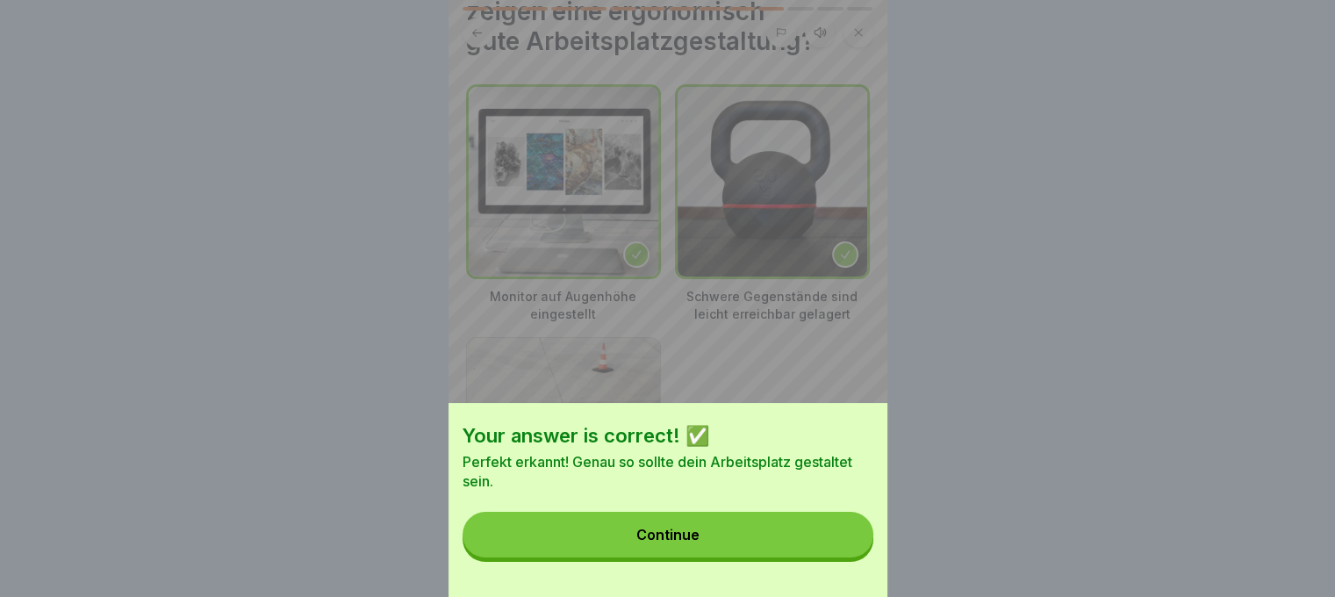
click at [778, 550] on button "Continue" at bounding box center [667, 535] width 411 height 46
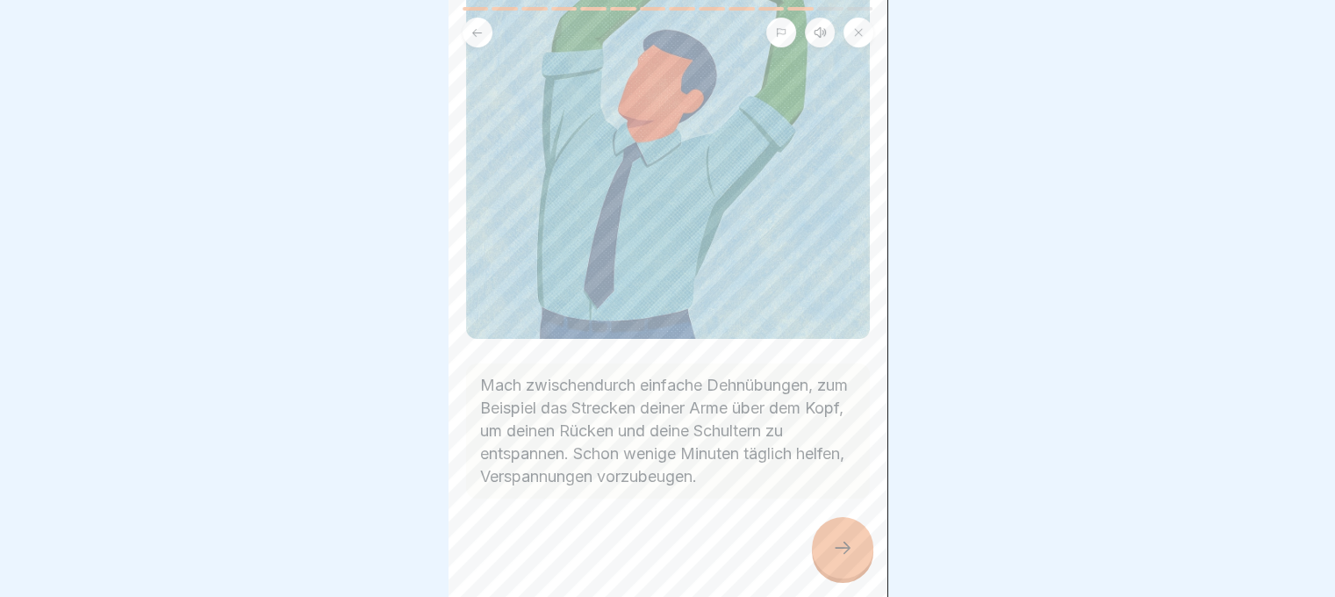
scroll to position [234, 0]
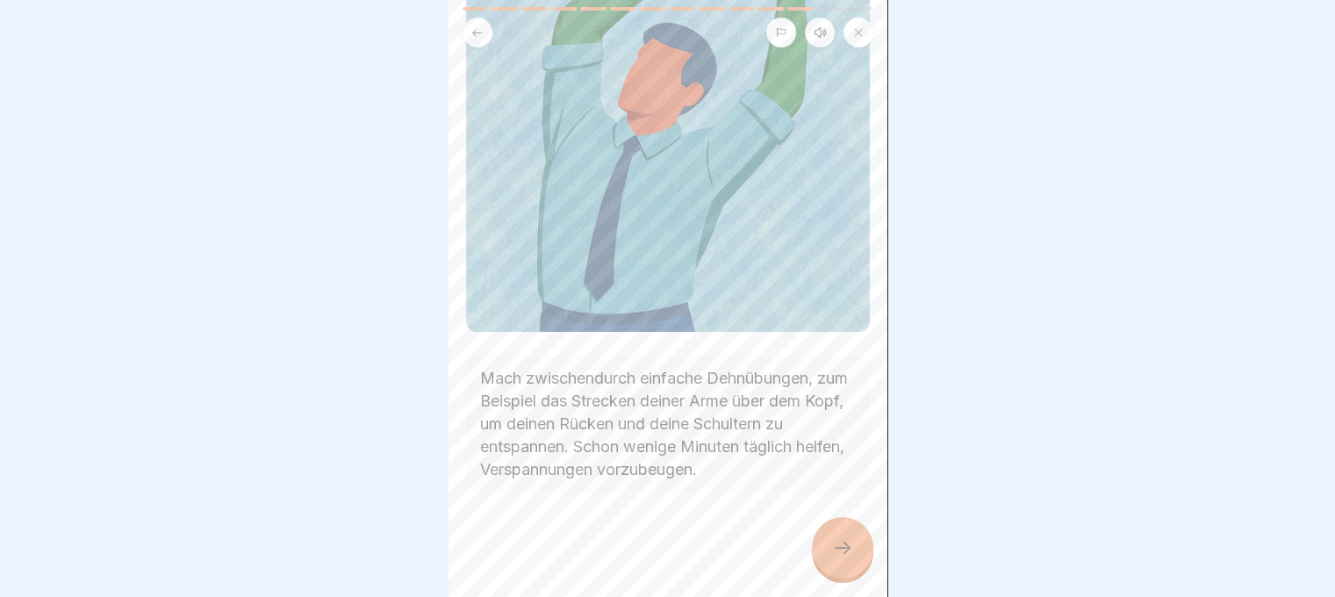
click at [821, 526] on div at bounding box center [842, 547] width 61 height 61
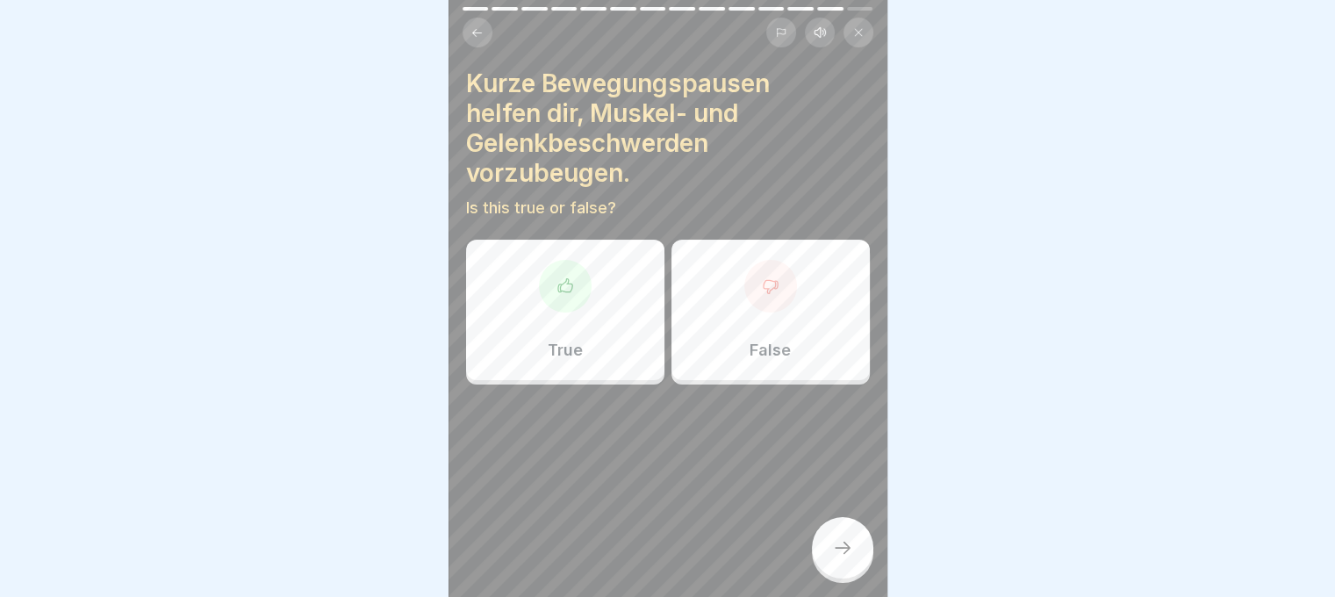
click at [618, 326] on div "True" at bounding box center [565, 310] width 198 height 140
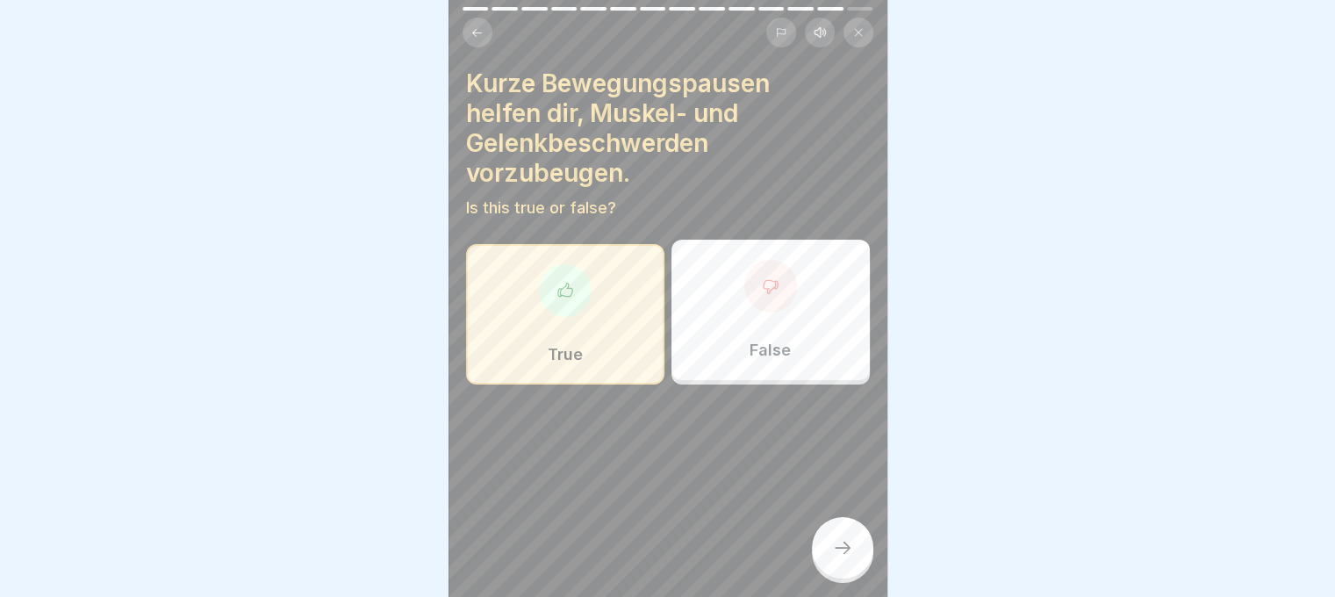
click at [844, 545] on icon at bounding box center [842, 547] width 21 height 21
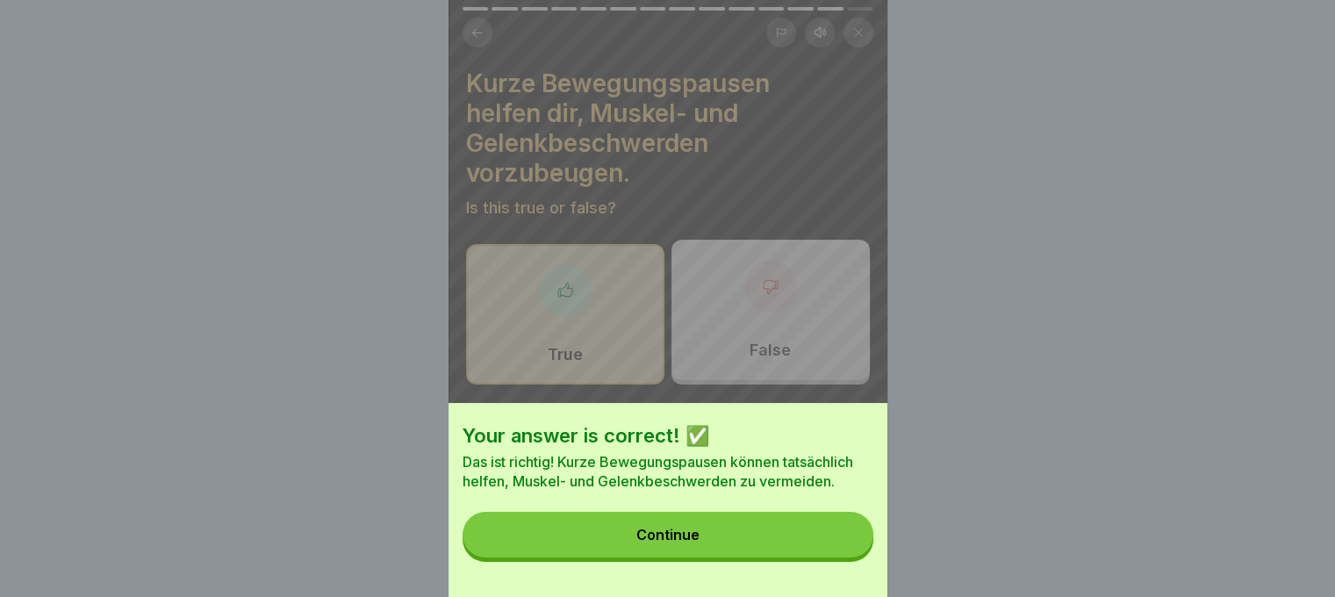
click at [809, 553] on button "Continue" at bounding box center [667, 535] width 411 height 46
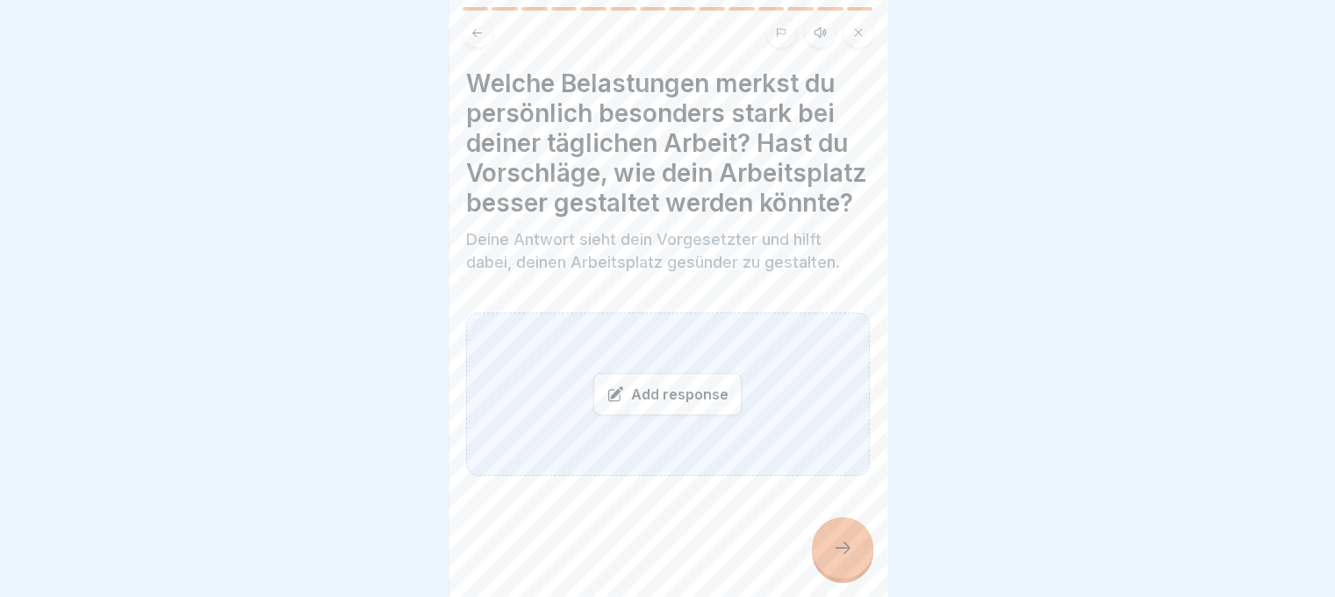
scroll to position [14, 0]
click at [860, 533] on div at bounding box center [842, 547] width 61 height 61
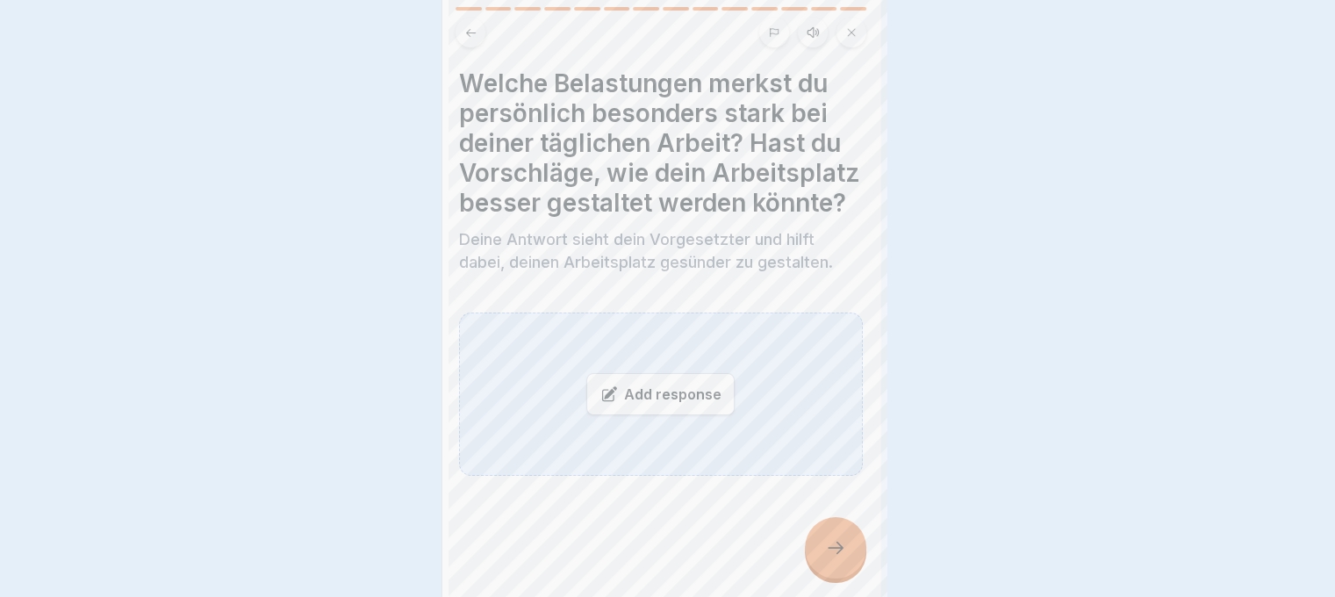
scroll to position [0, 0]
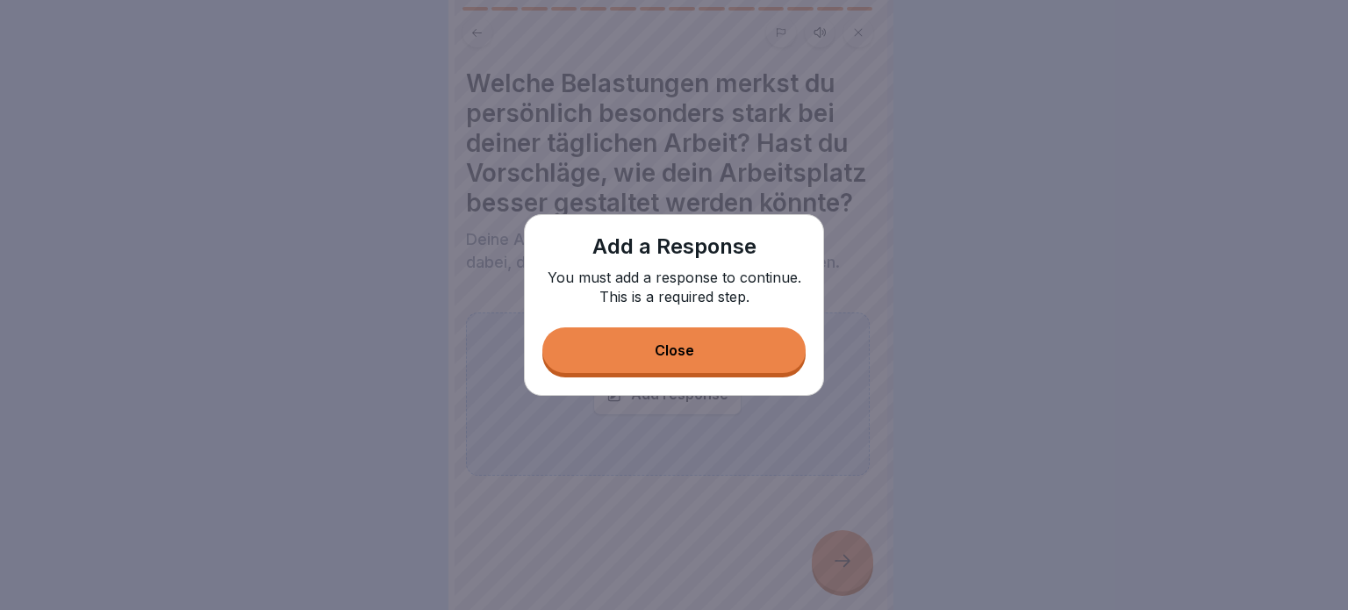
click at [681, 353] on div "Close" at bounding box center [674, 350] width 39 height 16
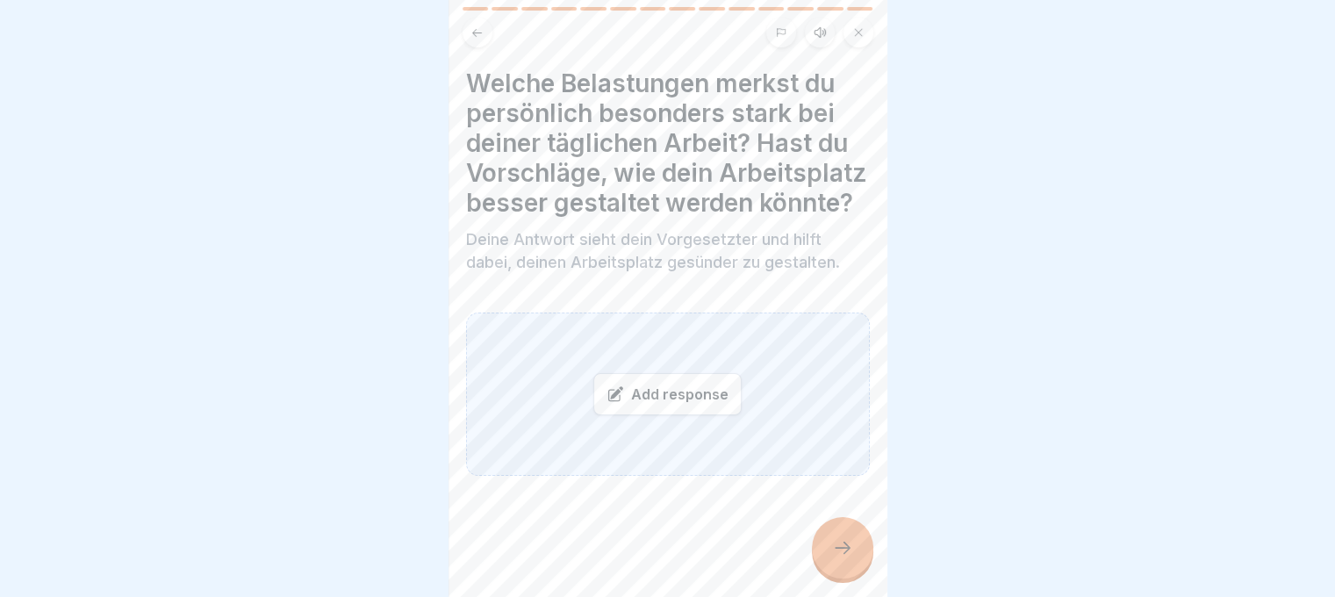
click at [688, 393] on div "Add response" at bounding box center [667, 394] width 148 height 42
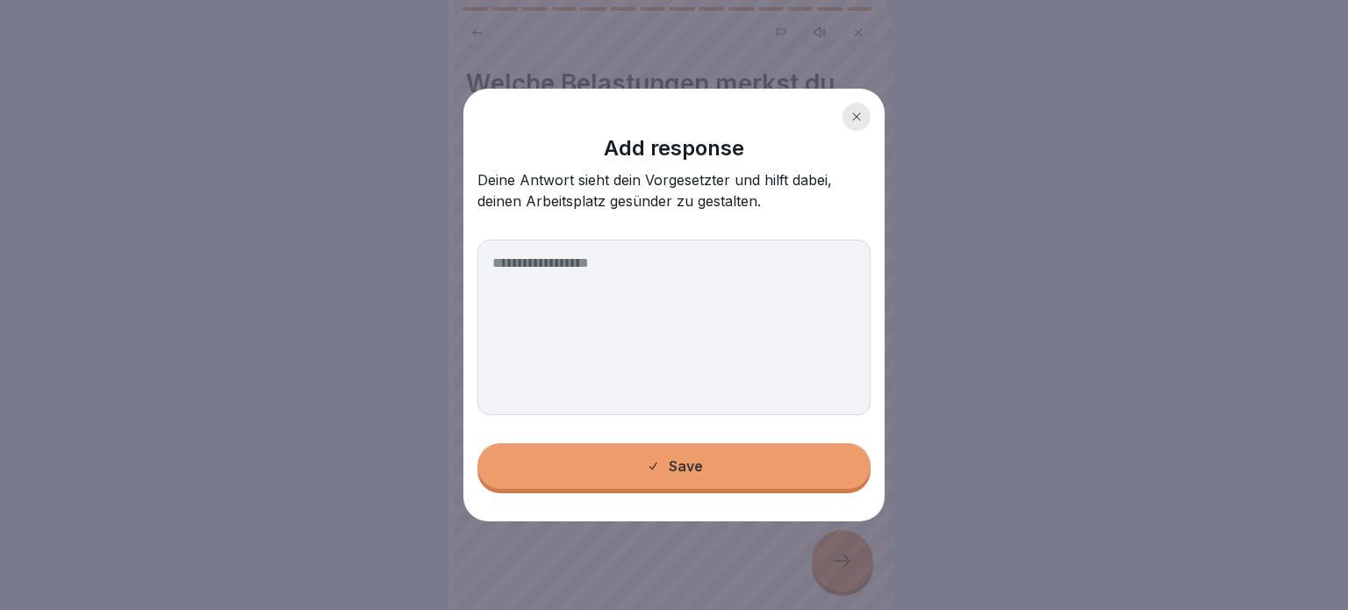
click at [695, 351] on textarea at bounding box center [673, 328] width 393 height 176
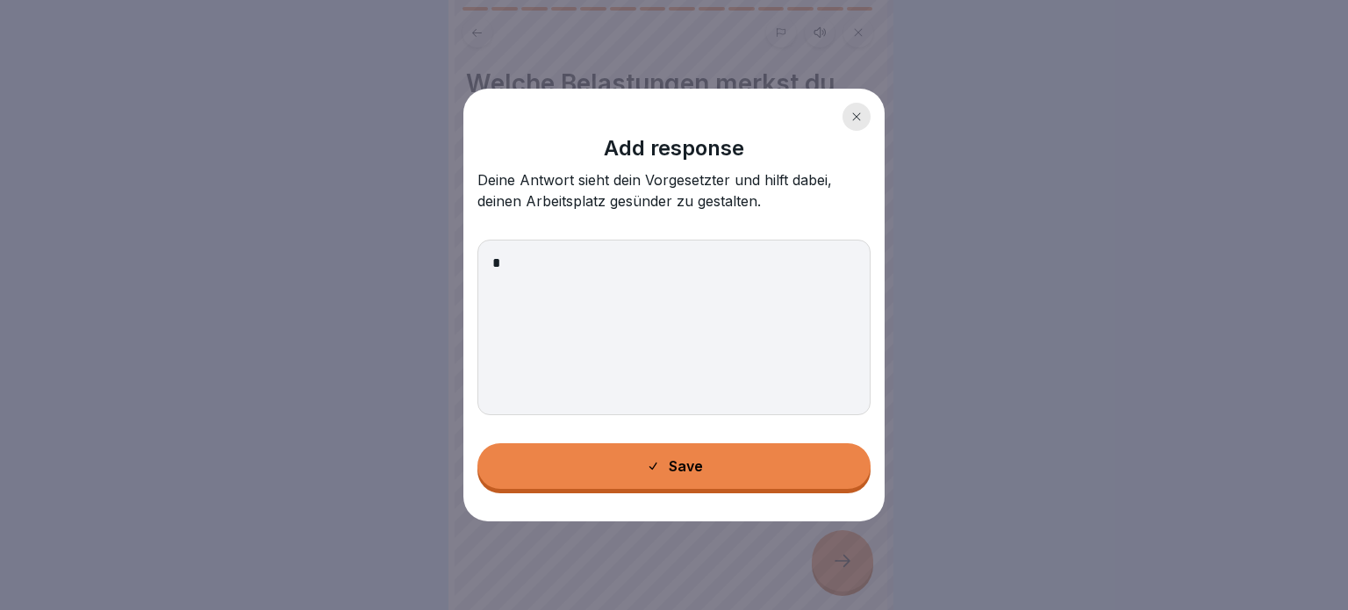
type textarea "*"
click at [767, 459] on button "Save" at bounding box center [673, 466] width 393 height 46
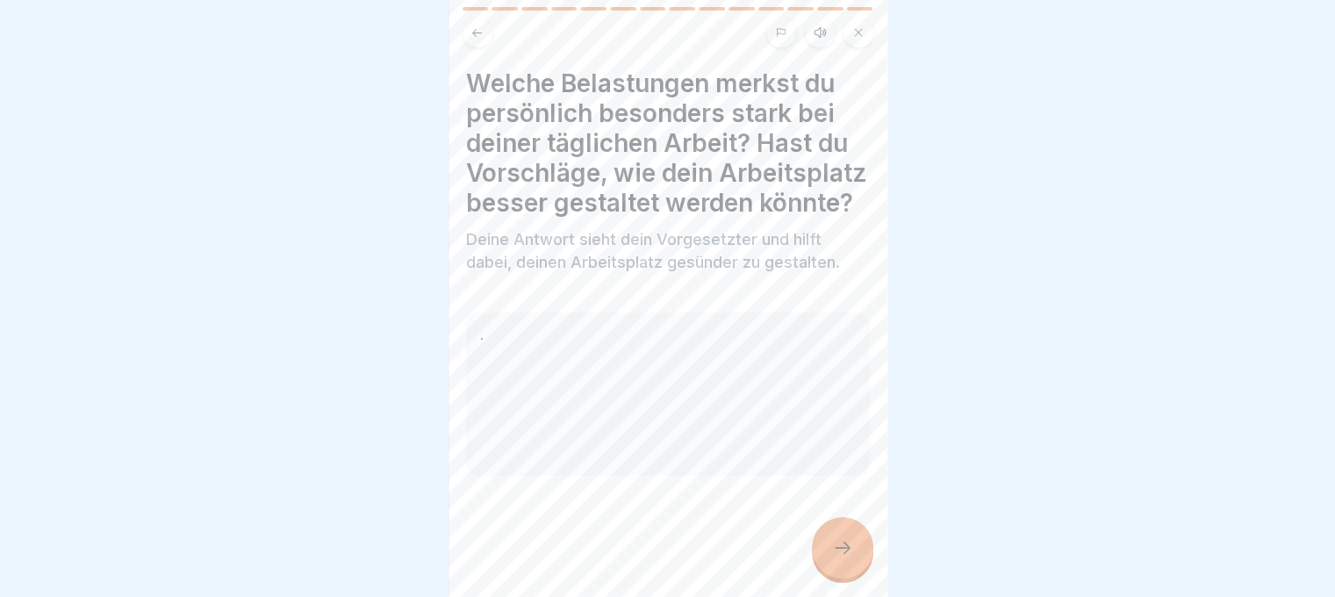
click at [836, 544] on div at bounding box center [842, 547] width 61 height 61
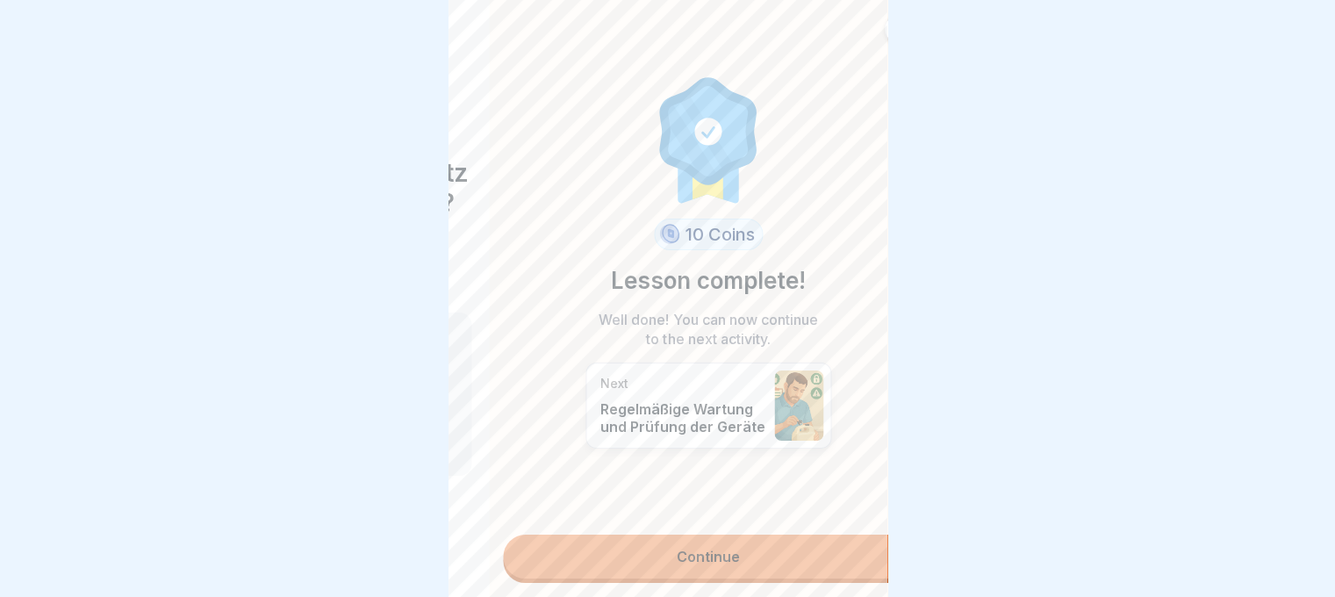
click at [704, 516] on div "10 Coins Lesson complete! Well done! You can now continue to the next activity.…" at bounding box center [708, 298] width 439 height 597
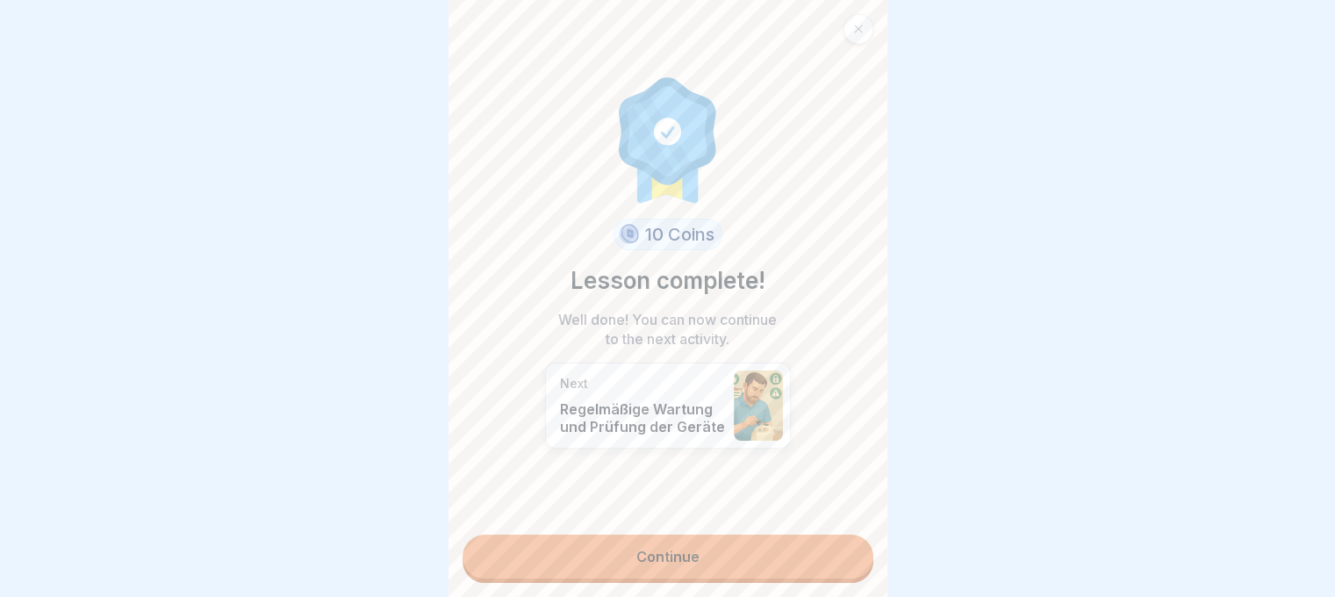
click at [408, 466] on body "[PERSON_NAME] Arbeiten 14 Steps Polish Listen Ergonomische Arbeitsplatzgestaltu…" at bounding box center [667, 298] width 1335 height 597
click at [861, 27] on icon at bounding box center [858, 29] width 11 height 11
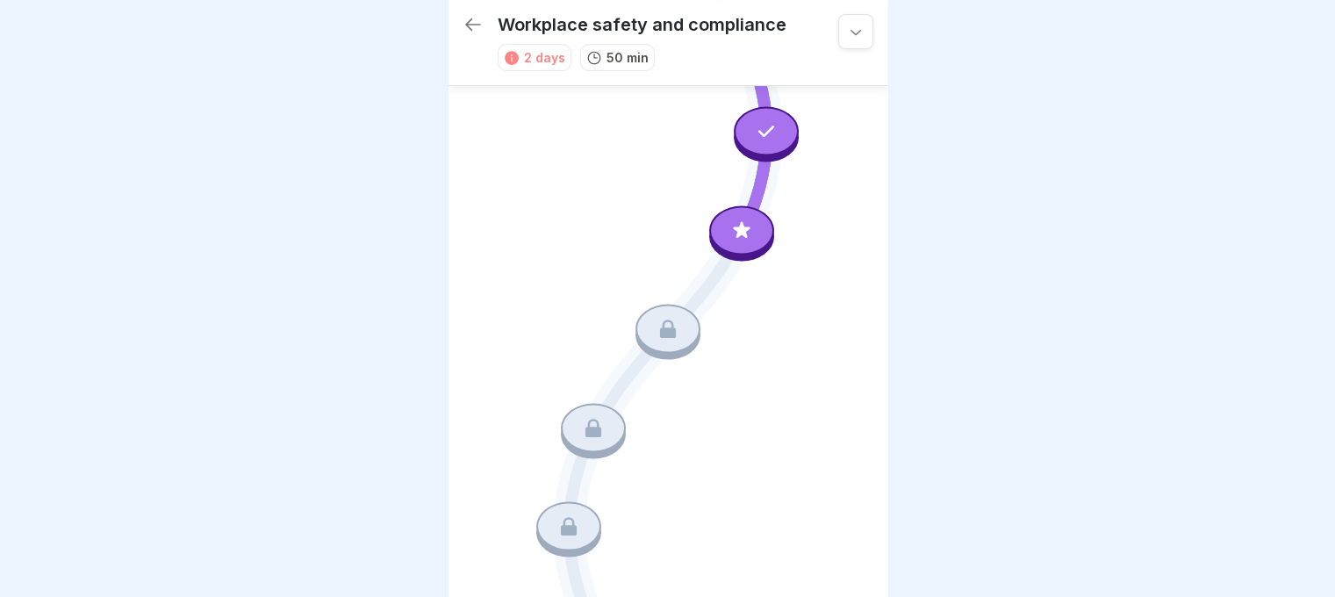
scroll to position [13, 0]
